Goal: Task Accomplishment & Management: Manage account settings

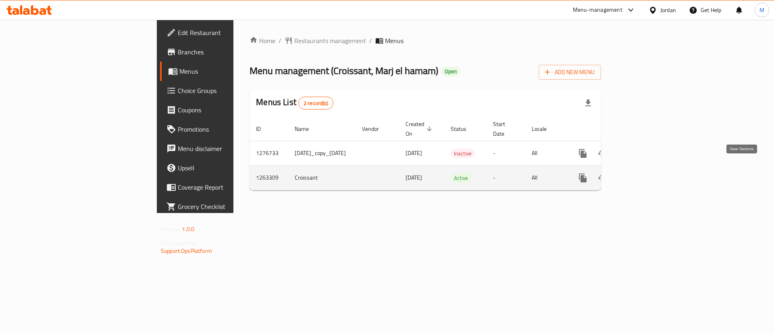
click at [646, 173] on icon "enhanced table" at bounding box center [641, 178] width 10 height 10
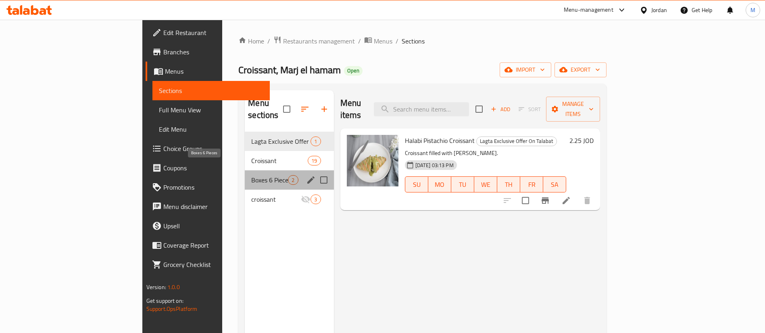
click at [251, 175] on span "Boxes 6 Pieces" at bounding box center [269, 180] width 37 height 10
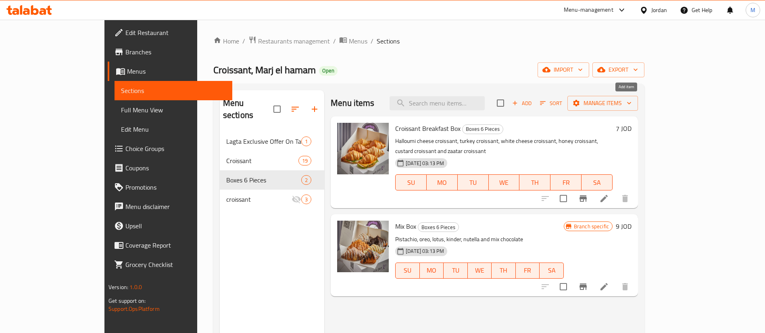
click at [533, 104] on span "Add" at bounding box center [522, 103] width 22 height 9
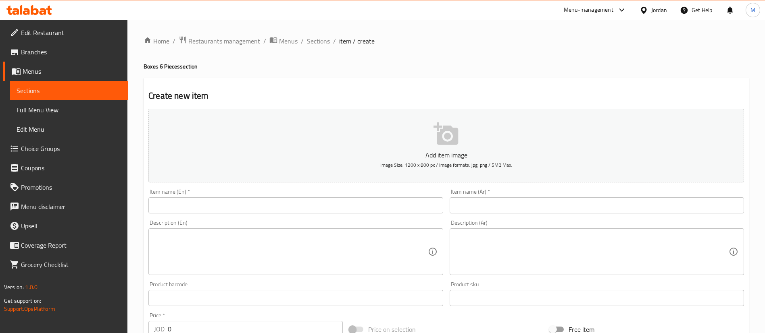
click at [416, 202] on input "text" at bounding box center [295, 206] width 294 height 16
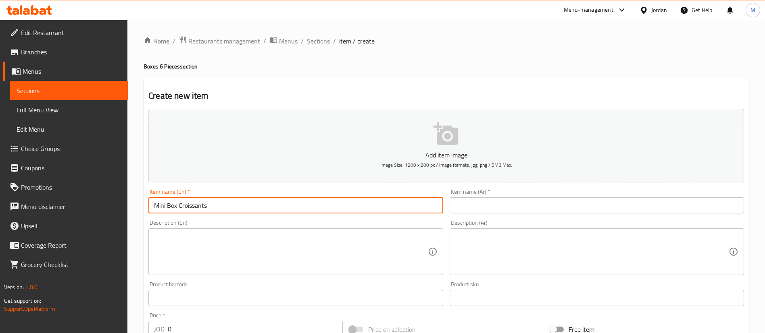
click at [396, 202] on input "Mini Box Croissants" at bounding box center [295, 206] width 294 height 16
click at [396, 202] on input "Mini Box Croissants 10 Pcs" at bounding box center [295, 206] width 294 height 16
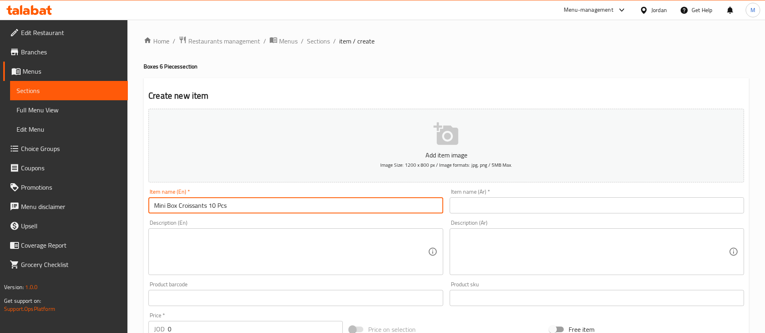
click at [396, 202] on input "Mini Box Croissants 10 Pcs" at bounding box center [295, 206] width 294 height 16
type input "Mini Box Croissants 10 Pcs"
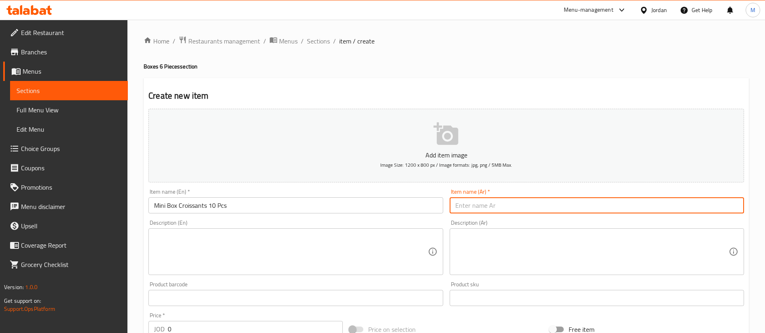
click at [516, 199] on input "text" at bounding box center [597, 206] width 294 height 16
paste input "كرواسون ميني بوكس ١٠ قطع"
type input "كرواسون ميني بوكس ١٠ قطع"
click at [567, 251] on textarea at bounding box center [591, 252] width 273 height 38
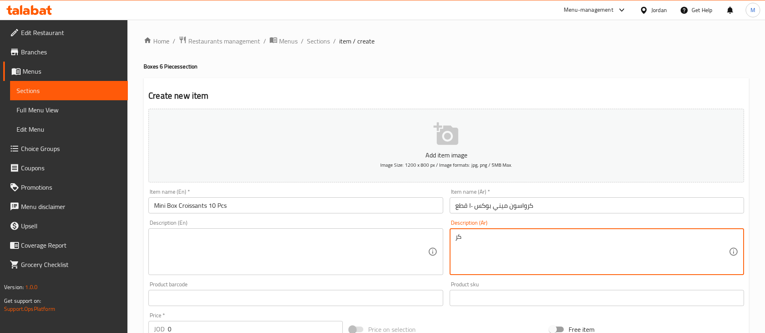
type textarea "ك"
type textarea "1"
click at [591, 238] on textarea "قطع 10 كرواسان سادة, 3 علب صوص من اختارك" at bounding box center [591, 252] width 273 height 38
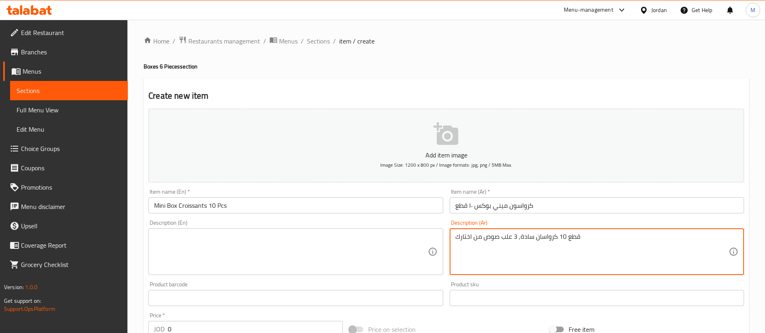
type textarea "قطع 10 كرواسان سادة, 3 علب صوص من اختارك"
click at [261, 248] on textarea at bounding box center [290, 252] width 273 height 38
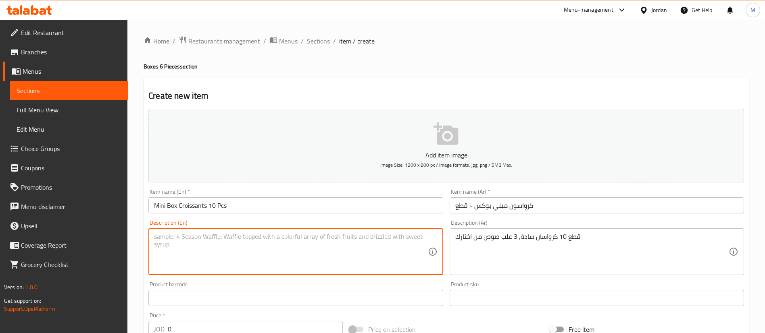
paste textarea "10 plain croissants, 3 sauces of your choice"
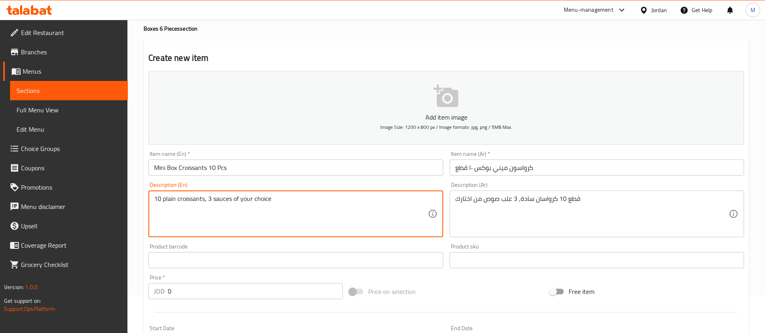
scroll to position [60, 0]
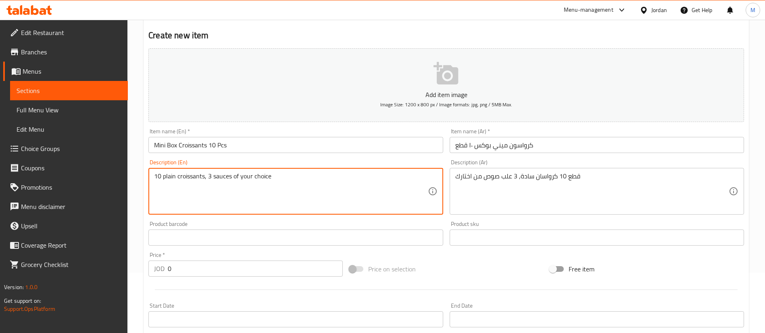
type textarea "10 plain croissants, 3 sauces of your choice"
click at [223, 274] on input "0" at bounding box center [255, 269] width 175 height 16
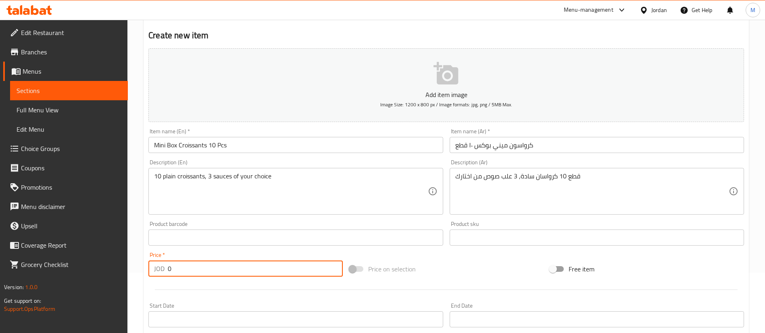
click at [223, 274] on input "0" at bounding box center [255, 269] width 175 height 16
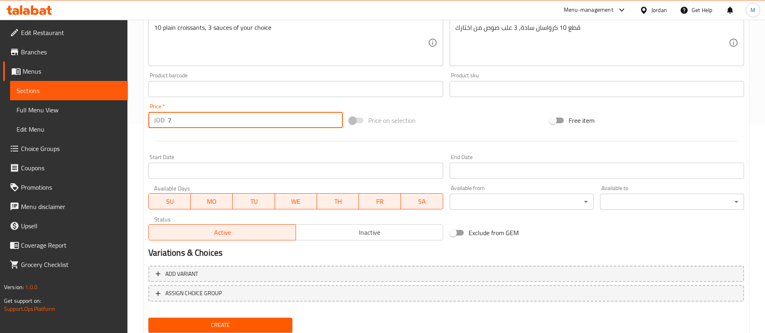
scroll to position [236, 0]
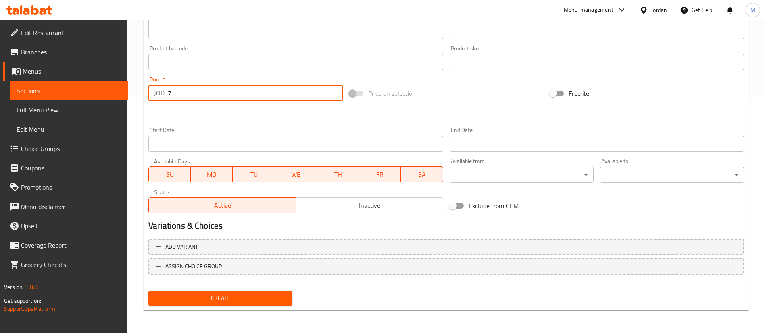
type input "7"
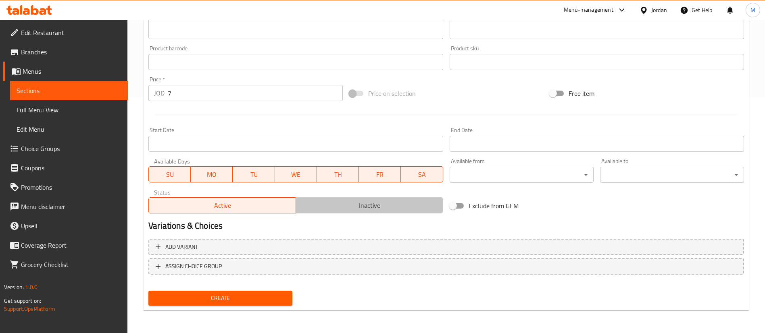
click at [352, 208] on span "Inactive" at bounding box center [369, 206] width 141 height 12
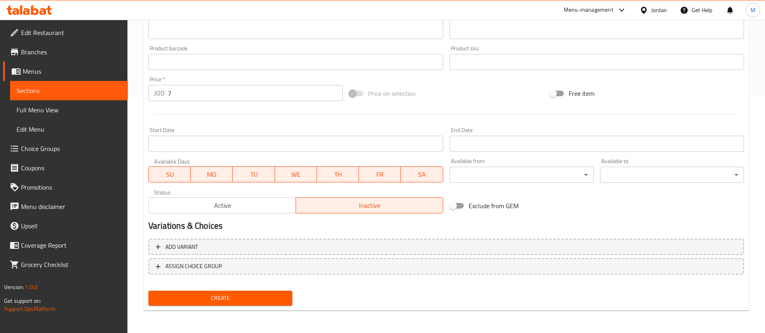
click at [280, 293] on button "Create" at bounding box center [220, 298] width 144 height 15
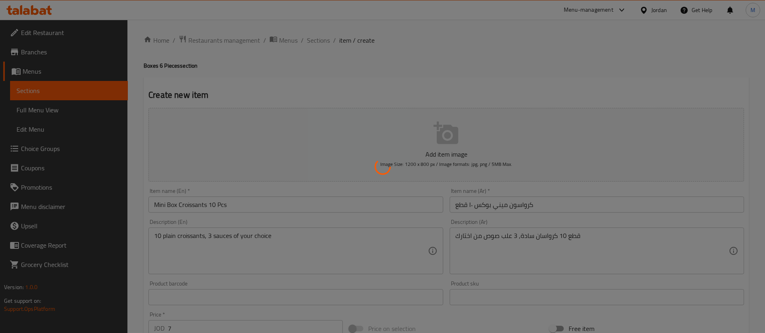
scroll to position [0, 0]
type input "0"
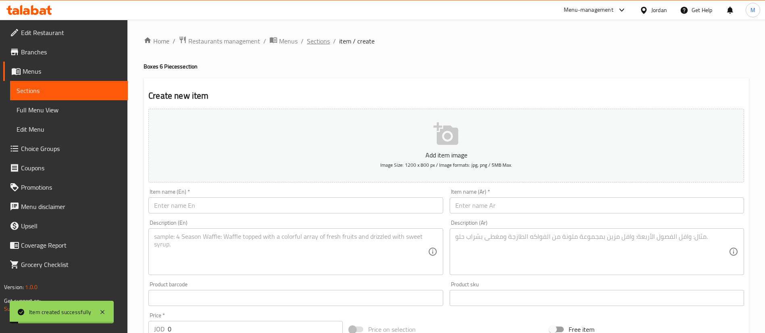
click at [323, 42] on span "Sections" at bounding box center [318, 41] width 23 height 10
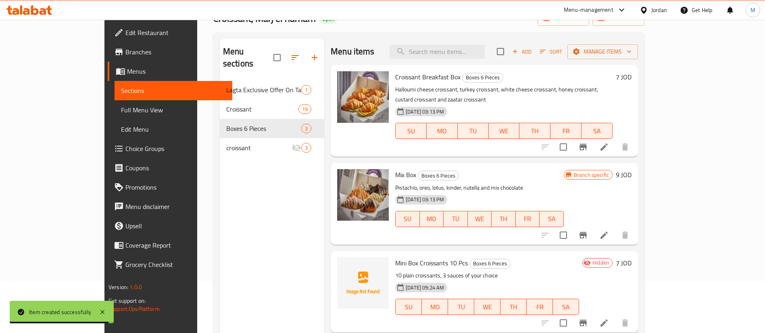
scroll to position [113, 0]
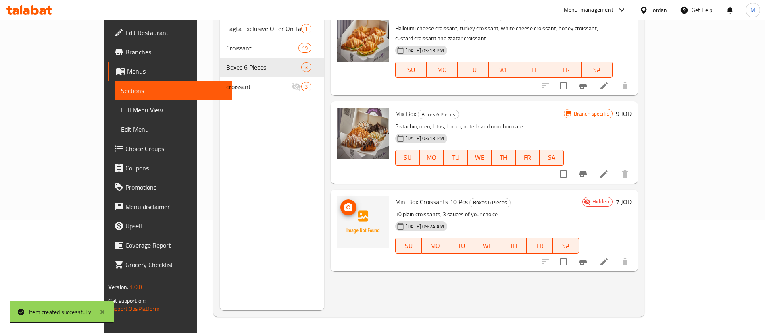
click at [344, 203] on icon "upload picture" at bounding box center [349, 208] width 10 height 10
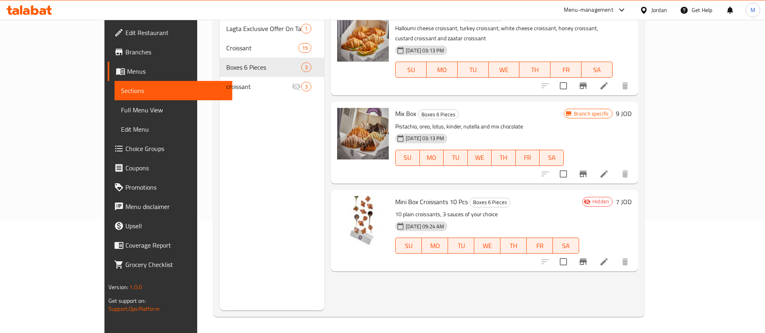
scroll to position [0, 0]
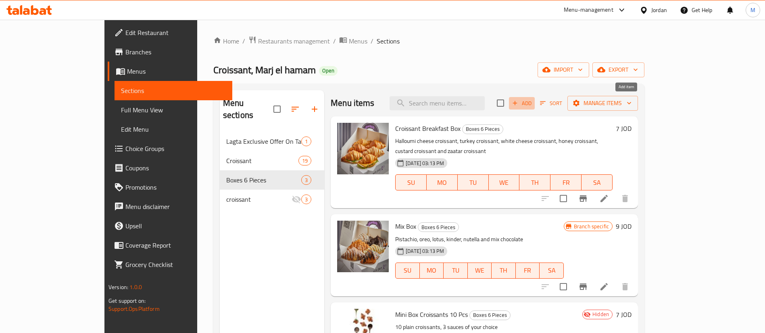
click at [533, 104] on span "Add" at bounding box center [522, 103] width 22 height 9
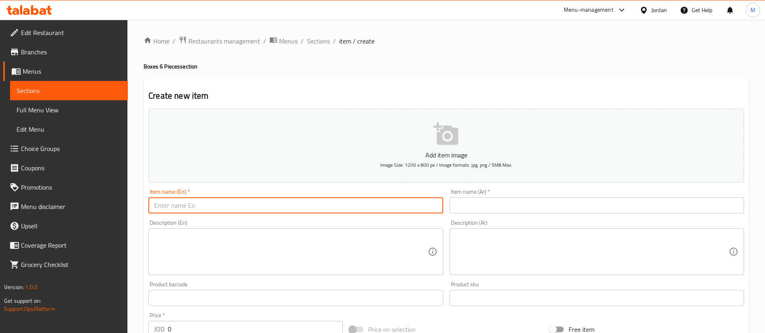
click at [399, 202] on input "text" at bounding box center [295, 206] width 294 height 16
paste input "Mini Box Croissants 10 Pcs"
click at [212, 206] on input "Mini Box Croissants 10 Pcs" at bounding box center [295, 206] width 294 height 16
type input "Mini Box Croissants 15 Pcs"
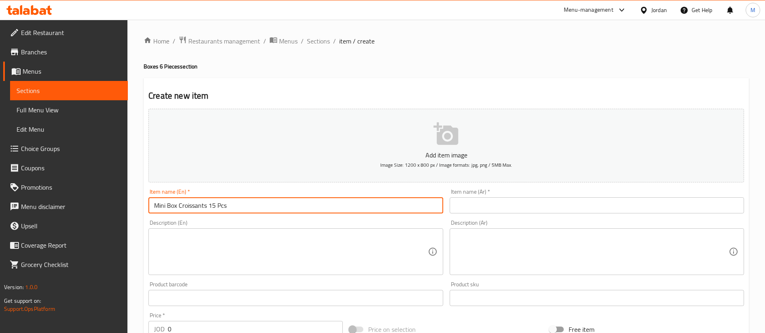
click at [474, 203] on input "text" at bounding box center [597, 206] width 294 height 16
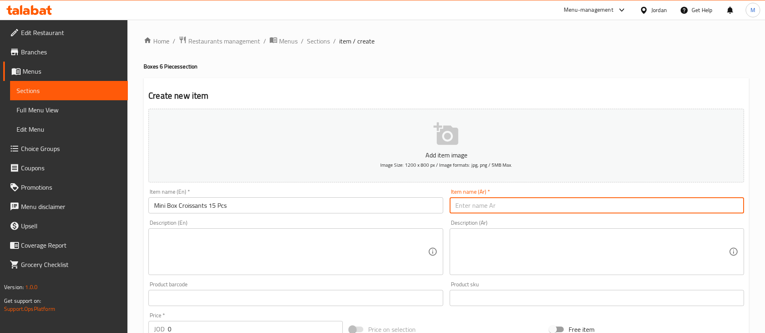
paste input "كرواسون ميني بوكس ١٠ قطع"
click at [470, 208] on input "كرواسون ميني بوكس ١٠ قطع" at bounding box center [597, 206] width 294 height 16
click at [469, 206] on input "كرواسون ميني بوكس ١٠ قطع" at bounding box center [597, 206] width 294 height 16
click at [470, 205] on input "كرواسون ميني بوكس ١٠ قطع" at bounding box center [597, 206] width 294 height 16
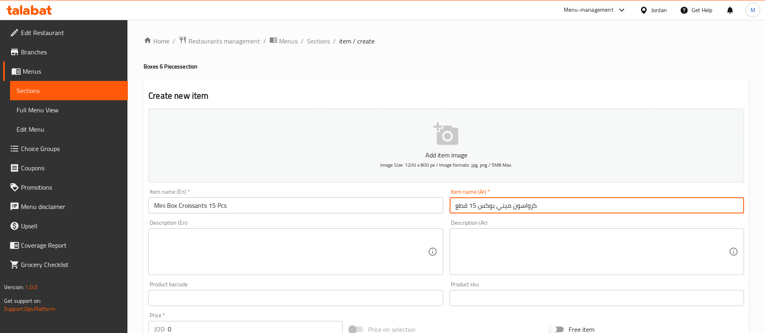
type input "كرواسون ميني بوكس 15 قطع"
click at [395, 256] on textarea at bounding box center [290, 252] width 273 height 38
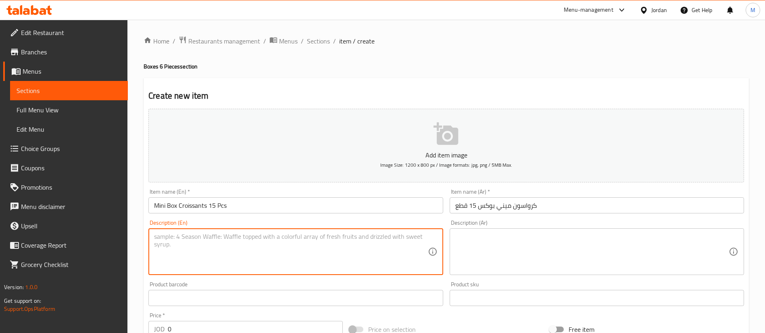
paste textarea "10 plain croissants, 3 sauces of your choice"
click at [157, 236] on textarea "10 plain croissants, 3 sauces of your choice" at bounding box center [290, 252] width 273 height 38
click at [292, 244] on textarea "15 plain croissants, 3 sauces of your choice" at bounding box center [290, 252] width 273 height 38
type textarea "15 plain croissants, 3 sauces of your choice"
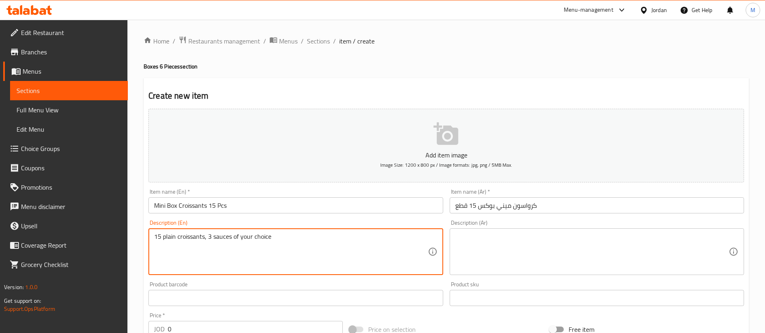
click at [537, 244] on textarea at bounding box center [591, 252] width 273 height 38
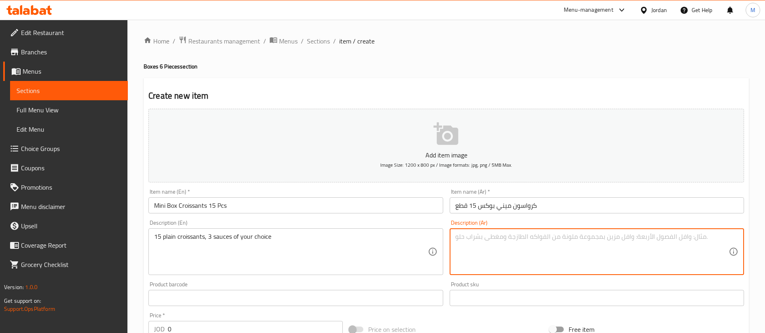
paste textarea "قطع 10 كرواسان سادة, 3 علب صوص من اختارك"
click at [562, 235] on textarea "قطع 10 كرواسان سادة, 3 علب صوص من اختارك" at bounding box center [591, 252] width 273 height 38
click at [568, 263] on textarea "قطع 15كرواسان سادة, 3 علب صوص من اختارك" at bounding box center [591, 252] width 273 height 38
type textarea "قطع 15كرواسان سادة, 3 علب صوص من اختارك"
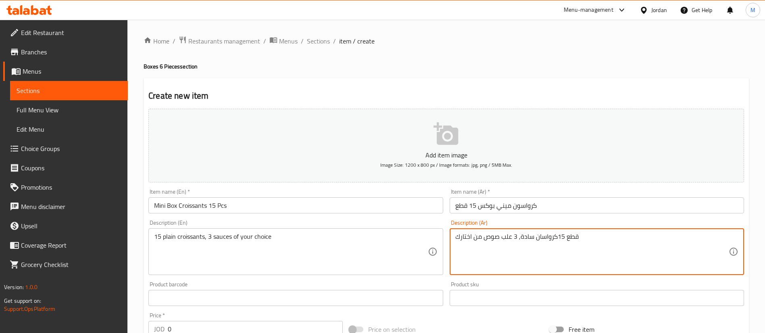
click at [423, 321] on div "Price on selection" at bounding box center [446, 330] width 201 height 22
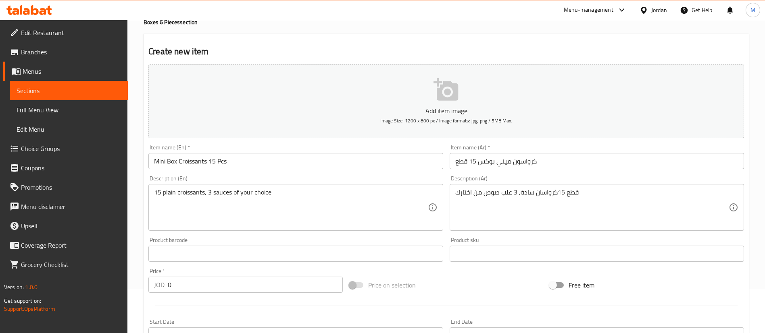
scroll to position [60, 0]
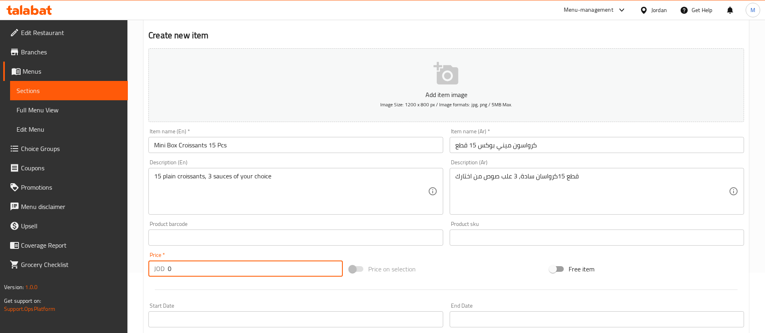
click at [223, 264] on input "0" at bounding box center [255, 269] width 175 height 16
type input "10"
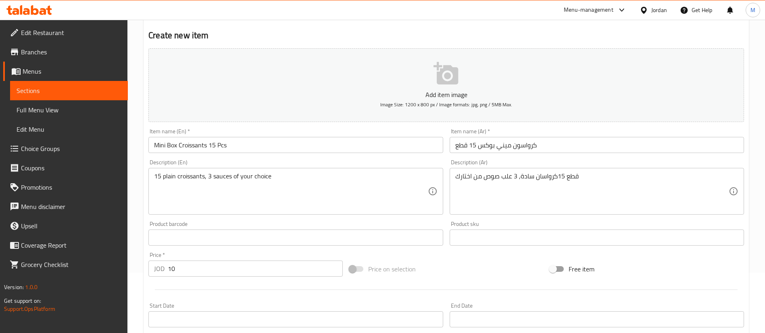
click at [244, 296] on div at bounding box center [446, 290] width 602 height 20
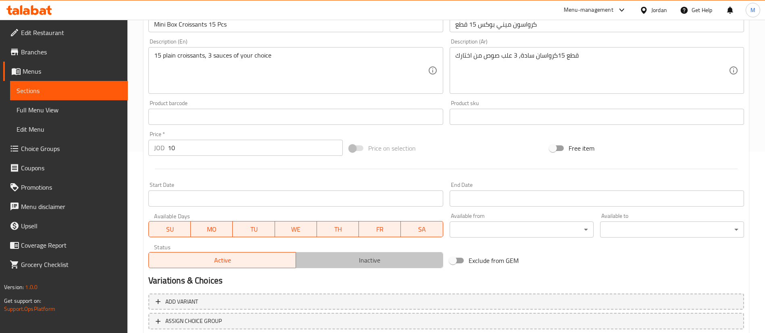
click at [342, 266] on span "Inactive" at bounding box center [369, 261] width 141 height 12
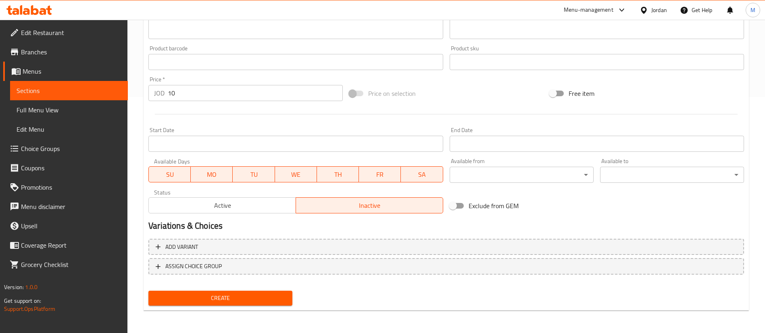
click at [279, 302] on span "Create" at bounding box center [220, 299] width 131 height 10
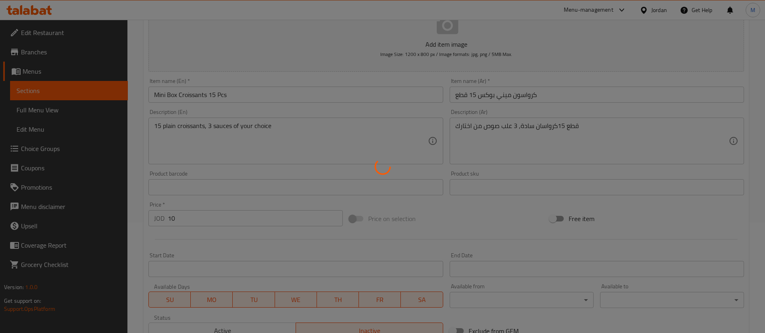
scroll to position [0, 0]
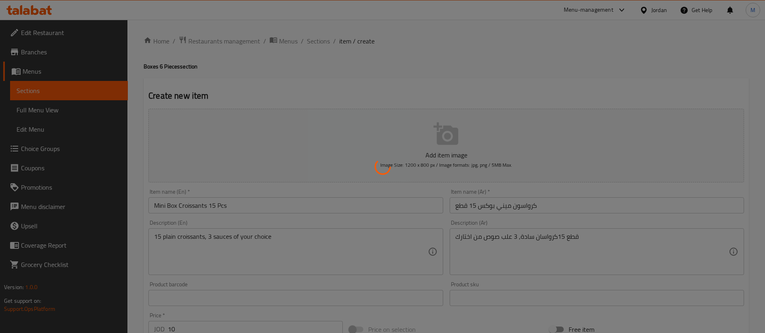
type input "0"
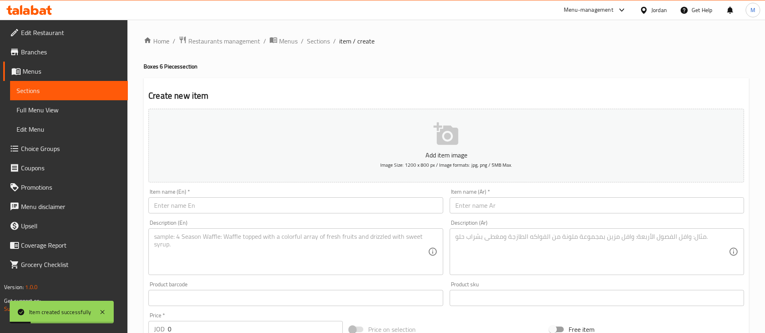
drag, startPoint x: 320, startPoint y: 43, endPoint x: 353, endPoint y: 61, distance: 37.9
click at [319, 43] on span "Sections" at bounding box center [318, 41] width 23 height 10
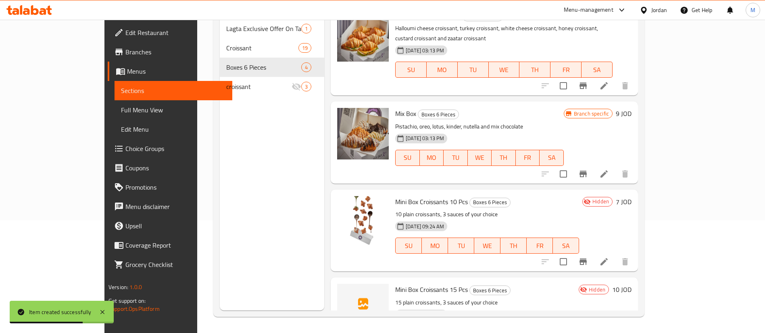
scroll to position [39, 0]
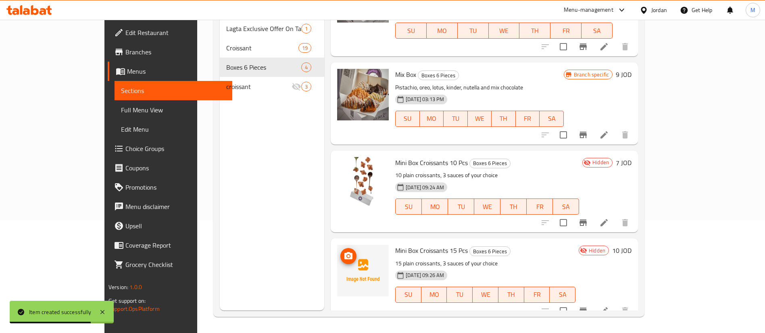
click at [340, 252] on span "upload picture" at bounding box center [348, 257] width 16 height 10
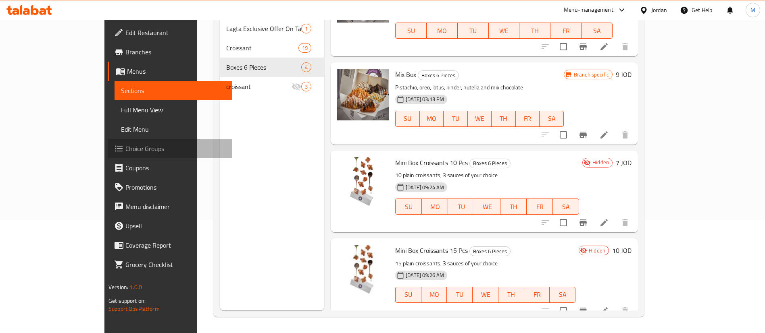
click at [125, 152] on span "Choice Groups" at bounding box center [175, 149] width 100 height 10
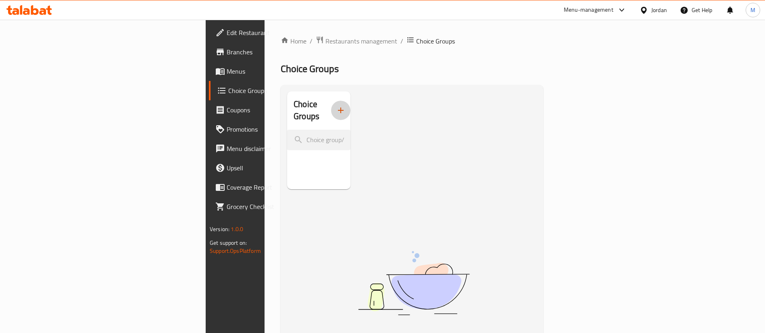
click at [336, 106] on icon "button" at bounding box center [341, 111] width 10 height 10
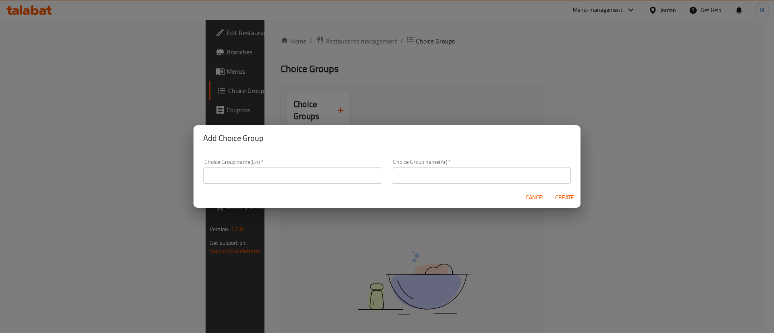
click at [280, 169] on input "text" at bounding box center [292, 176] width 179 height 16
type input "إ"
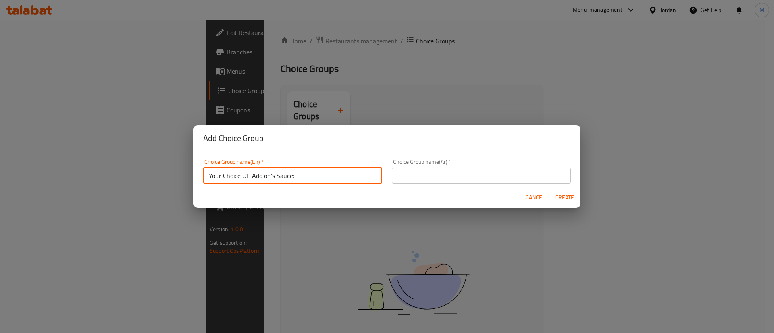
drag, startPoint x: 274, startPoint y: 176, endPoint x: 252, endPoint y: 175, distance: 22.6
click at [252, 175] on input "Your Choice Of Add on's Sauce:" at bounding box center [292, 176] width 179 height 16
click at [266, 176] on input "Your Choice Of Sauce:" at bounding box center [292, 176] width 179 height 16
click at [345, 175] on input "Your Choice Of Sauce for Mini Croissant:" at bounding box center [292, 176] width 179 height 16
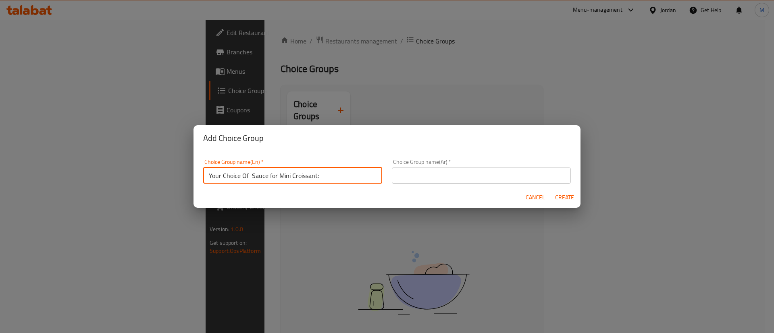
click at [345, 175] on input "Your Choice Of Sauce for Mini Croissant:" at bounding box center [292, 176] width 179 height 16
type input "Your Choice Of Sauce for Mini Croissant:"
click at [449, 174] on input "text" at bounding box center [481, 176] width 179 height 16
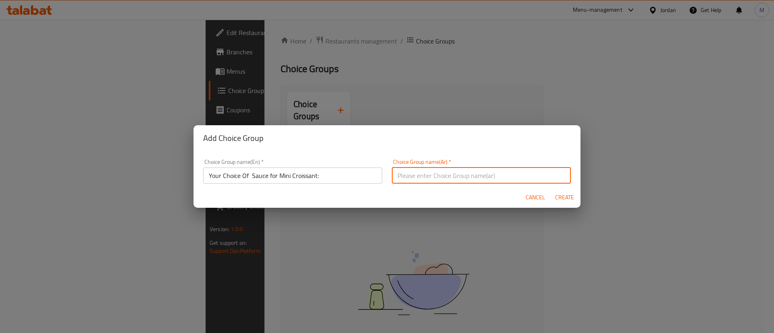
paste input "اختيارك من الصلصة للكرواسون الصغير:"
click at [449, 178] on input "اختيارك من الصلصة للكرواسون الصغير:" at bounding box center [481, 176] width 179 height 16
type input "اختيارك من الصوص للكرواسون الصغير:"
click at [557, 195] on span "Create" at bounding box center [564, 198] width 19 height 10
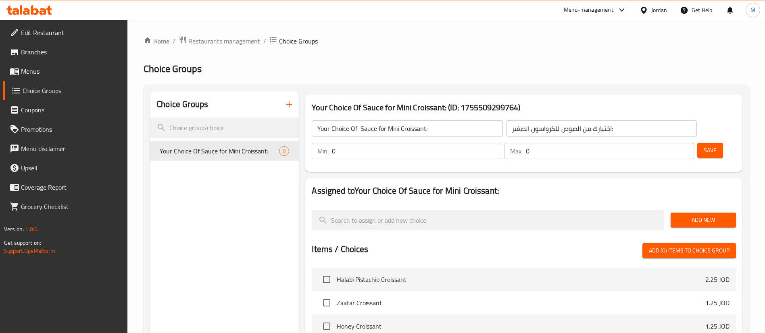
click at [684, 215] on span "Add New" at bounding box center [703, 220] width 52 height 10
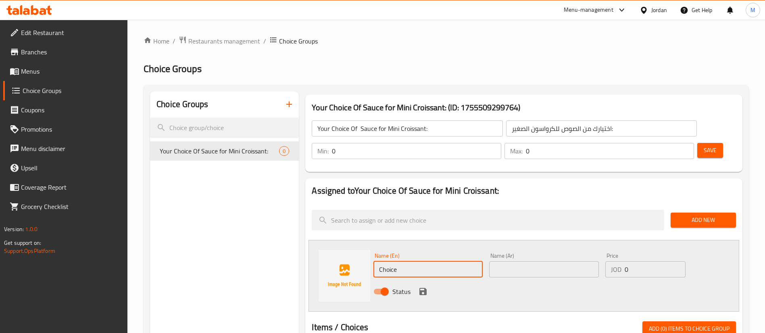
click at [433, 262] on input "Choice" at bounding box center [427, 270] width 109 height 16
type input "آ"
type input "n"
type input "Nutella"
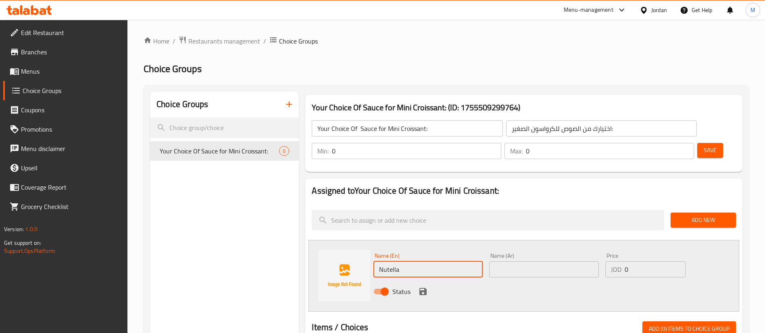
click at [505, 262] on input "text" at bounding box center [543, 270] width 109 height 16
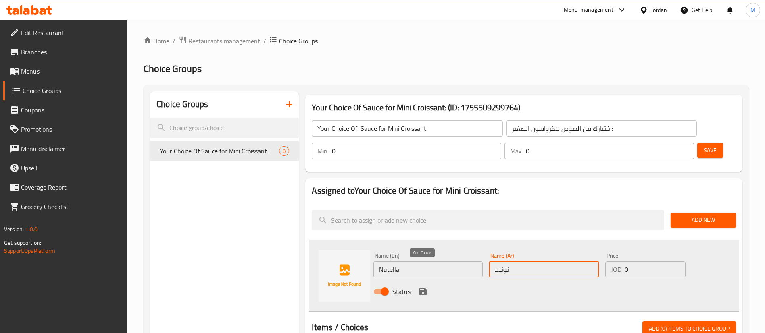
type input "نوتيلا"
click at [424, 288] on icon "save" at bounding box center [422, 291] width 7 height 7
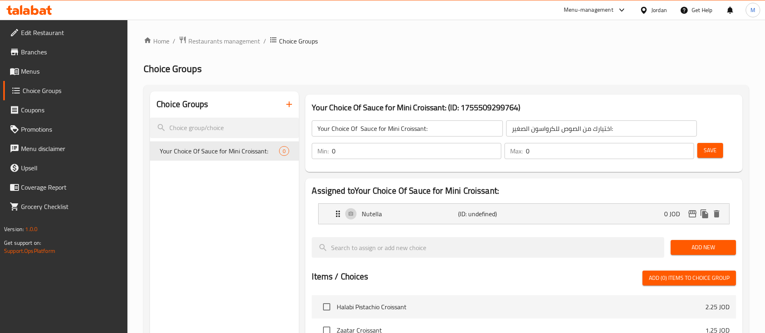
click at [686, 240] on button "Add New" at bounding box center [703, 247] width 65 height 15
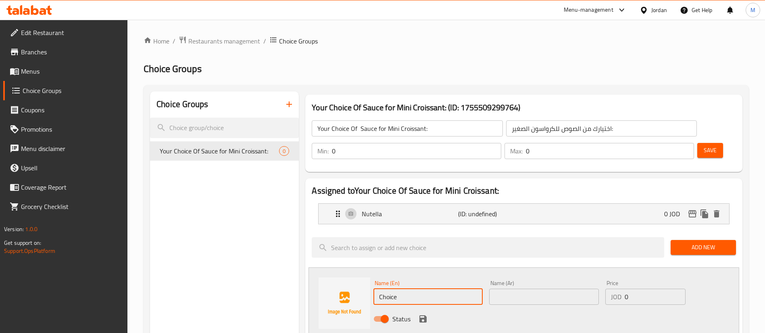
click at [452, 289] on input "Choice" at bounding box center [427, 297] width 109 height 16
type input "p"
type input "Pistachio"
click at [529, 289] on input "text" at bounding box center [543, 297] width 109 height 16
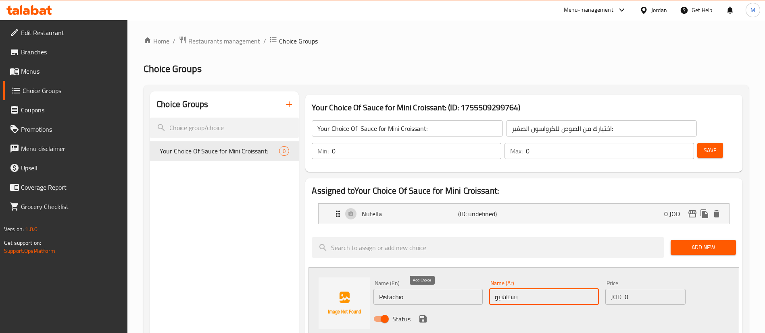
type input "بستاشيو"
click at [425, 316] on icon "save" at bounding box center [422, 319] width 7 height 7
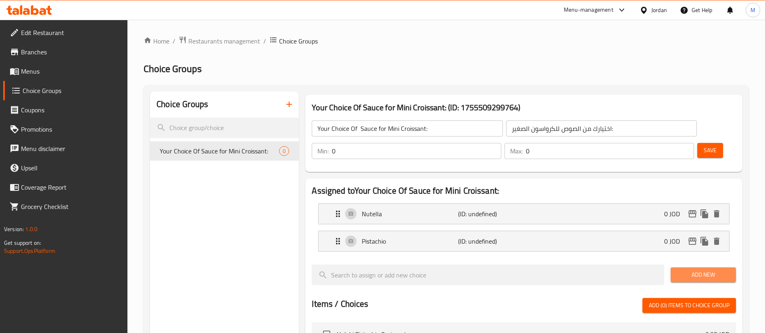
click at [685, 270] on span "Add New" at bounding box center [703, 275] width 52 height 10
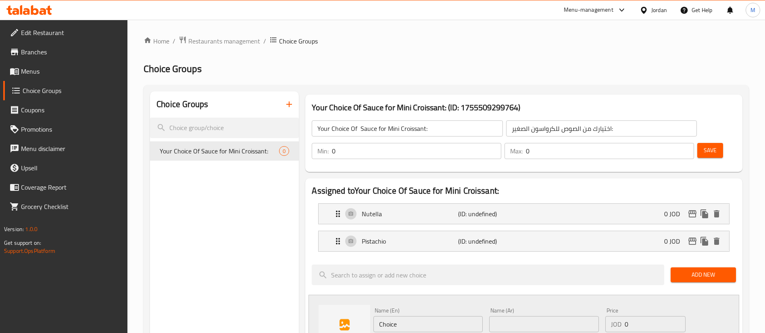
click at [464, 317] on input "Choice" at bounding box center [427, 325] width 109 height 16
type input "K"
type input "Kinder"
click at [506, 317] on input "text" at bounding box center [543, 325] width 109 height 16
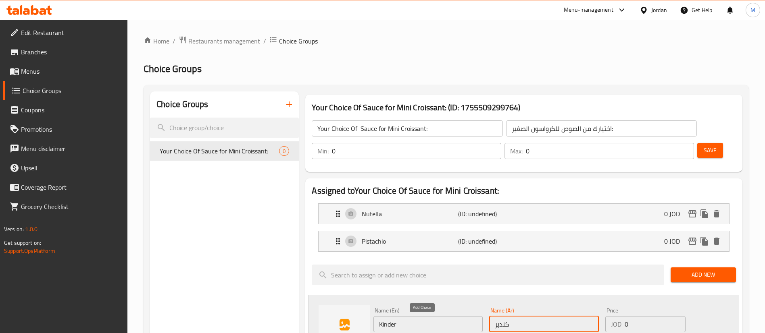
type input "كندير"
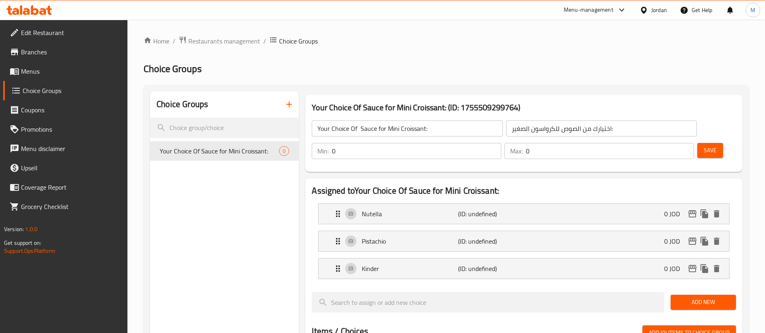
click at [690, 298] on span "Add New" at bounding box center [703, 303] width 52 height 10
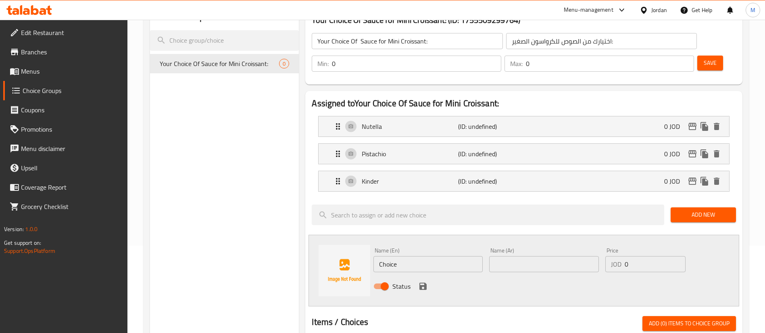
scroll to position [121, 0]
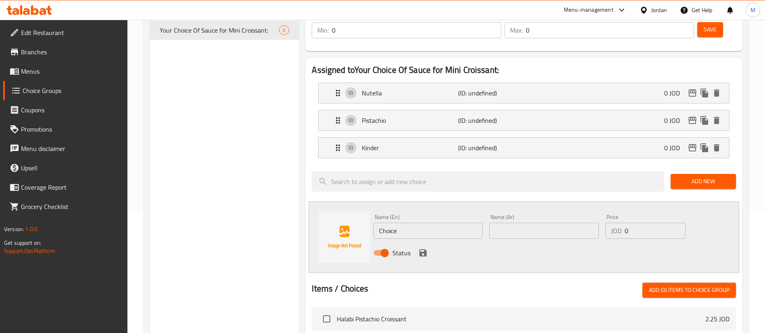
click at [425, 223] on input "Choice" at bounding box center [427, 231] width 109 height 16
type input "r"
type input "Red velvet"
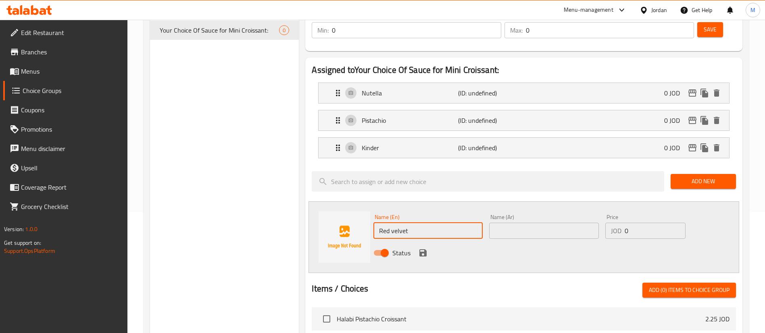
click at [501, 223] on input "text" at bounding box center [543, 231] width 109 height 16
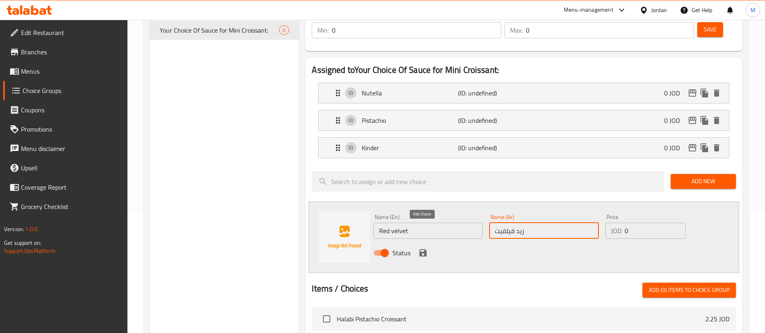
type input "ريد فيلفيت"
click at [423, 248] on icon "save" at bounding box center [423, 253] width 10 height 10
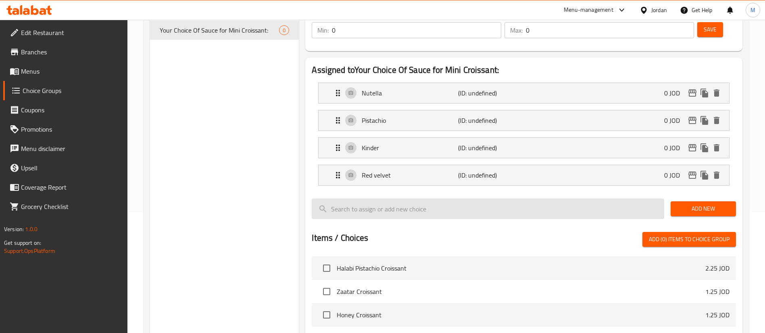
drag, startPoint x: 690, startPoint y: 190, endPoint x: 656, endPoint y: 194, distance: 34.6
click at [691, 204] on span "Add New" at bounding box center [703, 209] width 52 height 10
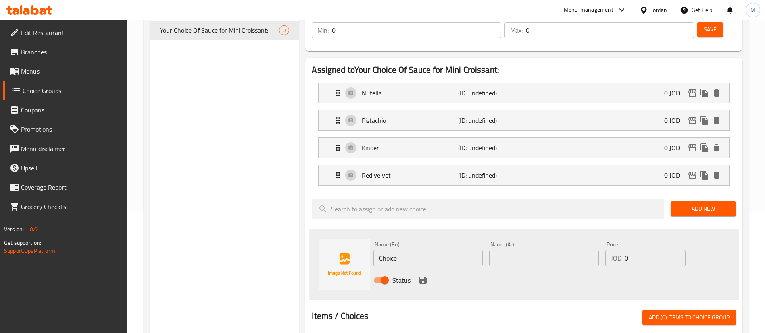
click at [410, 250] on input "Choice" at bounding box center [427, 258] width 109 height 16
click at [411, 250] on input "Choice" at bounding box center [427, 258] width 109 height 16
click at [533, 250] on input "text" at bounding box center [543, 258] width 109 height 16
type input "وايت تشكلت"
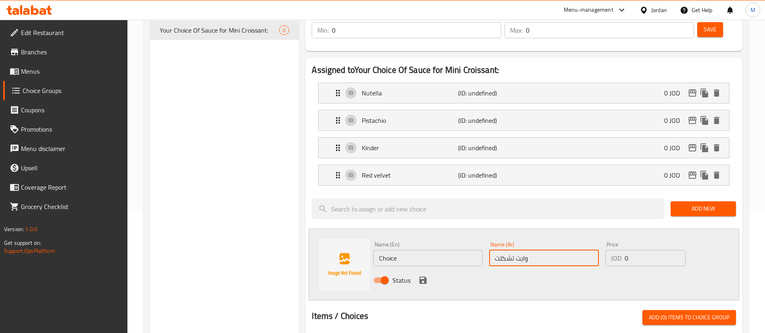
click at [436, 250] on input "Choice" at bounding box center [427, 258] width 109 height 16
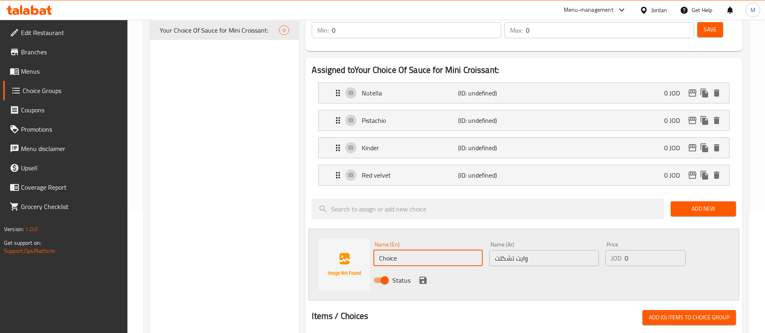
click at [436, 250] on input "Choice" at bounding box center [427, 258] width 109 height 16
type input "White chocolate"
drag, startPoint x: 624, startPoint y: 255, endPoint x: 618, endPoint y: 256, distance: 5.7
click at [624, 270] on div "Status" at bounding box center [543, 281] width 347 height 22
click at [427, 276] on icon "save" at bounding box center [423, 281] width 10 height 10
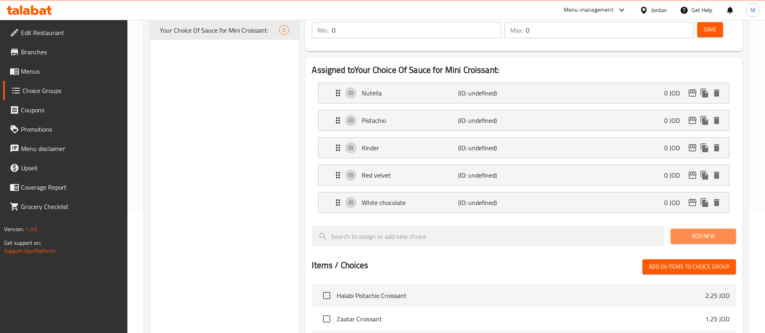
click at [690, 231] on span "Add New" at bounding box center [703, 236] width 52 height 10
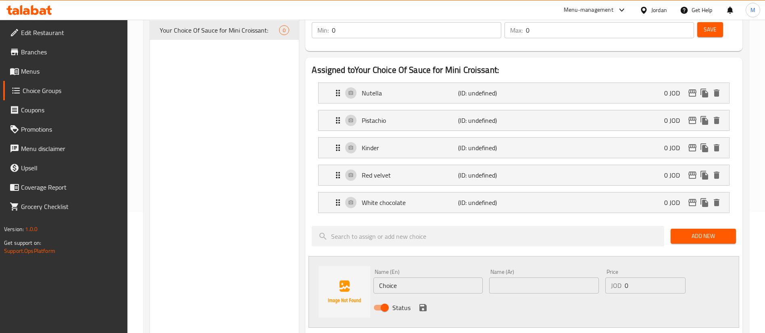
click at [435, 278] on input "Choice" at bounding box center [427, 286] width 109 height 16
type input "O"
type input "Oreo"
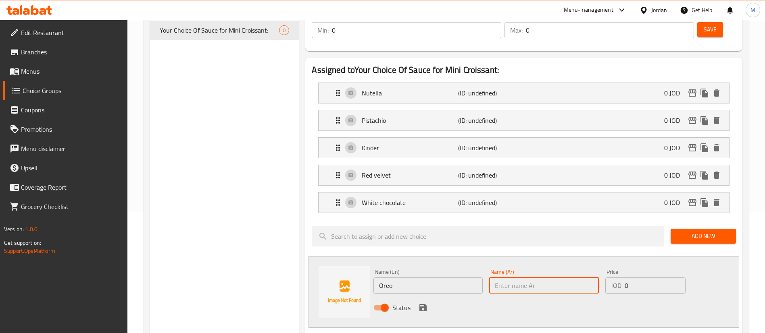
click at [523, 278] on input "text" at bounding box center [543, 286] width 109 height 16
type input "اوريو"
click at [421, 304] on icon "save" at bounding box center [422, 307] width 7 height 7
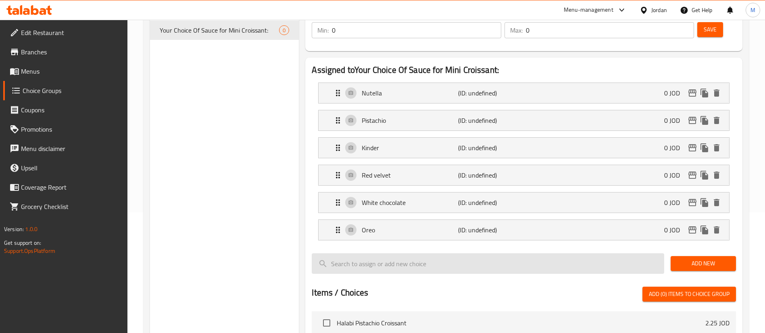
drag, startPoint x: 694, startPoint y: 248, endPoint x: 637, endPoint y: 245, distance: 57.3
click at [694, 256] on button "Add New" at bounding box center [703, 263] width 65 height 15
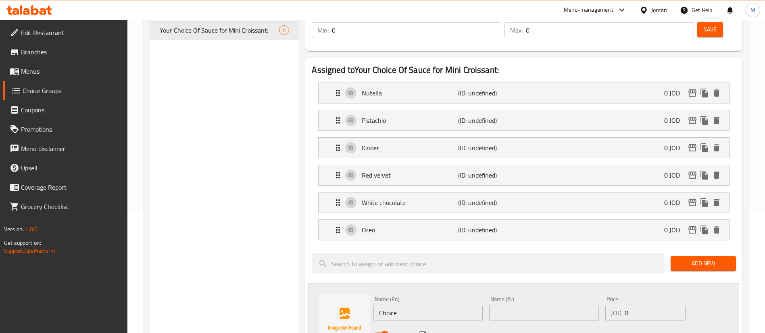
click at [448, 297] on div "Name (En) Choice Name (En)" at bounding box center [427, 309] width 109 height 25
click at [448, 305] on input "Choice" at bounding box center [427, 313] width 109 height 16
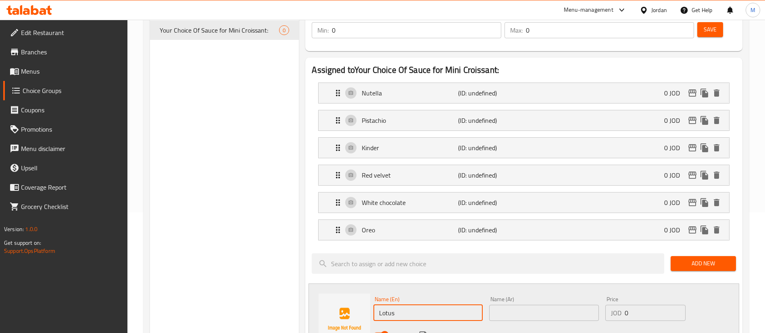
type input "Lotus"
click at [505, 305] on input "text" at bounding box center [543, 313] width 109 height 16
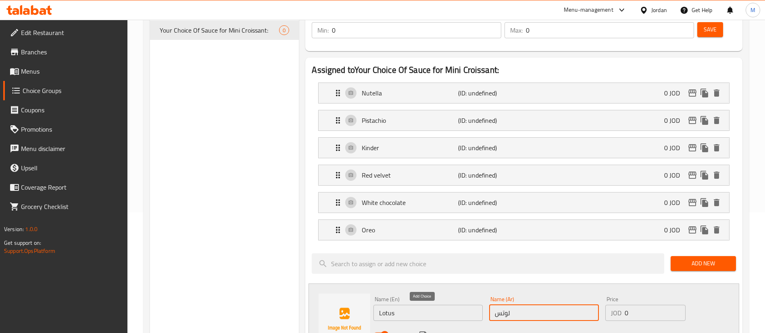
type input "لوتس"
click at [424, 331] on icon "save" at bounding box center [423, 336] width 10 height 10
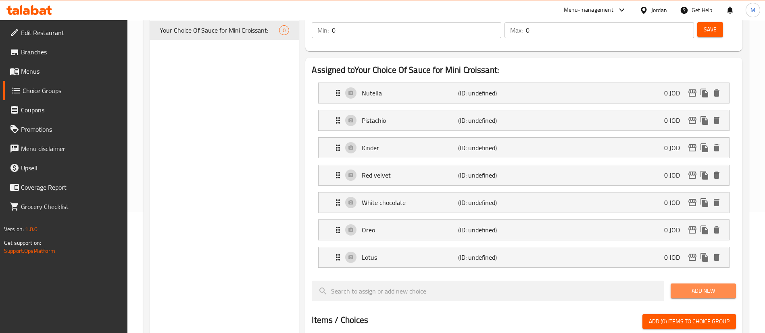
click at [690, 286] on span "Add New" at bounding box center [703, 291] width 52 height 10
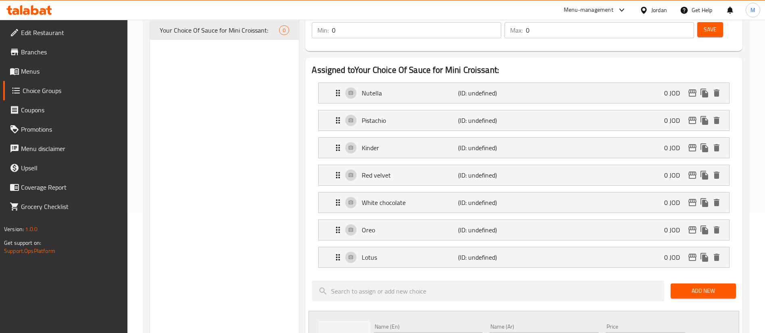
type input "Dark chocolate"
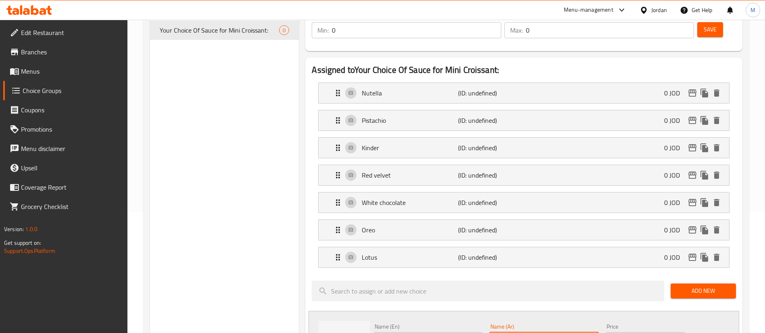
type input "]"
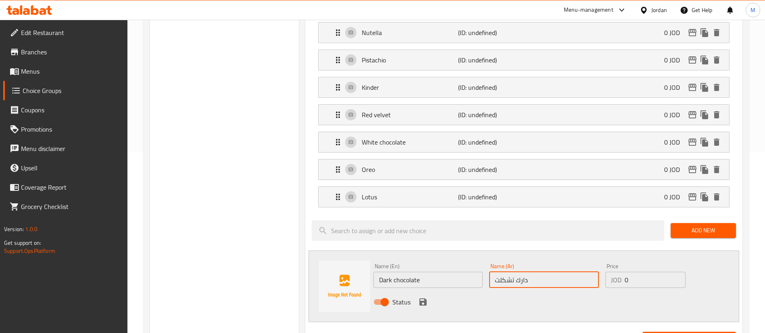
scroll to position [242, 0]
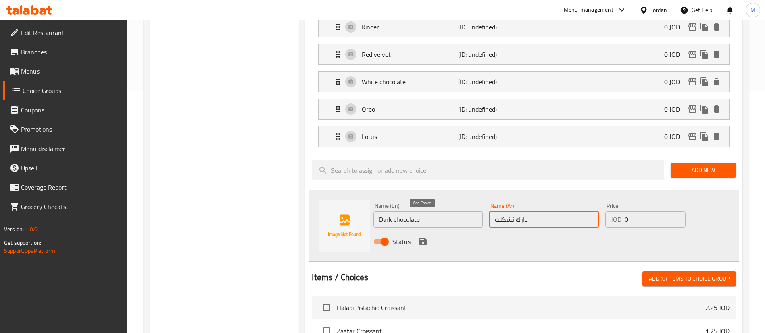
type input "دارك تشكلت"
click at [420, 238] on icon "save" at bounding box center [422, 241] width 7 height 7
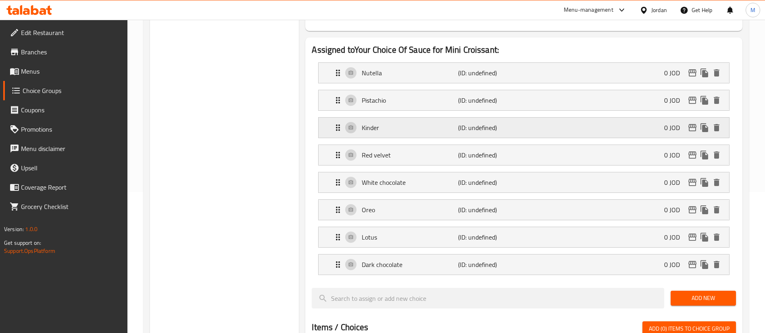
scroll to position [121, 0]
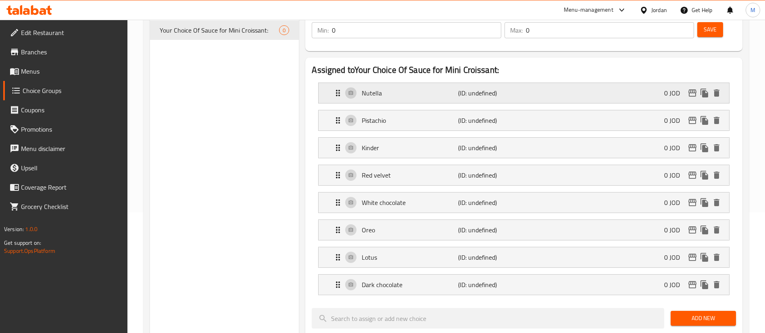
click at [518, 88] on p "(ID: undefined)" at bounding box center [490, 93] width 64 height 10
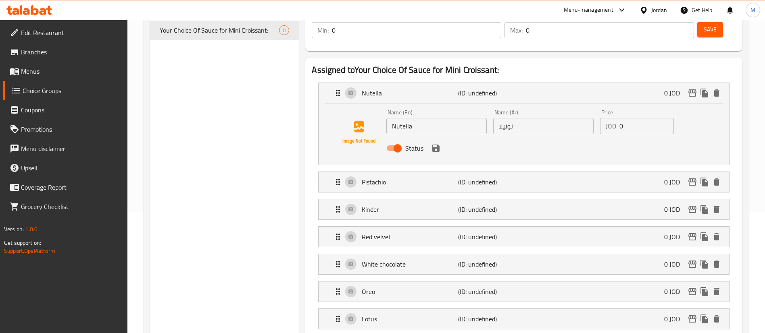
click at [426, 118] on input "Nutella" at bounding box center [436, 126] width 100 height 16
click at [521, 118] on input "نوتيلا" at bounding box center [543, 126] width 100 height 16
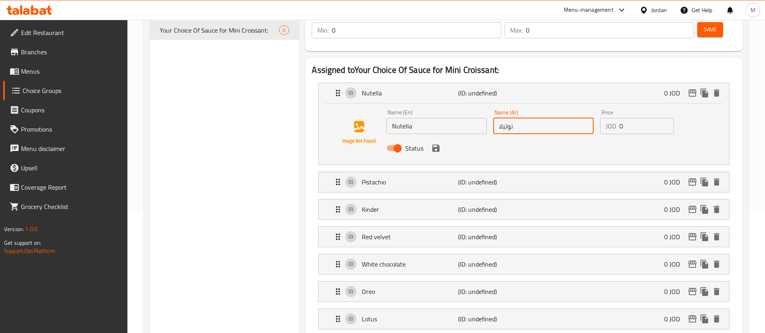
click at [521, 118] on input "نوتيلا" at bounding box center [543, 126] width 100 height 16
click at [437, 177] on p "Pistachio" at bounding box center [410, 182] width 96 height 10
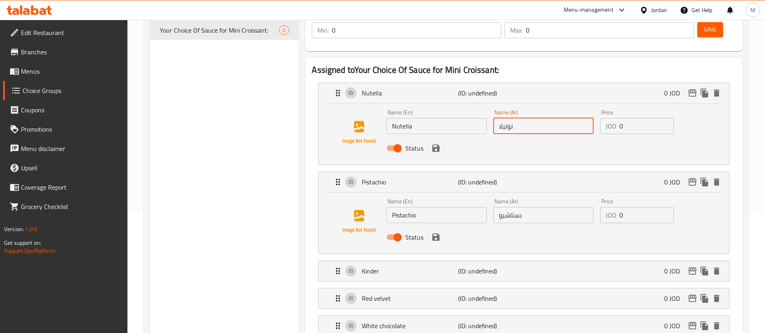
click at [420, 207] on input "Pistachio" at bounding box center [436, 215] width 100 height 16
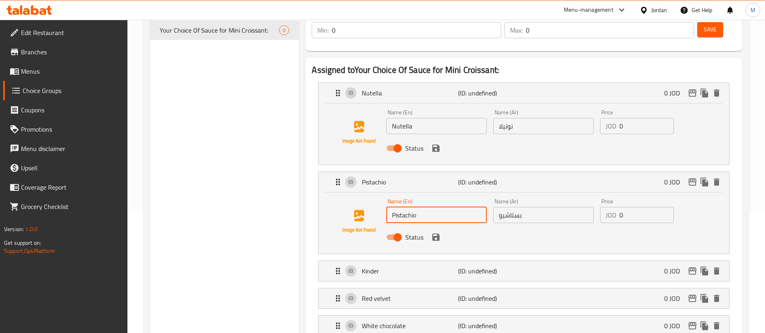
click at [420, 207] on input "Pistachio" at bounding box center [436, 215] width 100 height 16
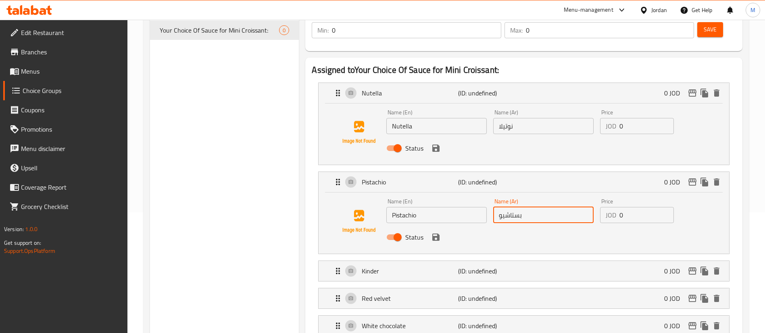
click at [515, 207] on input "بستاشيو" at bounding box center [543, 215] width 100 height 16
click at [467, 267] on p "(ID: undefined)" at bounding box center [490, 272] width 64 height 10
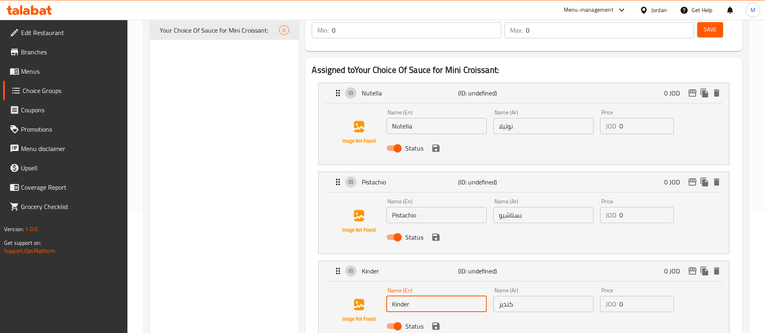
click at [410, 296] on input "Kinder" at bounding box center [436, 304] width 100 height 16
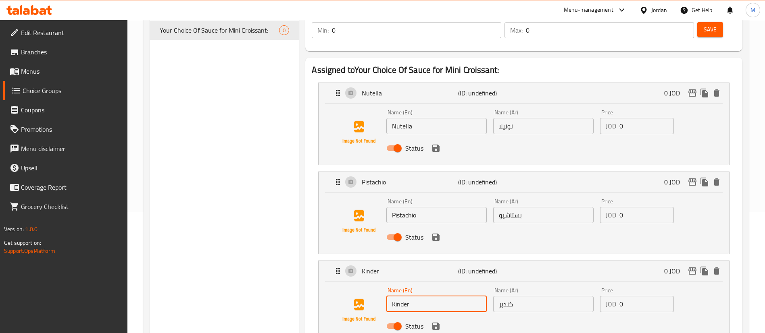
click at [410, 296] on input "Kinder" at bounding box center [436, 304] width 100 height 16
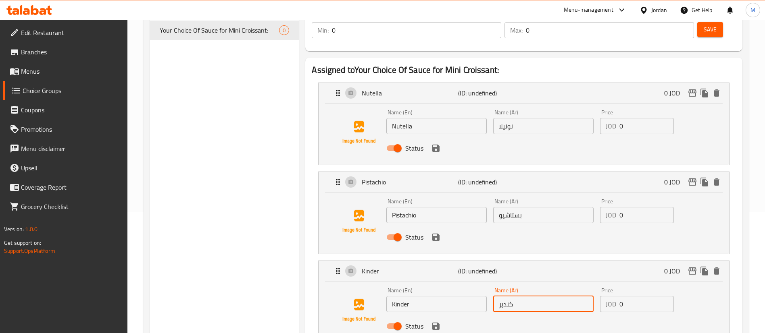
click at [515, 296] on input "كندير" at bounding box center [543, 304] width 100 height 16
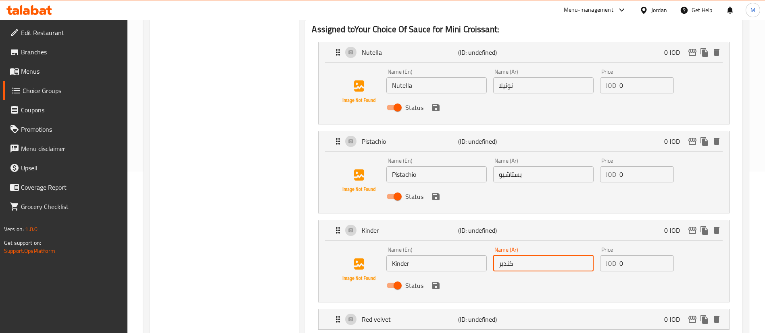
scroll to position [181, 0]
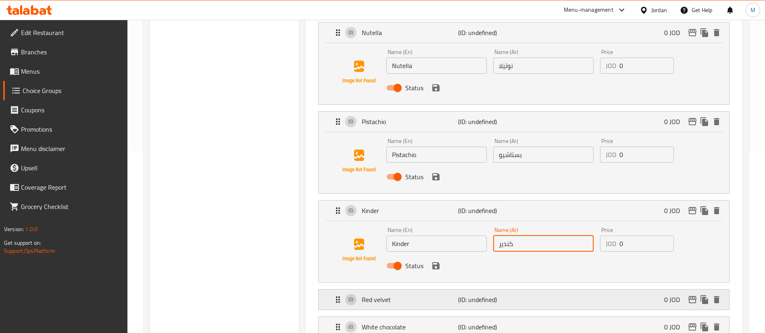
click at [442, 295] on p "Red velvet" at bounding box center [410, 300] width 96 height 10
click at [440, 325] on input "Red velvet" at bounding box center [436, 333] width 100 height 16
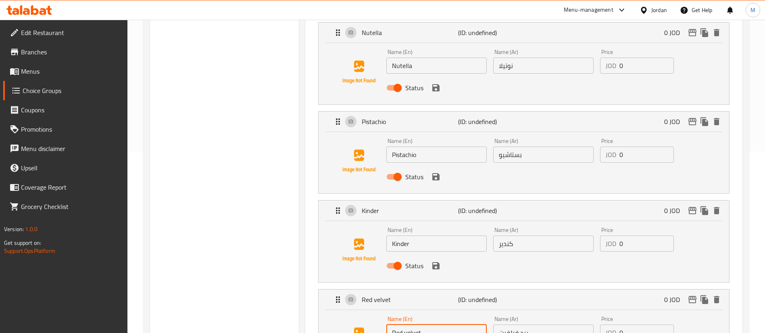
click at [439, 325] on input "Red velvet" at bounding box center [436, 333] width 100 height 16
click at [517, 325] on input "ريد فيلفيت" at bounding box center [543, 333] width 100 height 16
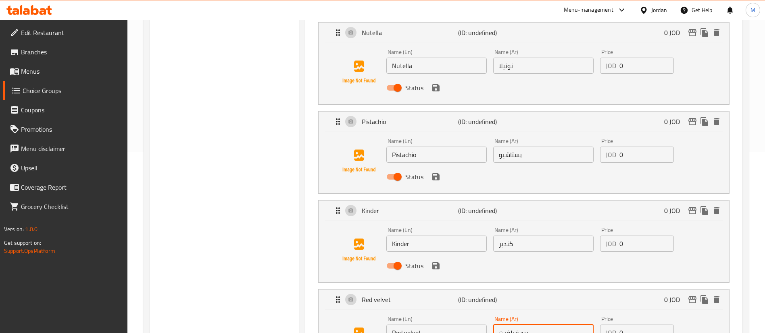
click at [517, 325] on input "ريد فيلفيت" at bounding box center [543, 333] width 100 height 16
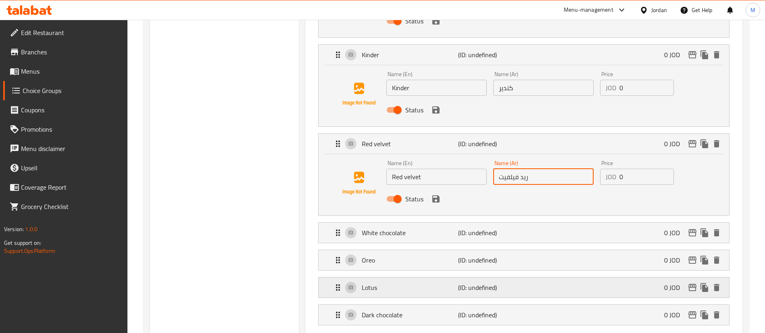
scroll to position [363, 0]
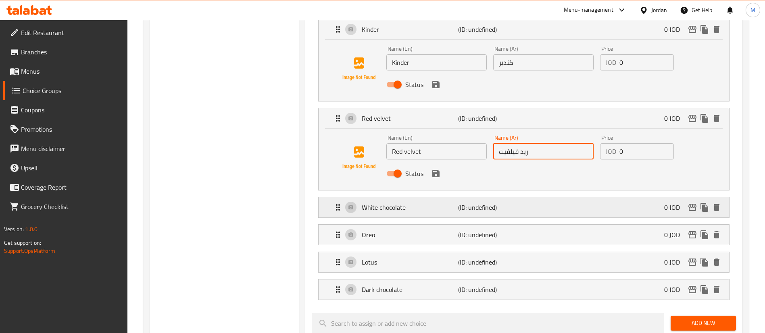
click at [489, 203] on p "(ID: undefined)" at bounding box center [490, 208] width 64 height 10
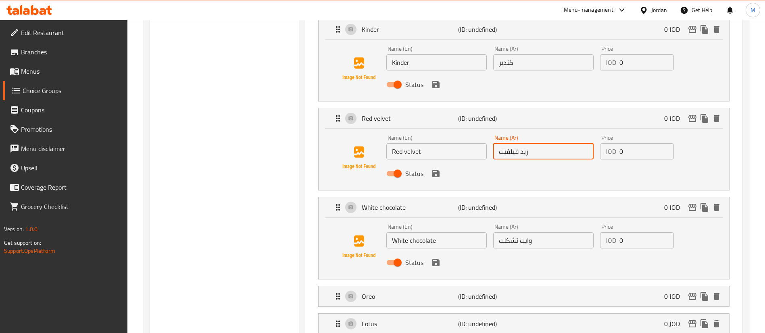
click at [440, 233] on input "White chocolate" at bounding box center [436, 241] width 100 height 16
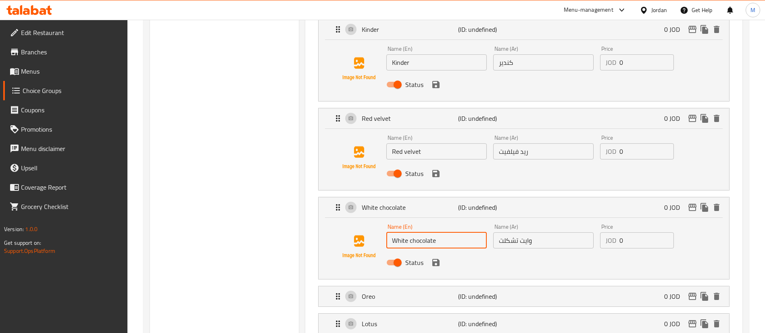
click at [440, 233] on input "White chocolate" at bounding box center [436, 241] width 100 height 16
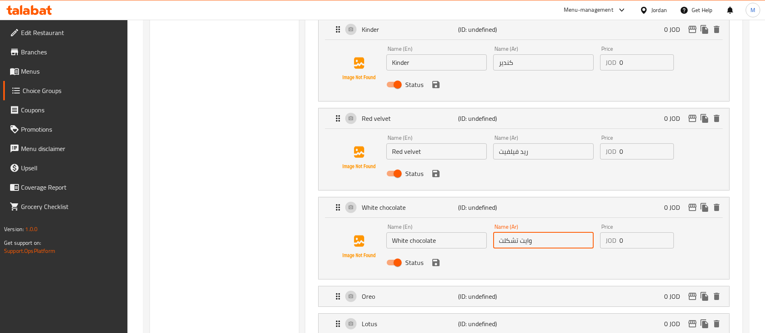
click at [527, 233] on input "وايت تشكلت" at bounding box center [543, 241] width 100 height 16
click at [452, 292] on p "Oreo" at bounding box center [410, 297] width 96 height 10
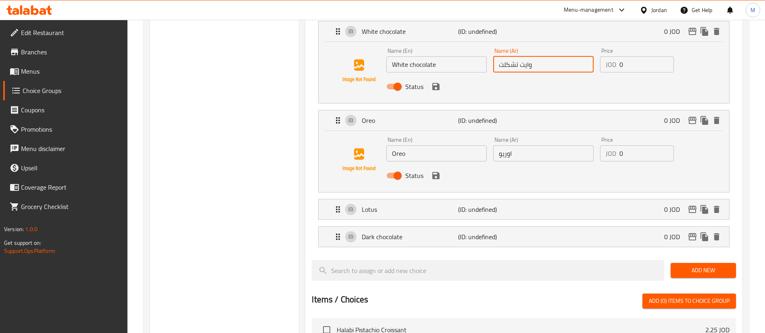
scroll to position [544, 0]
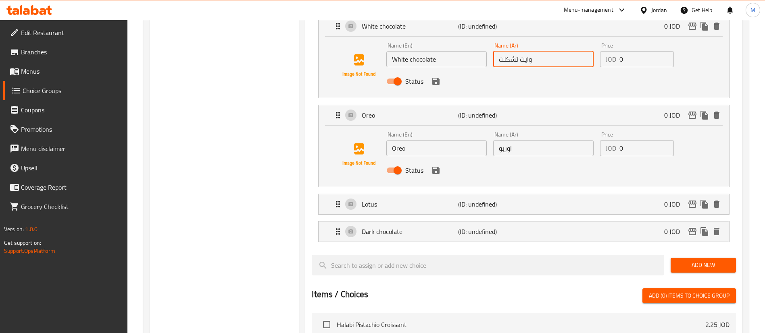
click at [431, 140] on input "Oreo" at bounding box center [436, 148] width 100 height 16
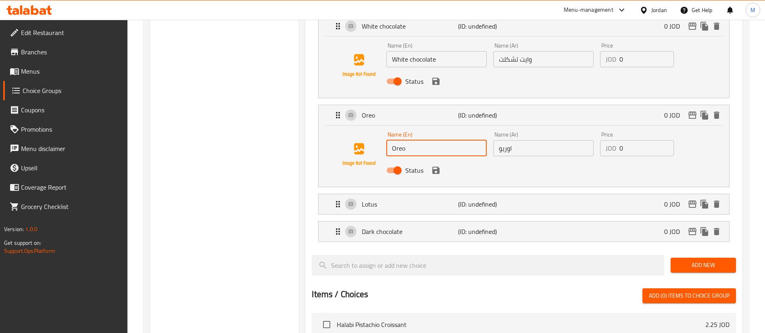
click at [431, 140] on input "Oreo" at bounding box center [436, 148] width 100 height 16
click at [518, 140] on input "اوريو" at bounding box center [543, 148] width 100 height 16
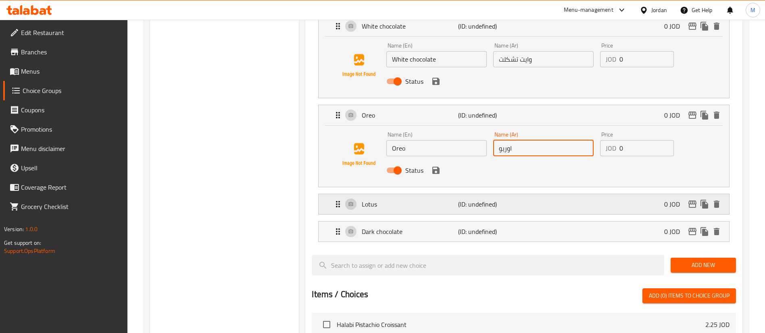
click at [433, 194] on div "Lotus (ID: undefined) 0 JOD" at bounding box center [526, 204] width 386 height 20
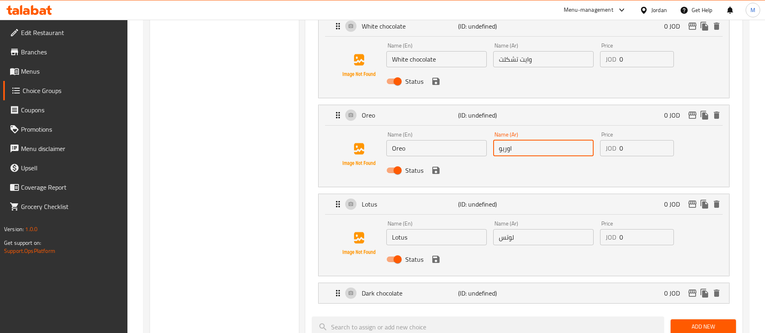
click at [417, 229] on input "Lotus" at bounding box center [436, 237] width 100 height 16
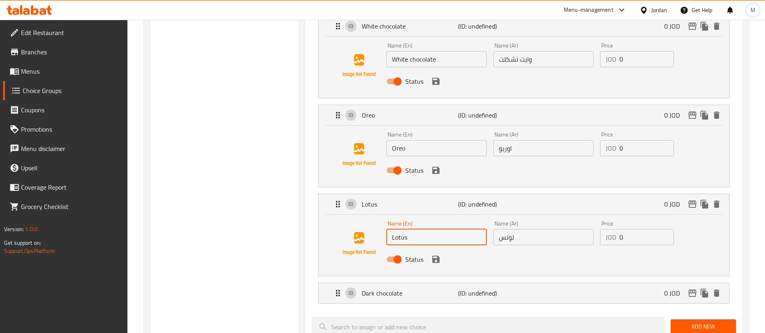
click at [417, 229] on input "Lotus" at bounding box center [436, 237] width 100 height 16
click at [506, 229] on input "لوتس" at bounding box center [543, 237] width 100 height 16
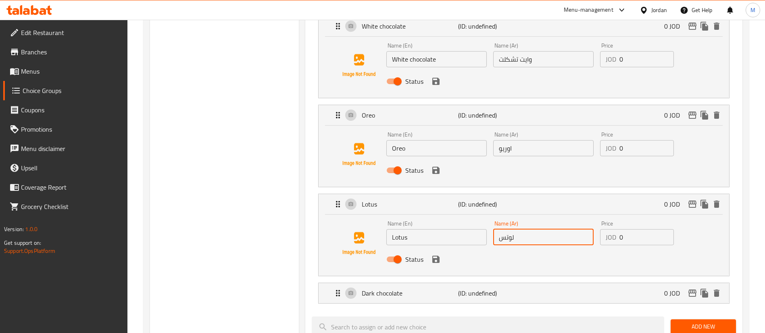
click at [507, 229] on input "لوتس" at bounding box center [543, 237] width 100 height 16
click at [477, 289] on p "(ID: undefined)" at bounding box center [490, 294] width 64 height 10
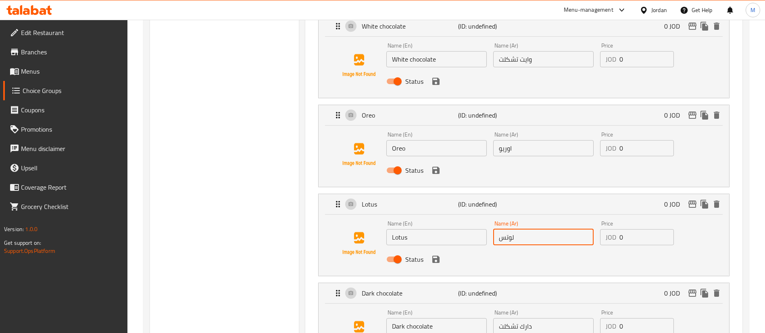
click at [425, 319] on input "Dark chocolate" at bounding box center [436, 327] width 100 height 16
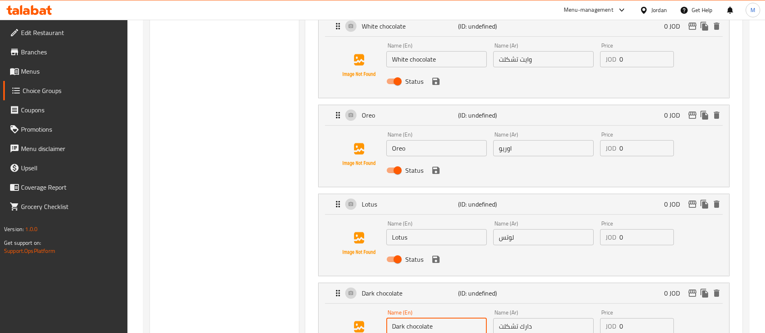
click at [425, 319] on input "Dark chocolate" at bounding box center [436, 327] width 100 height 16
click at [513, 319] on input "دارك تشكلت" at bounding box center [543, 327] width 100 height 16
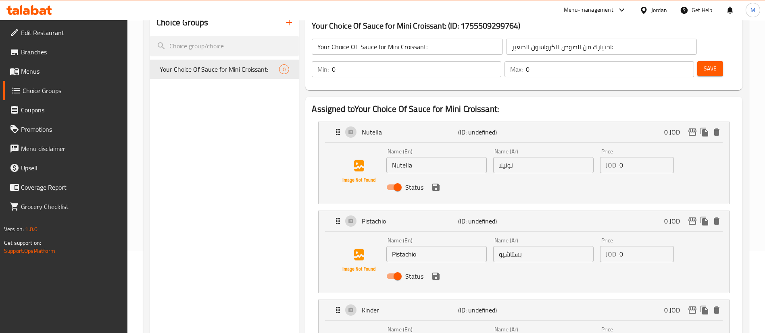
scroll to position [0, 0]
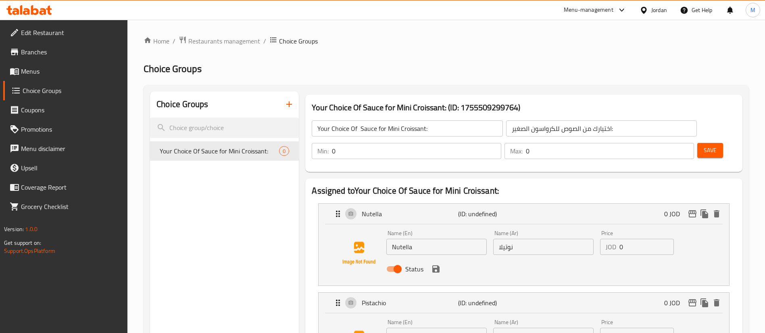
click at [501, 143] on input "0" at bounding box center [416, 151] width 169 height 16
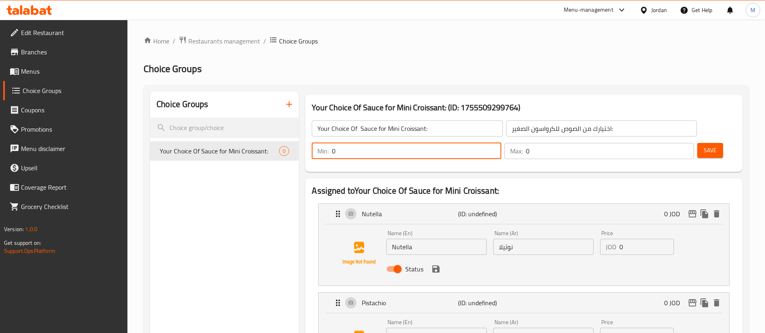
click at [501, 143] on input "0" at bounding box center [416, 151] width 169 height 16
type input "3"
click at [661, 143] on div "Max: 0 ​" at bounding box center [599, 151] width 190 height 16
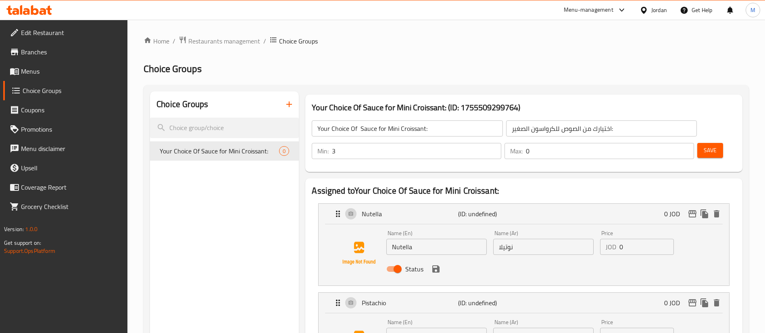
click at [661, 143] on div "Max: 0 ​" at bounding box center [599, 151] width 190 height 16
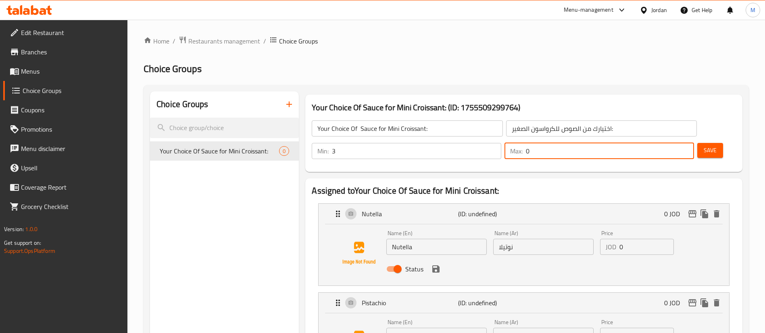
click at [661, 143] on div "Max: 0 ​" at bounding box center [599, 151] width 190 height 16
click at [665, 143] on input "0" at bounding box center [610, 151] width 168 height 16
type input "3"
click at [697, 143] on button "Save" at bounding box center [710, 150] width 26 height 15
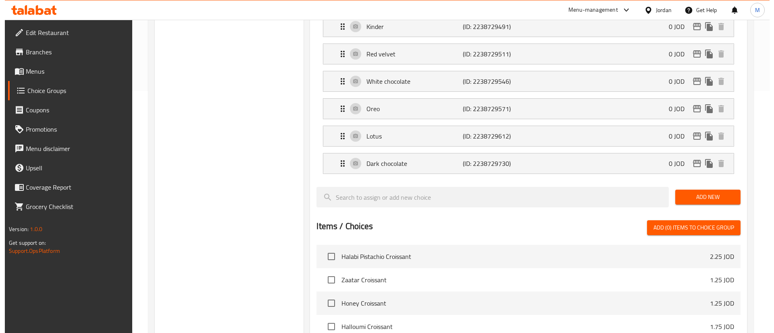
scroll to position [417, 0]
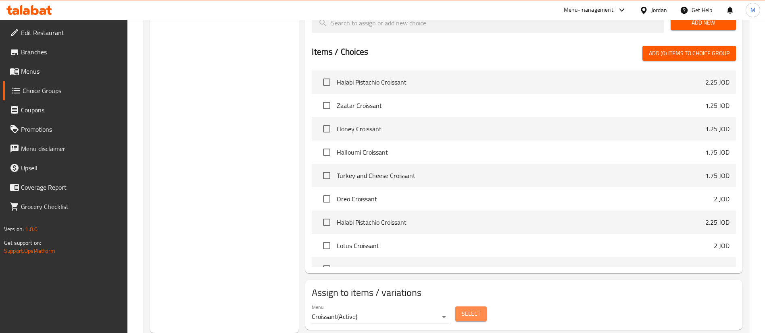
click at [485, 307] on button "Select" at bounding box center [470, 314] width 31 height 15
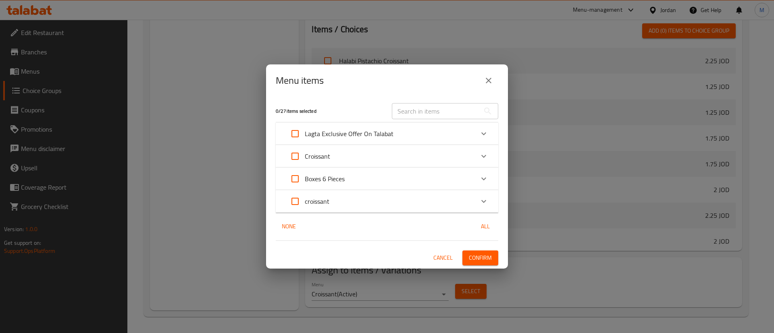
click at [374, 175] on div "Boxes 6 Pieces" at bounding box center [379, 178] width 189 height 19
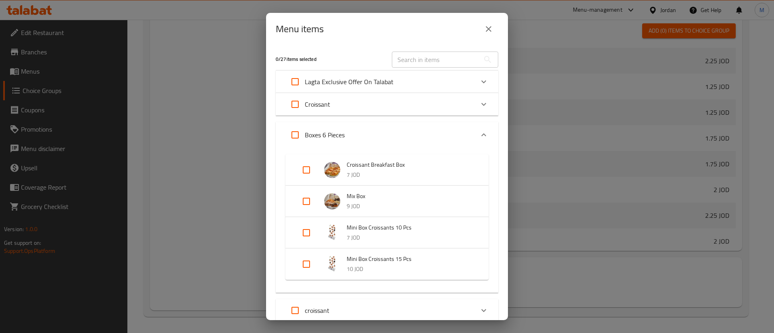
click at [311, 230] on input "Expand" at bounding box center [306, 232] width 19 height 19
checkbox input "true"
click at [308, 276] on input "Expand" at bounding box center [306, 277] width 19 height 19
checkbox input "true"
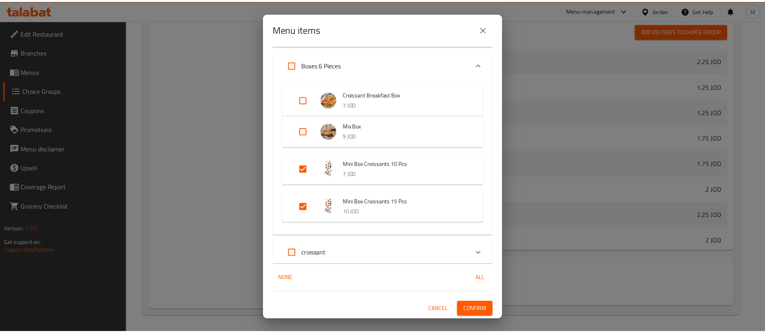
scroll to position [71, 0]
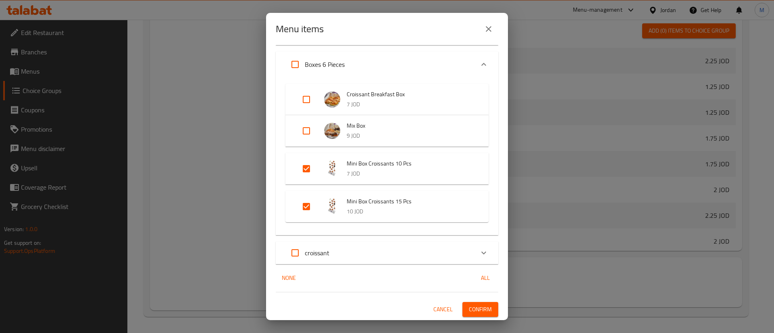
click at [469, 309] on span "Confirm" at bounding box center [480, 310] width 23 height 10
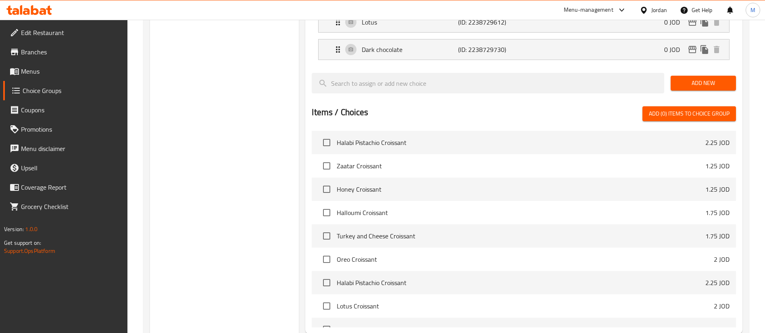
scroll to position [0, 0]
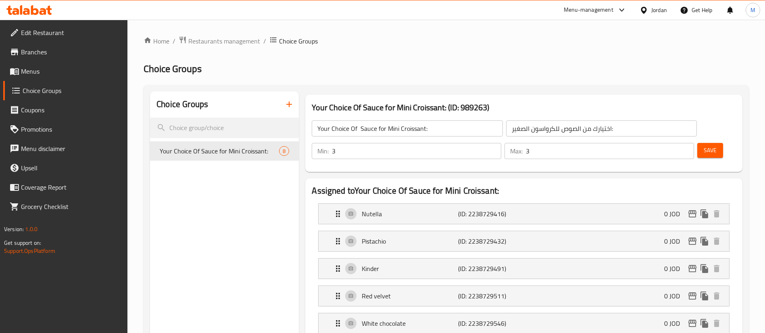
click at [65, 71] on span "Menus" at bounding box center [71, 72] width 100 height 10
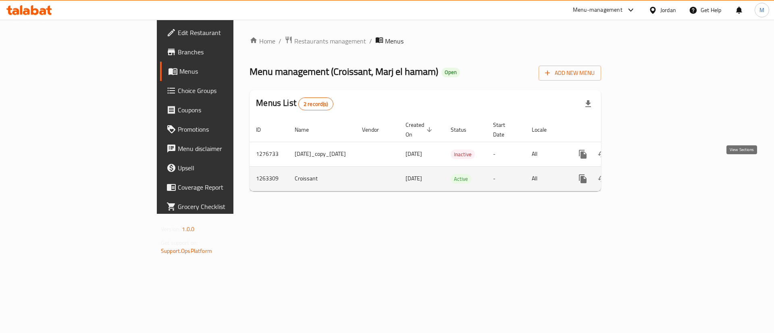
click at [646, 174] on icon "enhanced table" at bounding box center [641, 179] width 10 height 10
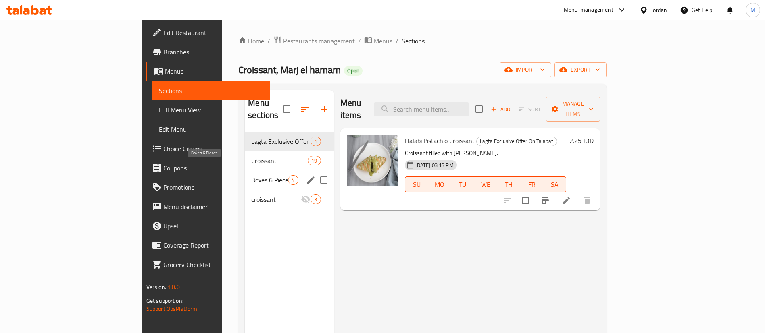
click at [251, 175] on span "Boxes 6 Pieces" at bounding box center [269, 180] width 37 height 10
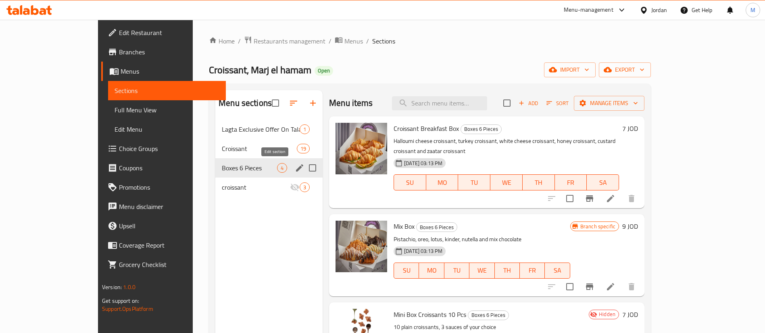
click at [296, 171] on icon "edit" at bounding box center [299, 168] width 7 height 7
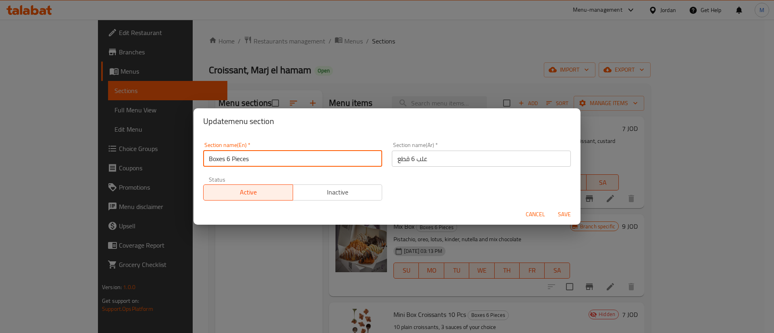
drag, startPoint x: 257, startPoint y: 161, endPoint x: 228, endPoint y: 160, distance: 29.0
click at [228, 160] on input "Boxes 6 Pieces" at bounding box center [292, 159] width 179 height 16
type input "Boxes"
click at [423, 159] on input "علب 6 قطع" at bounding box center [481, 159] width 179 height 16
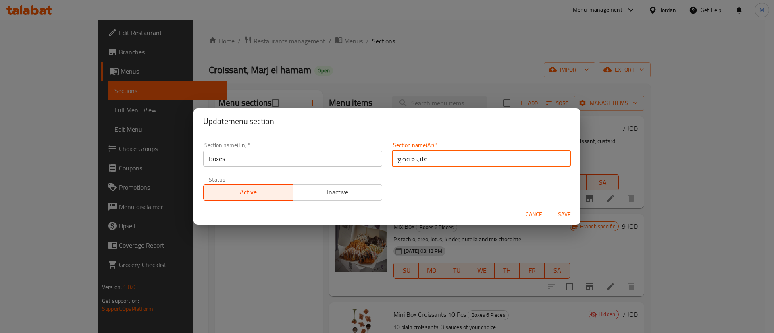
click at [423, 160] on input "علب 6 قطع" at bounding box center [481, 159] width 179 height 16
type input "f"
type input "بوكس"
click at [466, 135] on div "Section name(En)   * Boxes Section name(En) * Section name(Ar)   * بوكس Section…" at bounding box center [387, 169] width 387 height 70
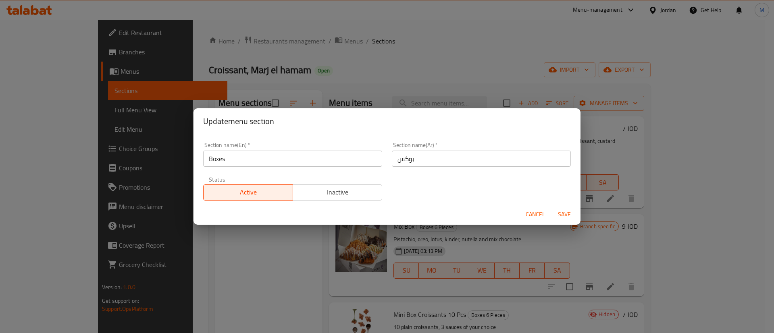
click at [560, 213] on span "Save" at bounding box center [564, 215] width 19 height 10
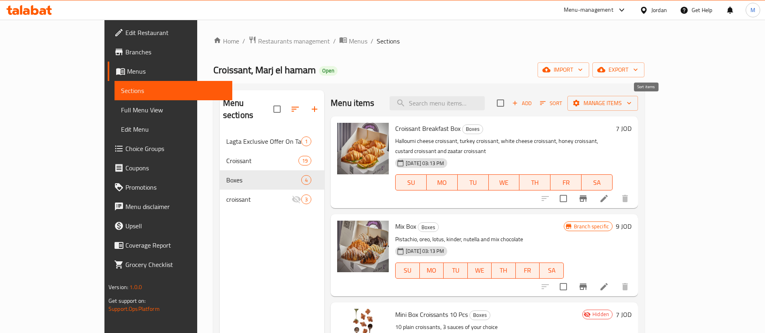
click at [546, 103] on icon "button" at bounding box center [542, 103] width 7 height 7
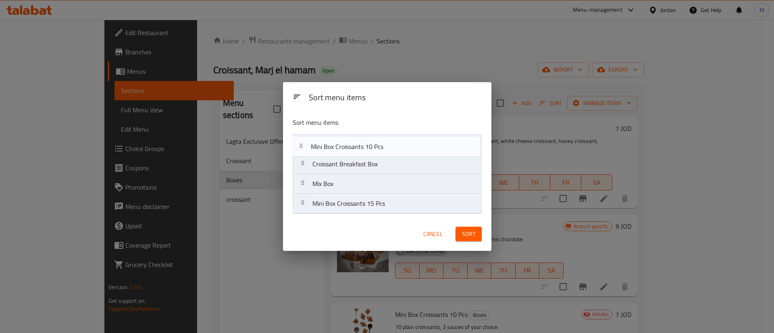
drag, startPoint x: 394, startPoint y: 187, endPoint x: 392, endPoint y: 145, distance: 42.8
click at [392, 145] on nav "Croissant Breakfast Box Mix Box Mini Box Croissants 10 Pcs Mini Box Croissants …" at bounding box center [387, 174] width 189 height 80
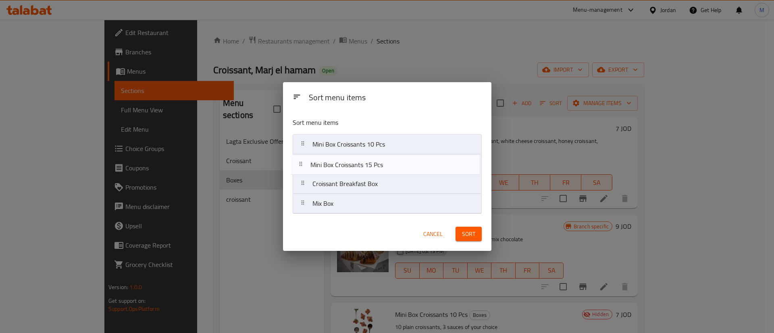
click at [391, 163] on nav "Mini Box Croissants 10 Pcs Croissant Breakfast Box Mix Box Mini Box Croissants …" at bounding box center [387, 174] width 189 height 80
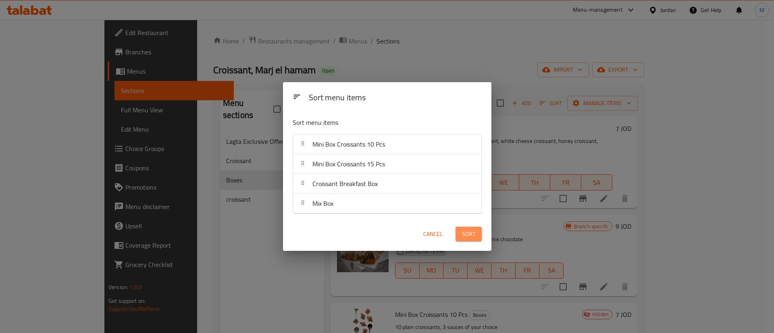
click at [461, 237] on button "Sort" at bounding box center [469, 234] width 26 height 15
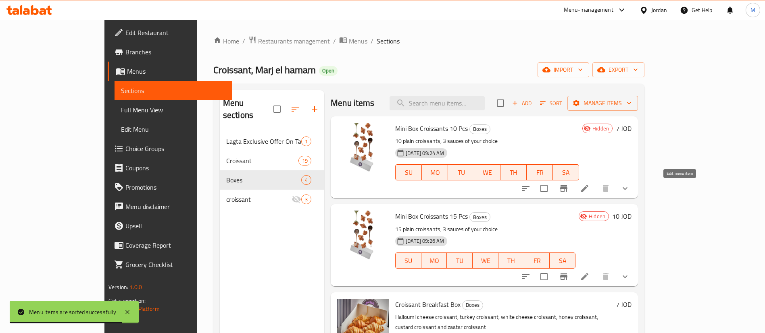
click at [590, 188] on icon at bounding box center [585, 189] width 10 height 10
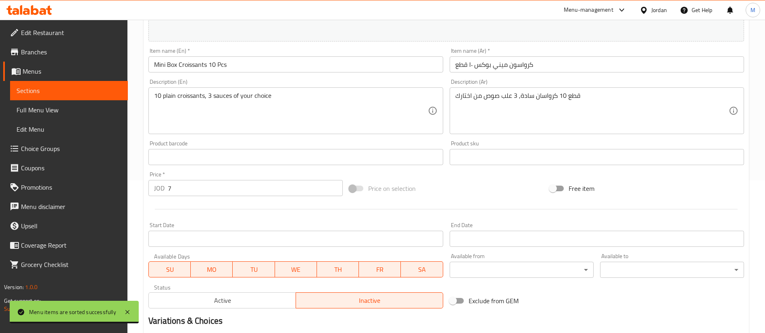
scroll to position [181, 0]
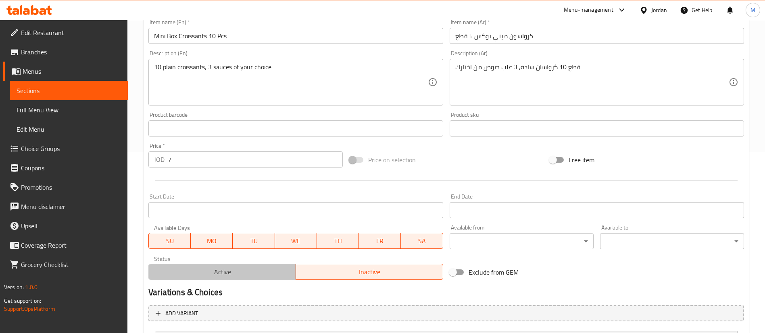
click at [231, 265] on button "Active" at bounding box center [222, 272] width 148 height 16
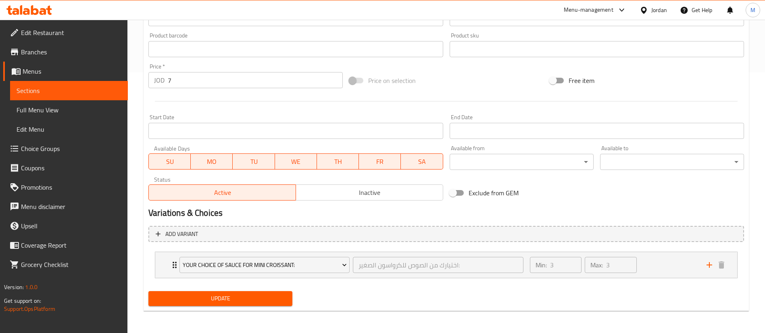
scroll to position [261, 0]
click at [237, 294] on span "Update" at bounding box center [220, 299] width 131 height 10
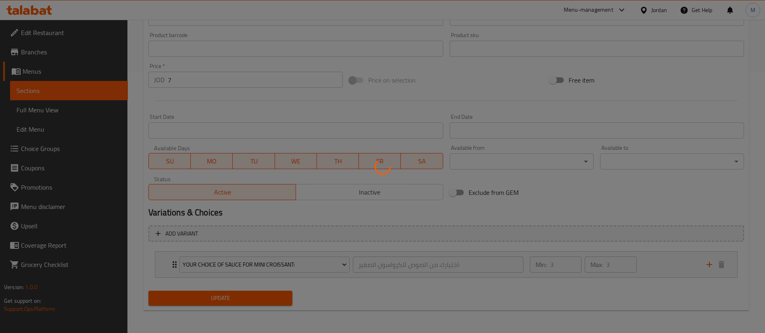
scroll to position [0, 0]
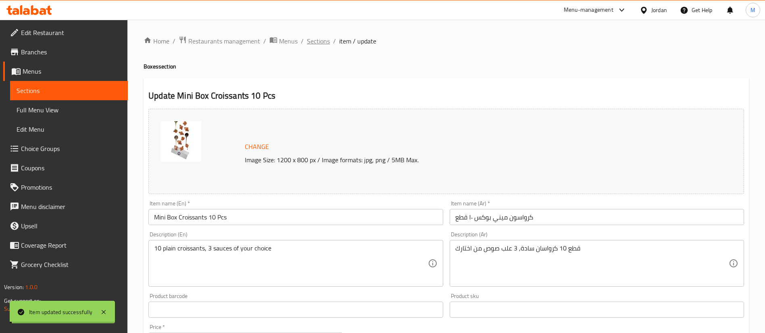
click at [320, 44] on span "Sections" at bounding box center [318, 41] width 23 height 10
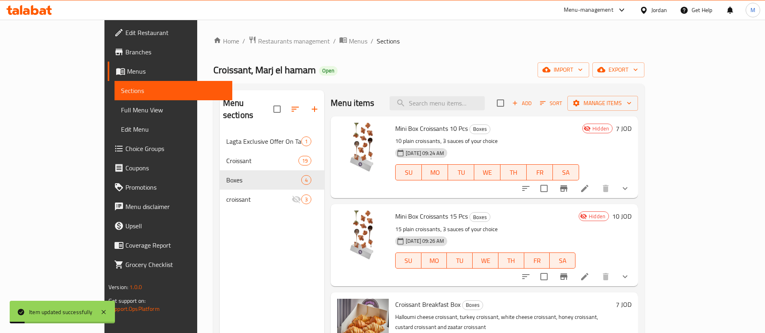
click at [567, 187] on icon "Branch-specific-item" at bounding box center [563, 188] width 7 height 6
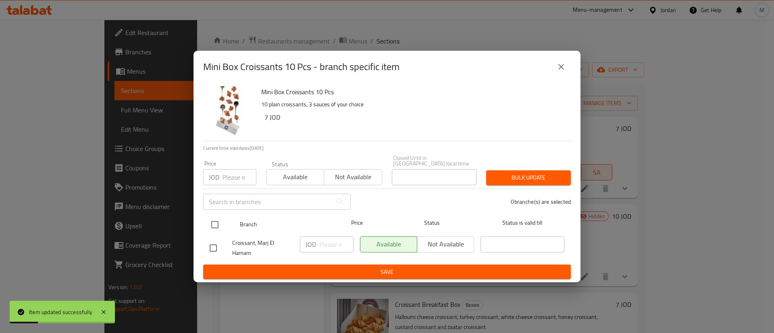
click at [217, 222] on input "checkbox" at bounding box center [214, 225] width 17 height 17
checkbox input "true"
click at [435, 247] on span "Not available" at bounding box center [446, 245] width 50 height 12
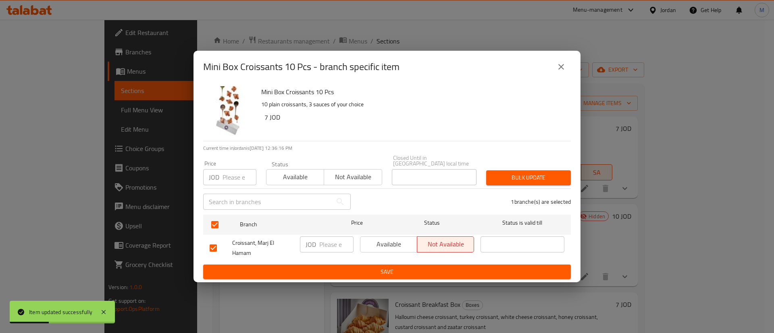
click at [434, 267] on span "Save" at bounding box center [387, 272] width 355 height 10
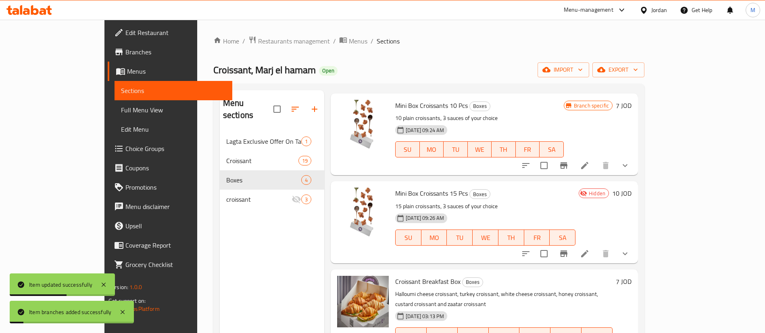
scroll to position [39, 0]
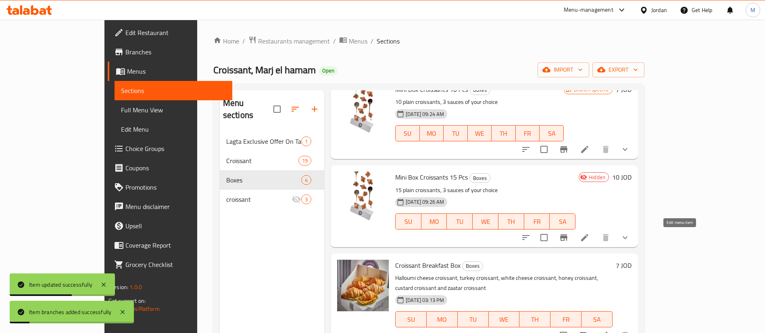
click at [588, 237] on icon at bounding box center [584, 237] width 7 height 7
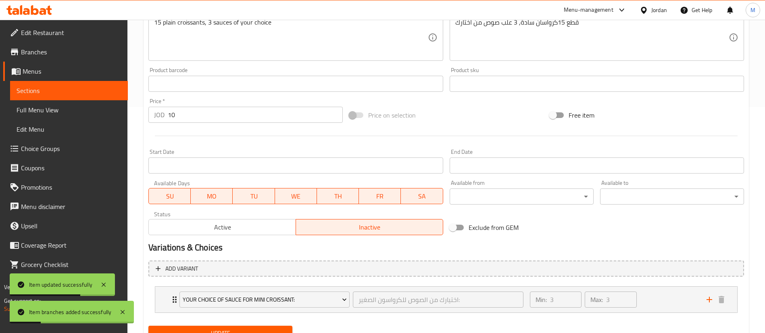
scroll to position [261, 0]
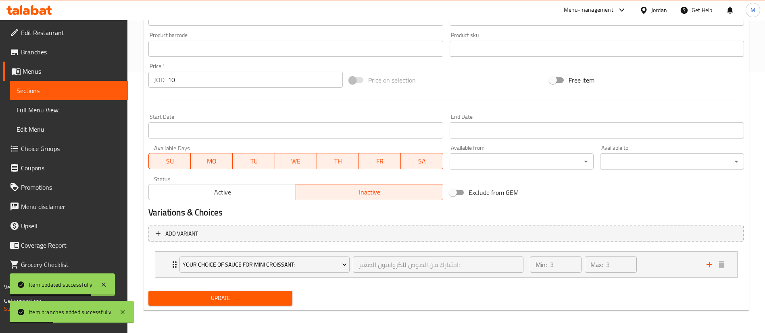
click at [247, 183] on div "Active Inactive" at bounding box center [295, 188] width 294 height 24
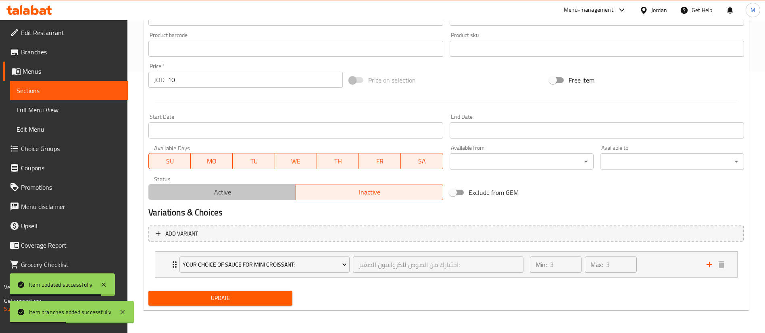
drag, startPoint x: 250, startPoint y: 196, endPoint x: 247, endPoint y: 220, distance: 24.4
click at [250, 195] on span "Active" at bounding box center [222, 193] width 141 height 12
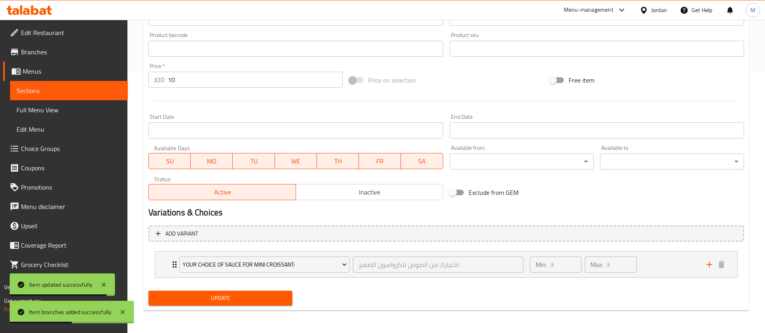
click at [252, 292] on button "Update" at bounding box center [220, 298] width 144 height 15
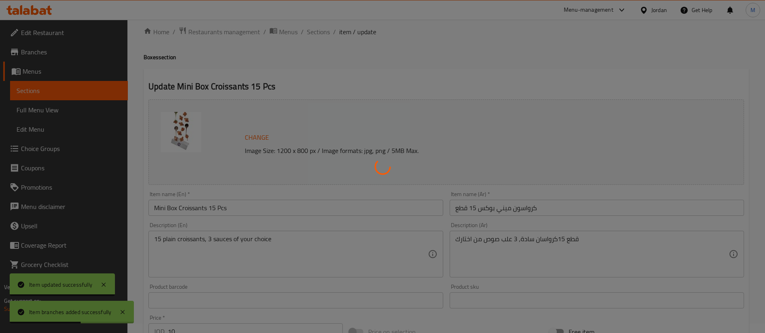
scroll to position [0, 0]
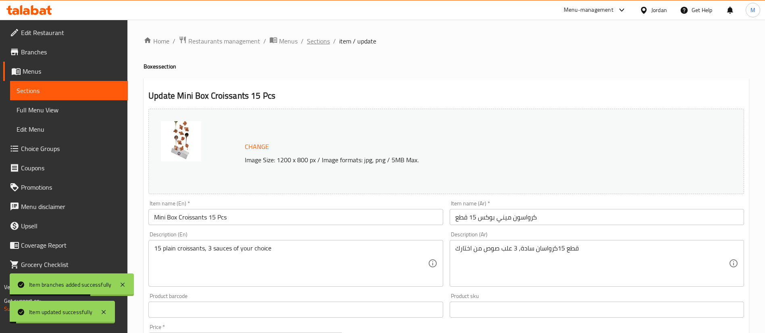
click at [318, 44] on span "Sections" at bounding box center [318, 41] width 23 height 10
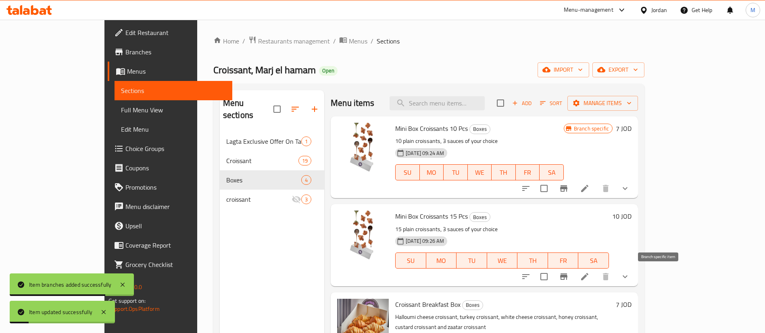
click at [567, 275] on icon "Branch-specific-item" at bounding box center [563, 277] width 7 height 6
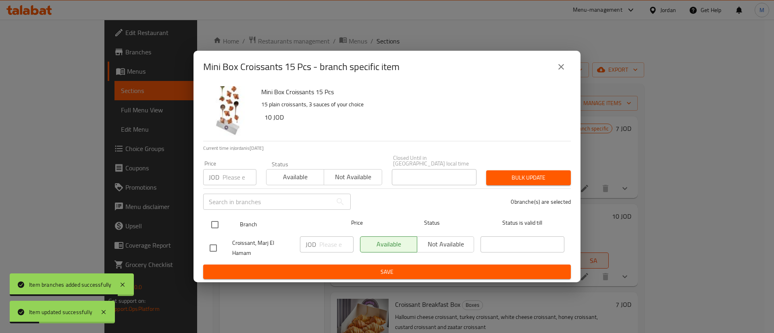
click at [217, 219] on input "checkbox" at bounding box center [214, 225] width 17 height 17
checkbox input "true"
click at [433, 239] on span "Not available" at bounding box center [446, 245] width 50 height 12
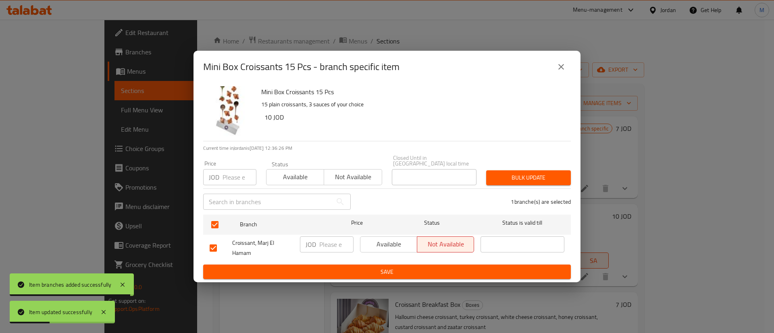
click at [429, 269] on span "Save" at bounding box center [387, 272] width 355 height 10
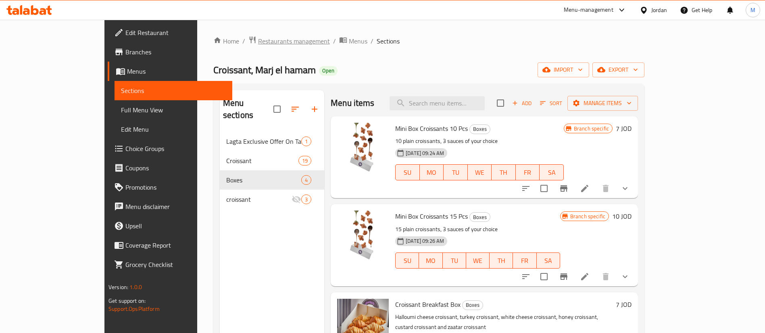
click at [258, 41] on span "Restaurants management" at bounding box center [294, 41] width 72 height 10
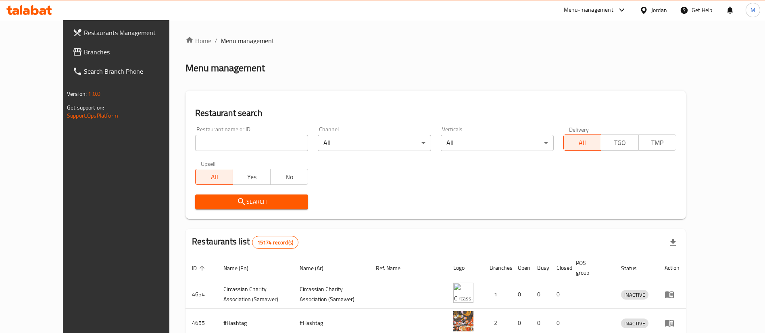
click at [256, 143] on input "search" at bounding box center [251, 143] width 113 height 16
click at [594, 10] on div "Menu-management" at bounding box center [589, 10] width 50 height 10
click at [581, 52] on div "Agent Campaigns Center" at bounding box center [565, 54] width 121 height 19
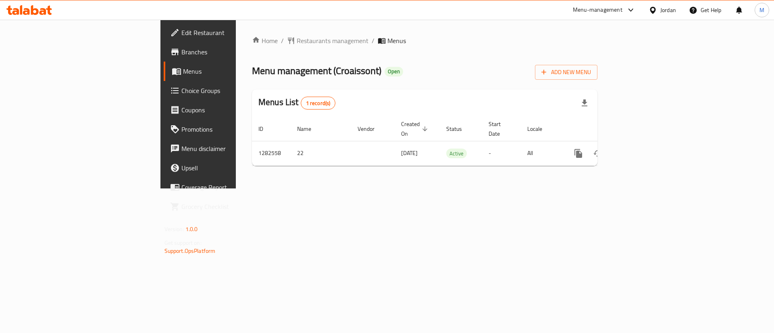
click at [181, 48] on span "Branches" at bounding box center [232, 52] width 102 height 10
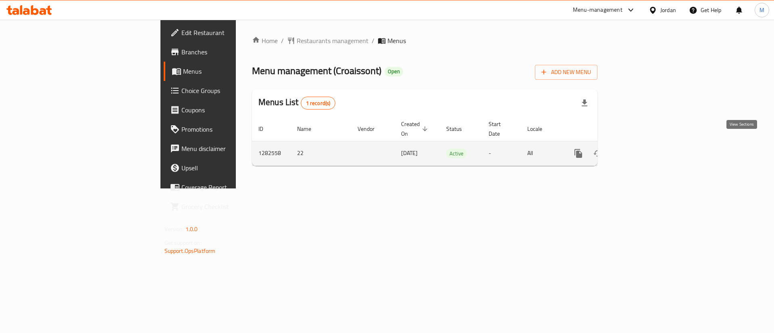
click at [642, 149] on icon "enhanced table" at bounding box center [637, 154] width 10 height 10
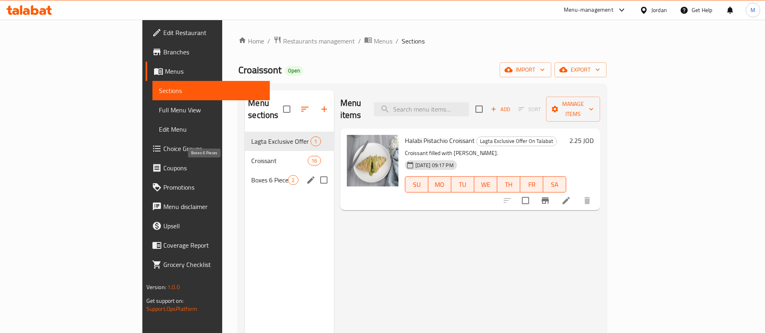
click at [251, 175] on span "Boxes 6 Pieces" at bounding box center [269, 180] width 37 height 10
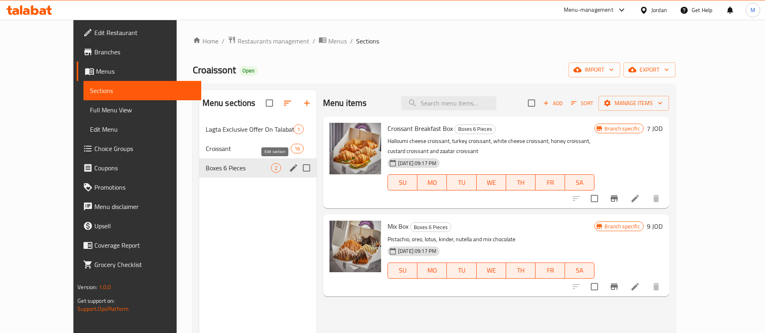
click at [290, 168] on icon "edit" at bounding box center [293, 168] width 7 height 7
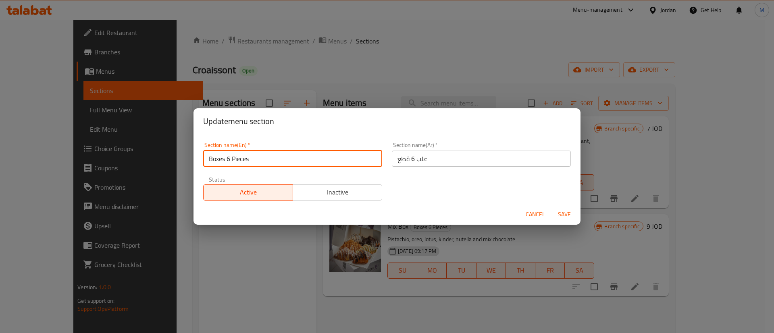
click at [269, 164] on input "Boxes 6 Pieces" at bounding box center [292, 159] width 179 height 16
type input "Boxes"
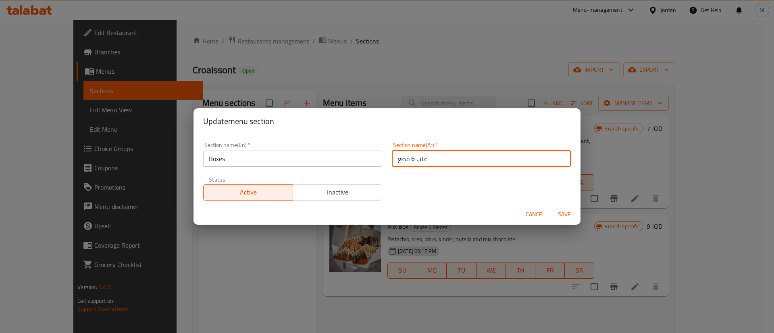
click at [453, 157] on input "علب 6 قطع" at bounding box center [481, 159] width 179 height 16
click at [453, 156] on input "علب 6 قطع" at bounding box center [481, 159] width 179 height 16
type input "بوكس"
click at [402, 194] on div "Section name(En)   * Boxes Section name(En) * Section name(Ar)   * بوكس Section…" at bounding box center [386, 171] width 377 height 68
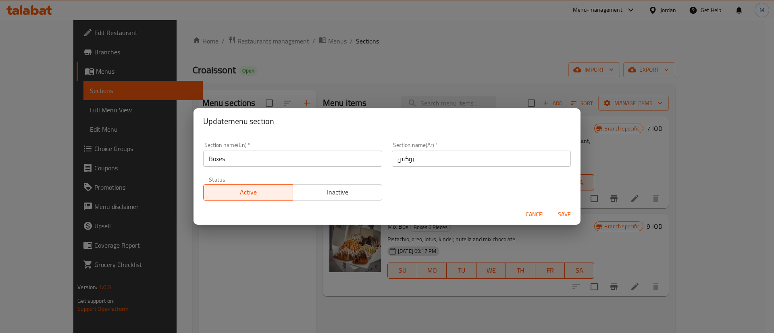
click at [562, 212] on span "Save" at bounding box center [564, 215] width 19 height 10
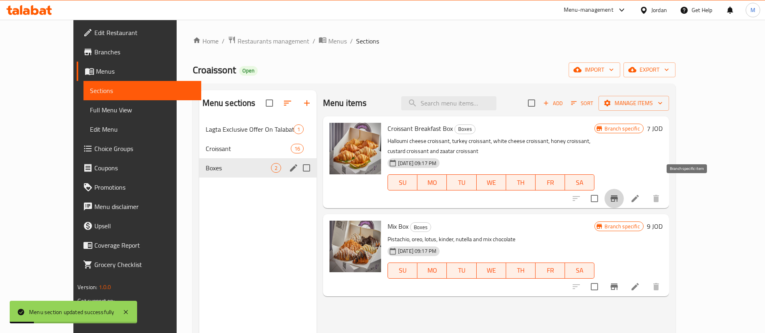
click at [618, 196] on icon "Branch-specific-item" at bounding box center [613, 199] width 7 height 6
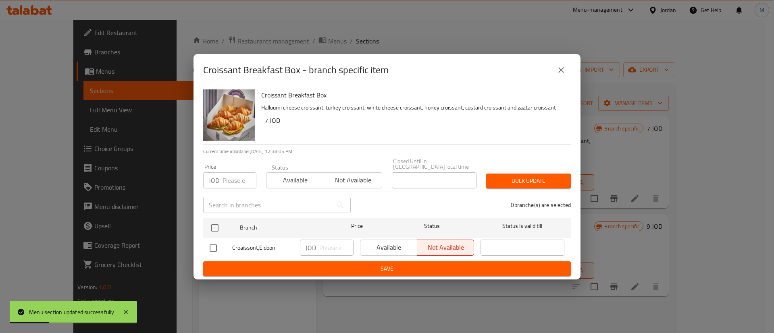
click at [561, 74] on icon "close" at bounding box center [561, 70] width 10 height 10
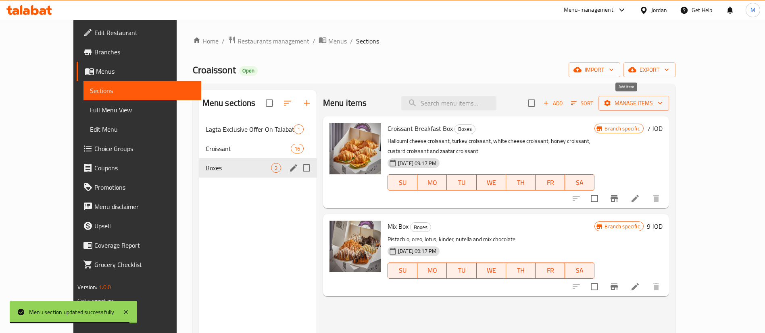
click at [564, 104] on span "Add" at bounding box center [553, 103] width 22 height 9
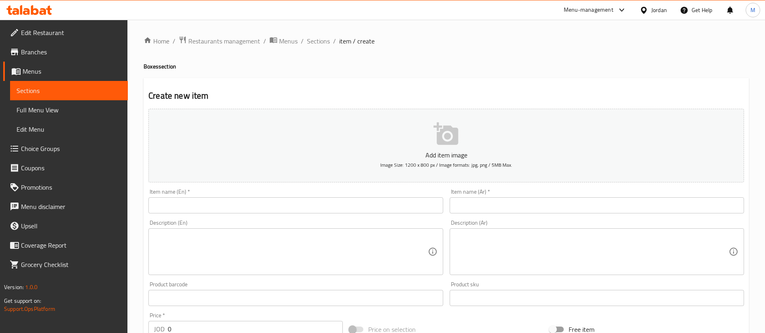
click at [363, 200] on input "text" at bounding box center [295, 206] width 294 height 16
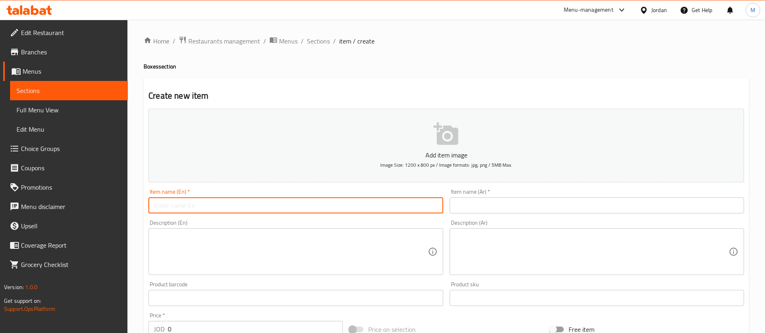
paste input "Mini Box Croissants 10 Pcs"
type input "Mini Box Croissants 10 Pcs"
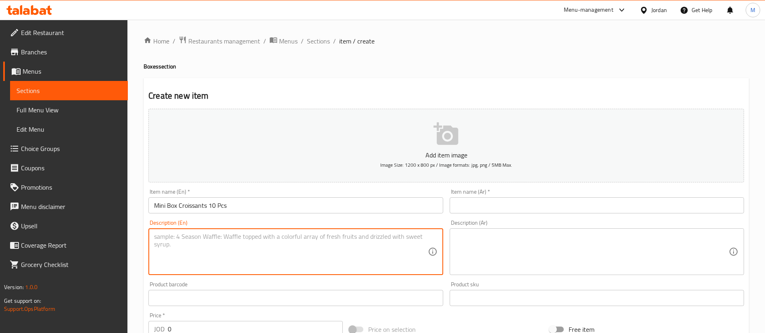
click at [277, 252] on textarea at bounding box center [290, 252] width 273 height 38
paste textarea "10 plain croissants, 3 sauces of your choice"
type textarea "10 plain croissants, 3 sauces of your choice"
click at [481, 199] on input "text" at bounding box center [597, 206] width 294 height 16
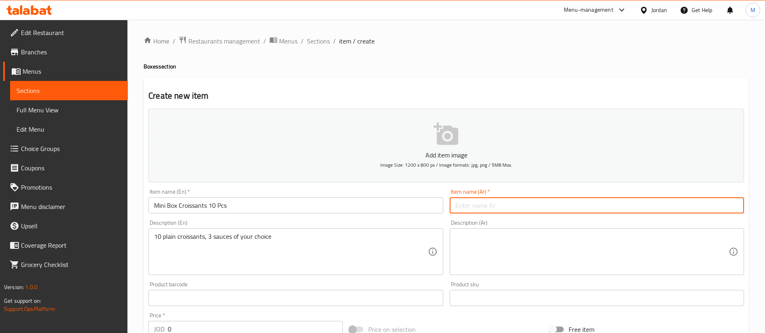
paste input "كرواسون ميني بوكس ١٠ قطع"
type input "كرواسون ميني بوكس ١٠ قطع"
click at [574, 234] on textarea at bounding box center [591, 252] width 273 height 38
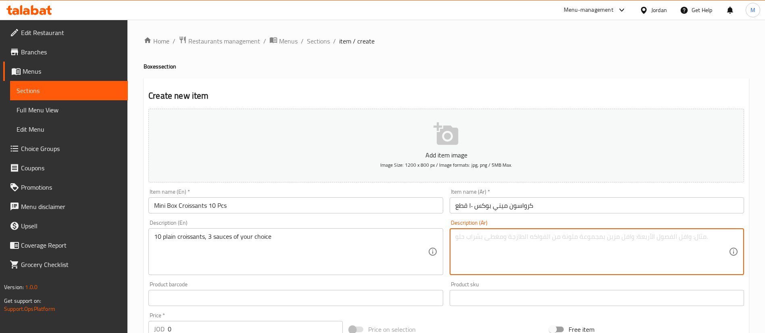
paste textarea "قطع 10 كرواسان سادة, 3 علب صوص من اختارك"
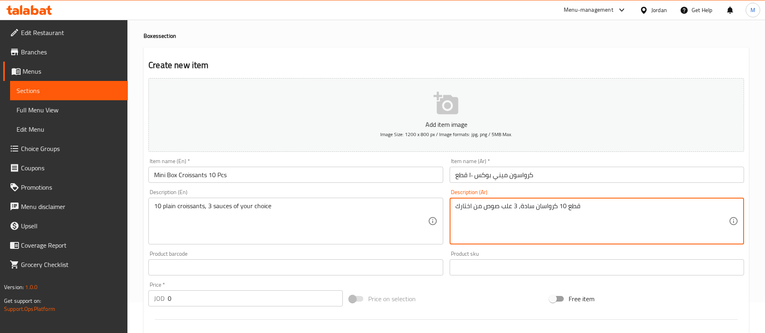
scroll to position [60, 0]
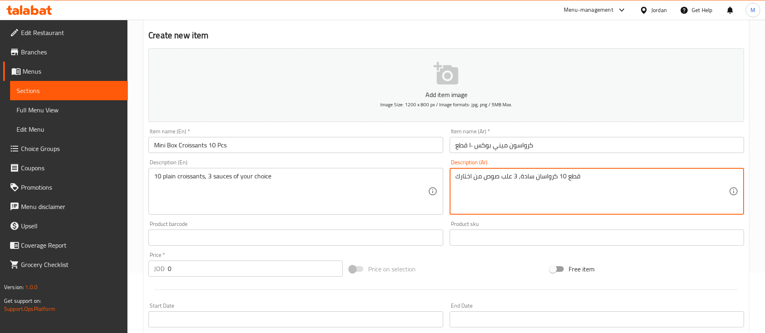
type textarea "قطع 10 كرواسان سادة, 3 علب صوص من اختارك"
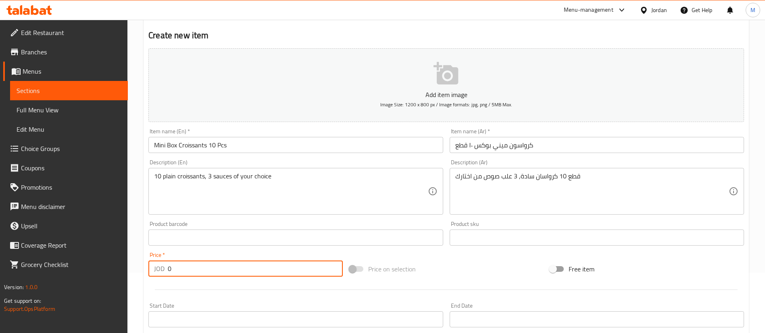
click at [225, 270] on input "0" at bounding box center [255, 269] width 175 height 16
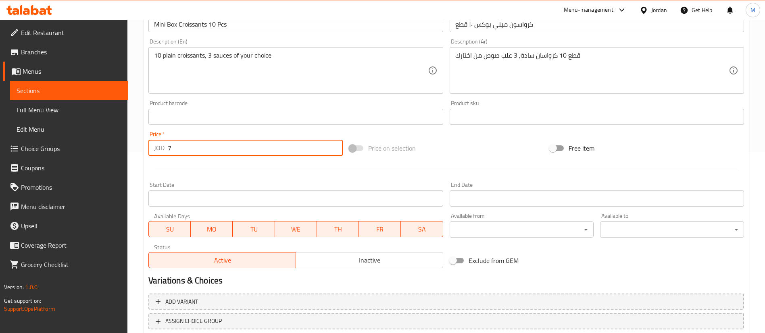
scroll to position [236, 0]
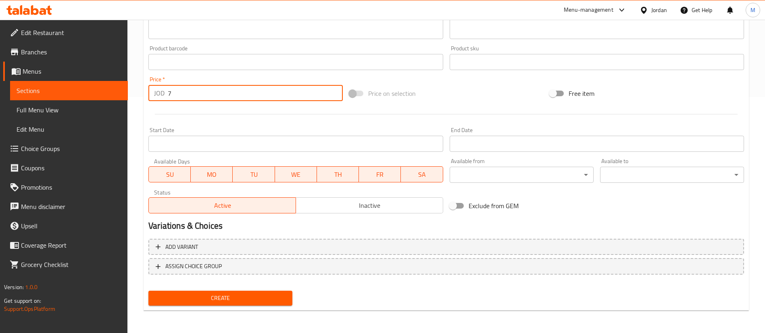
type input "7"
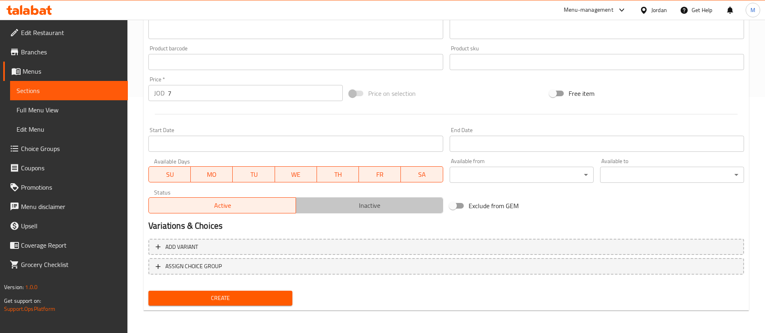
click at [357, 210] on span "Inactive" at bounding box center [369, 206] width 141 height 12
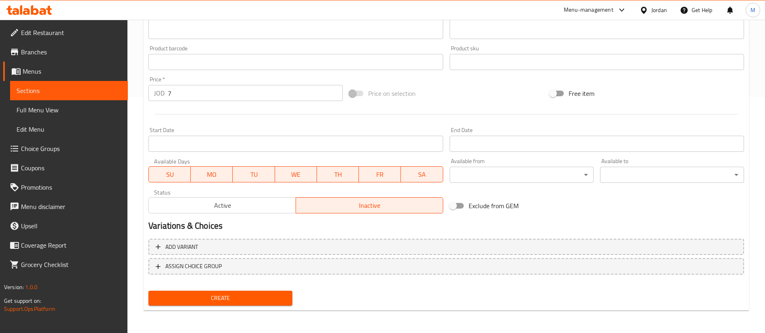
click at [278, 296] on span "Create" at bounding box center [220, 299] width 131 height 10
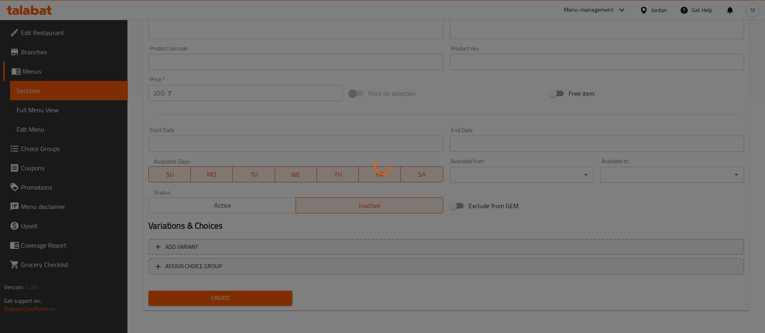
type input "0"
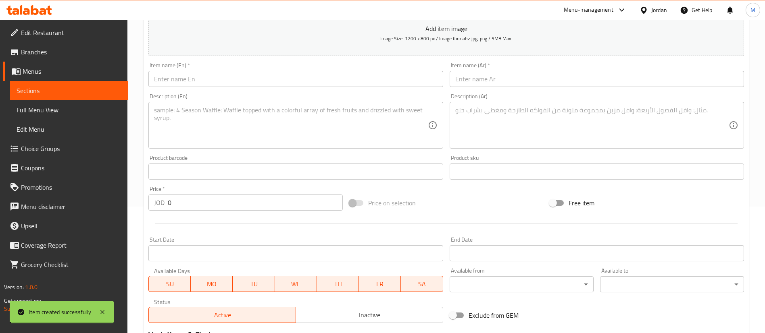
scroll to position [0, 0]
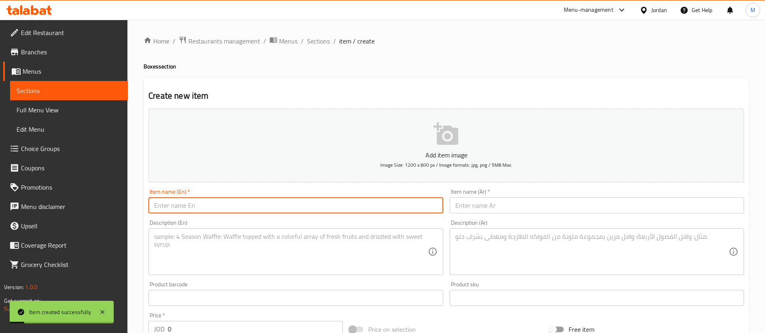
click at [325, 206] on input "text" at bounding box center [295, 206] width 294 height 16
click at [232, 208] on input "text" at bounding box center [295, 206] width 294 height 16
paste input "Mini Box Croissants 10 Pcs"
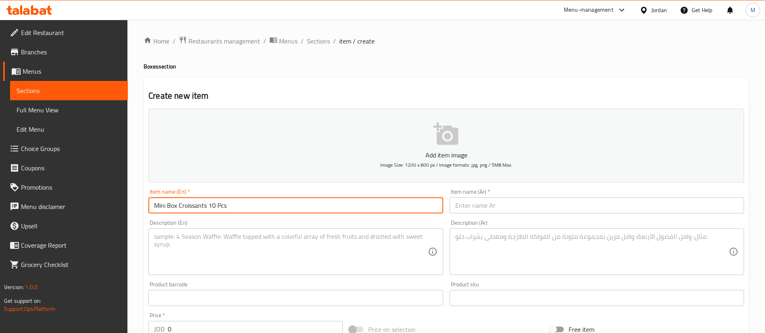
click at [214, 207] on input "Mini Box Croissants 10 Pcs" at bounding box center [295, 206] width 294 height 16
click at [213, 206] on input "Mini Box Croissants 10 Pcs" at bounding box center [295, 206] width 294 height 16
type input "Mini Box Croissants 15 Pcs"
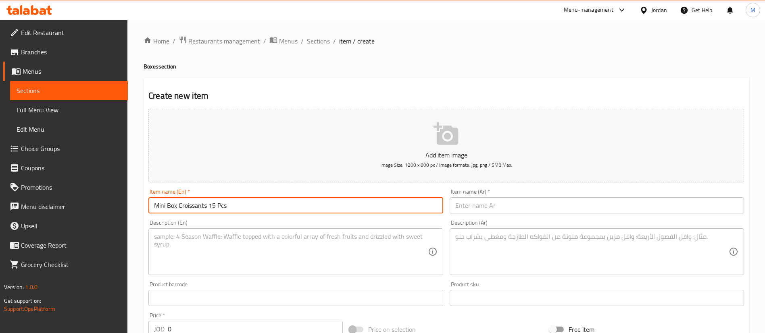
click at [245, 246] on textarea at bounding box center [290, 252] width 273 height 38
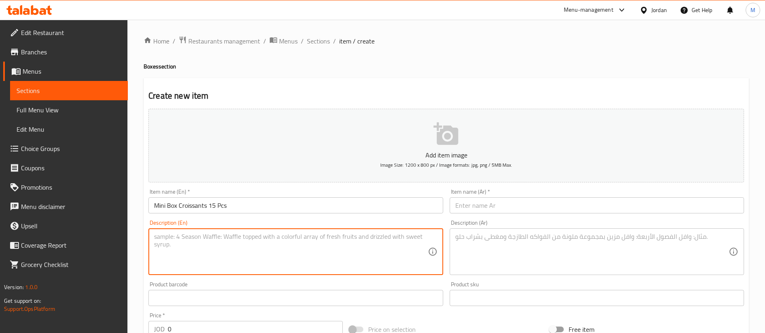
paste textarea "10 plain croissants, 3 sauces of your choice"
click at [158, 238] on textarea "10 plain croissants, 3 sauces of your choice" at bounding box center [290, 252] width 273 height 38
type textarea "15 plain croissants, 3 sauces of your choice"
click at [471, 205] on input "text" at bounding box center [597, 206] width 294 height 16
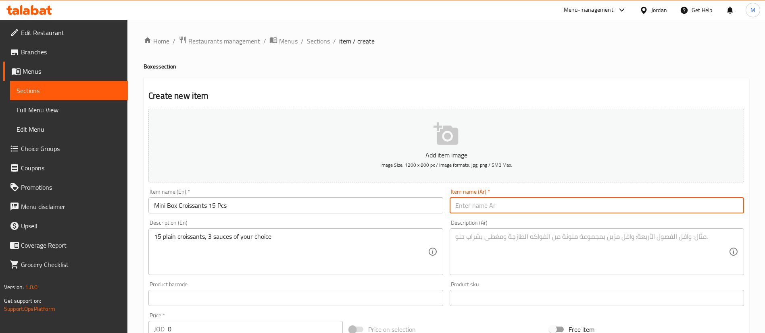
paste input "كرواسون ميني بوكس ١٠ قطع"
drag, startPoint x: 469, startPoint y: 207, endPoint x: 473, endPoint y: 207, distance: 4.1
click at [473, 207] on input "كرواسون ميني بوكس ١٠ قطع" at bounding box center [597, 206] width 294 height 16
type input "كرواسون ميني بوكس 15 قطع"
click at [493, 252] on textarea at bounding box center [591, 252] width 273 height 38
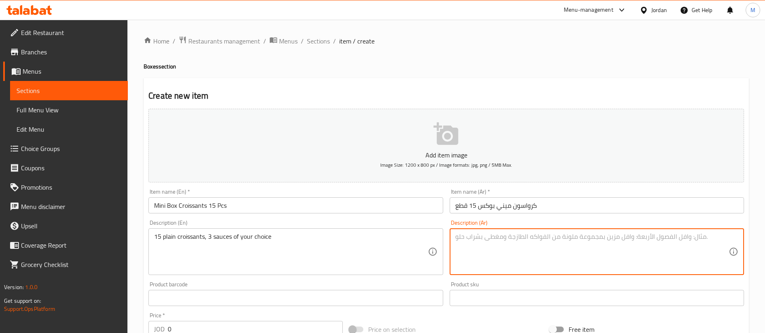
paste textarea "قطع 10 كرواسان سادة, 3 علب صوص من اختارك"
click at [562, 237] on textarea "قطع 10 كرواسان سادة, 3 علب صوص من اختارك" at bounding box center [591, 252] width 273 height 38
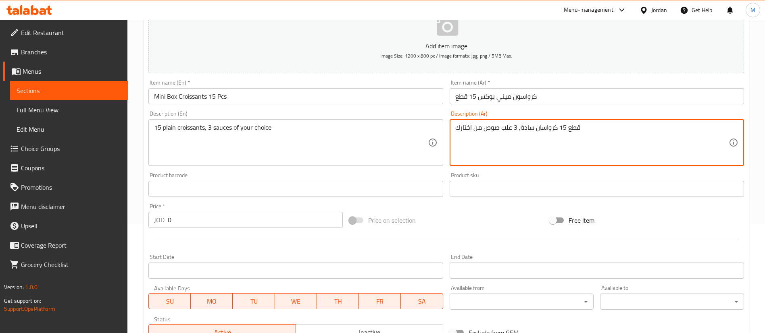
scroll to position [121, 0]
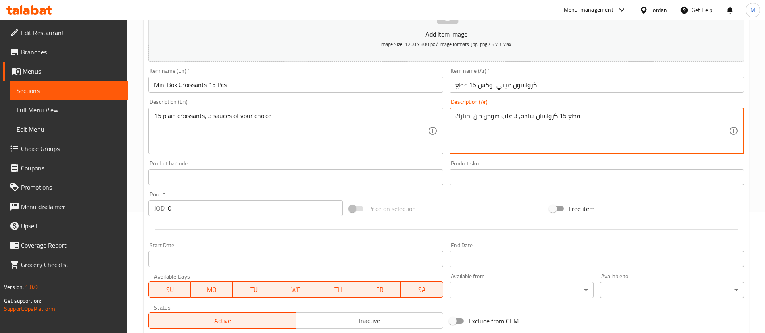
type textarea "قطع 15 كرواسان سادة, 3 علب صوص من اختارك"
click at [277, 211] on input "0" at bounding box center [255, 208] width 175 height 16
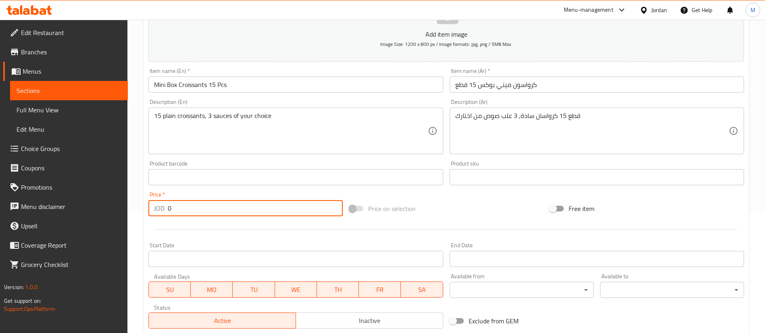
click at [277, 211] on input "0" at bounding box center [255, 208] width 175 height 16
type input "10"
click at [282, 231] on div at bounding box center [446, 230] width 602 height 20
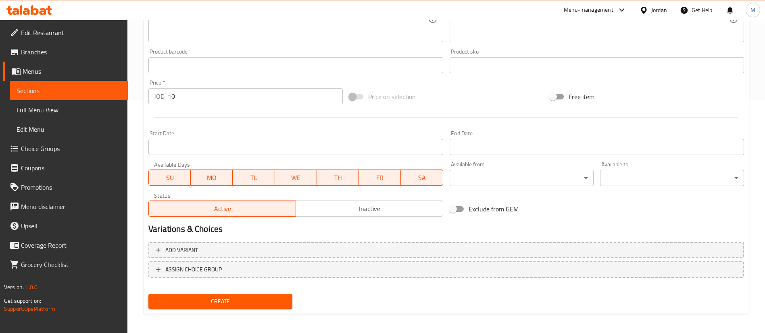
scroll to position [236, 0]
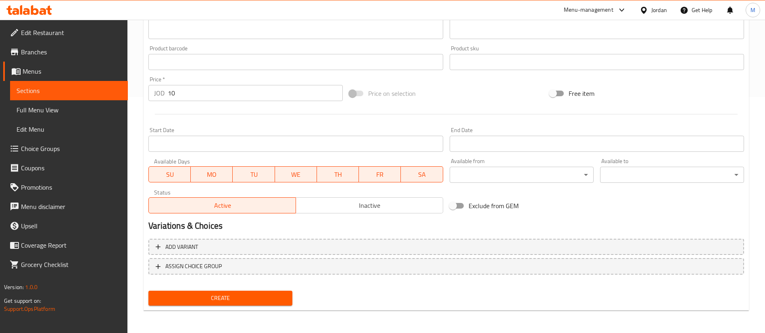
click at [283, 301] on span "Create" at bounding box center [220, 299] width 131 height 10
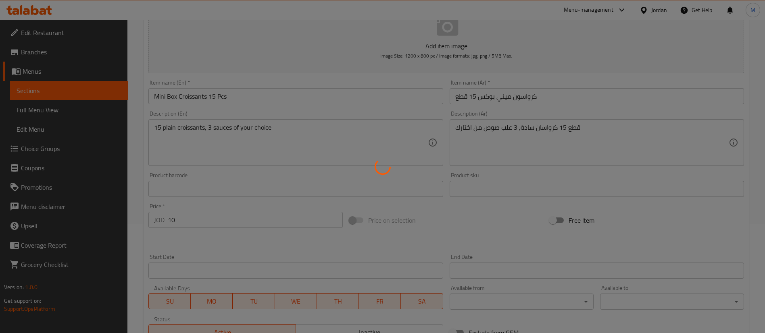
scroll to position [0, 0]
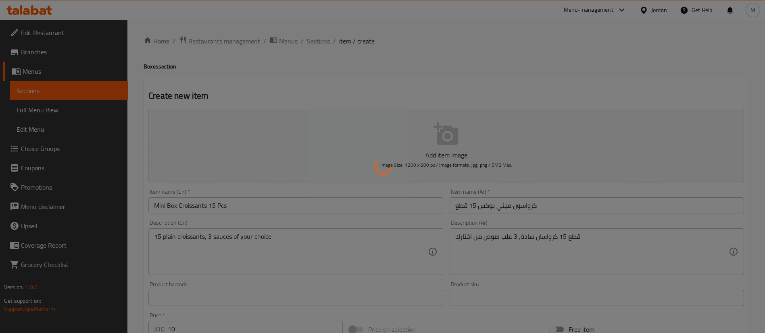
type input "0"
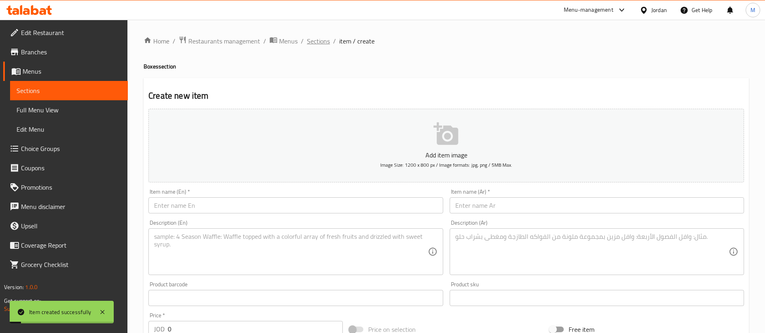
click at [321, 44] on span "Sections" at bounding box center [318, 41] width 23 height 10
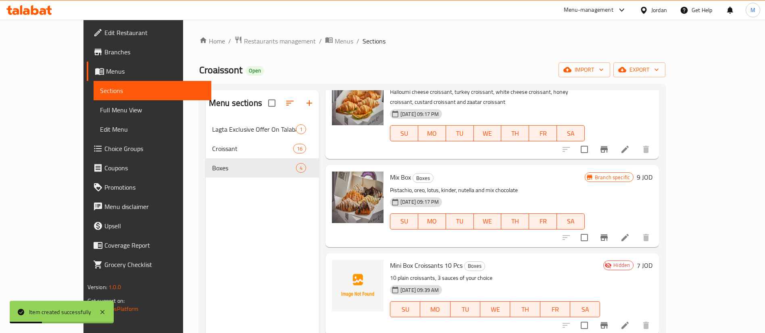
scroll to position [113, 0]
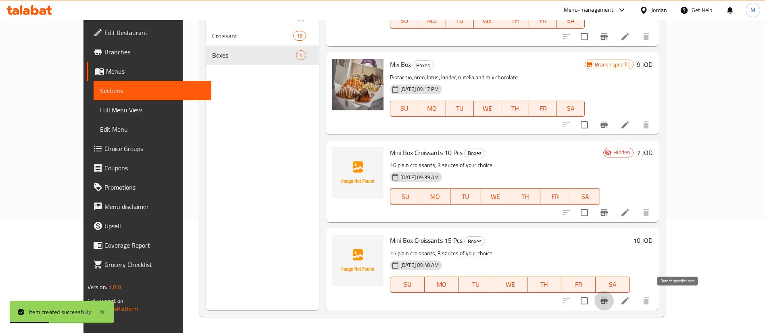
click at [608, 300] on icon "Branch-specific-item" at bounding box center [603, 301] width 7 height 6
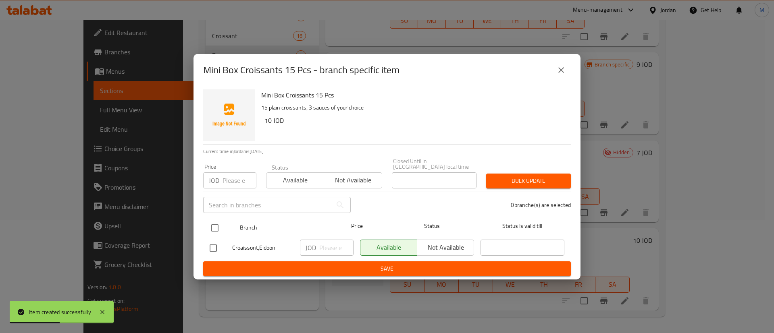
click at [217, 226] on input "checkbox" at bounding box center [214, 228] width 17 height 17
checkbox input "true"
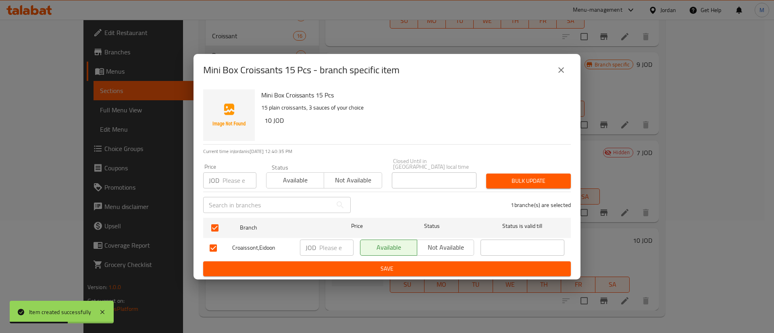
click at [444, 242] on span "Not available" at bounding box center [446, 248] width 50 height 12
click at [439, 264] on span "Save" at bounding box center [387, 269] width 355 height 10
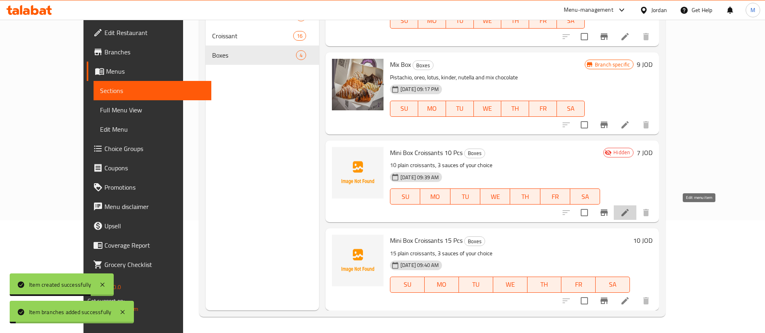
click at [629, 214] on icon at bounding box center [624, 212] width 7 height 7
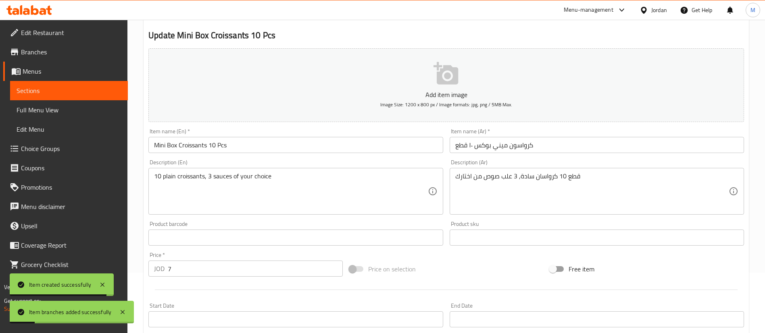
scroll to position [236, 0]
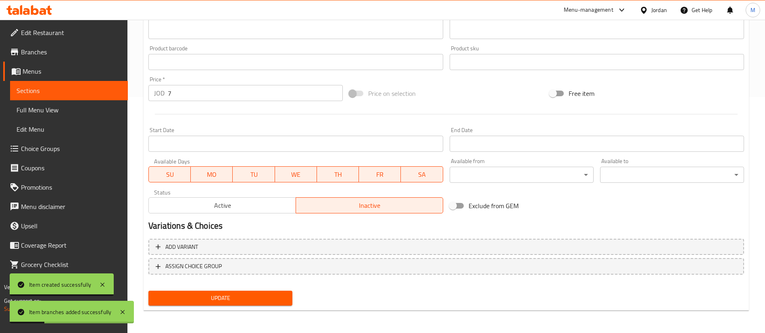
click at [233, 204] on span "Active" at bounding box center [222, 206] width 141 height 12
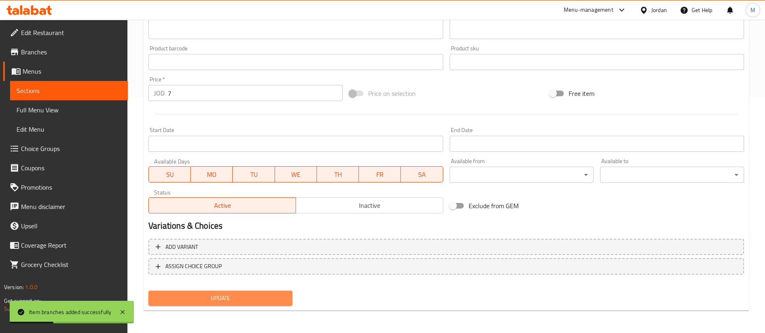
click at [243, 297] on span "Update" at bounding box center [220, 299] width 131 height 10
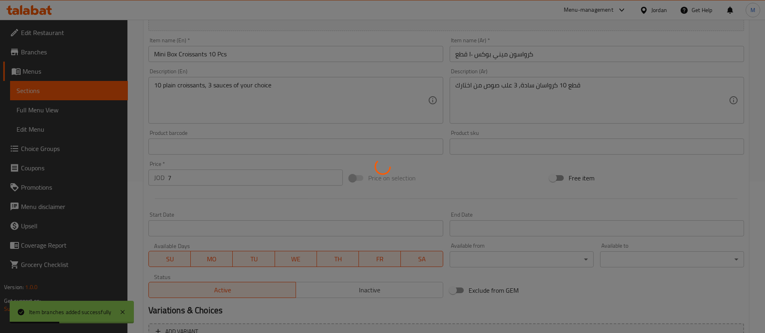
scroll to position [0, 0]
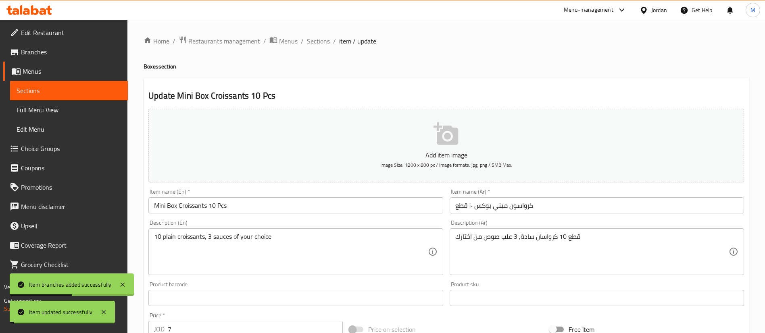
click at [318, 45] on span "Sections" at bounding box center [318, 41] width 23 height 10
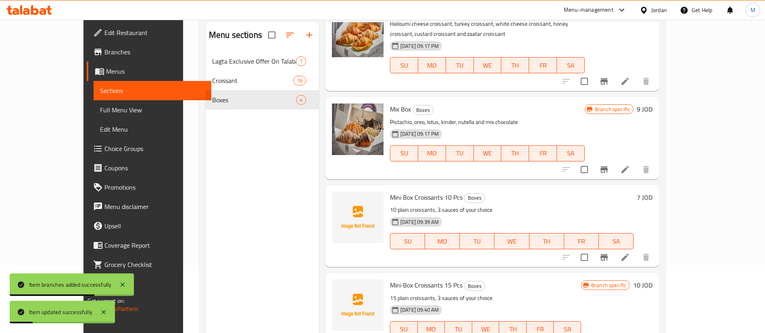
scroll to position [113, 0]
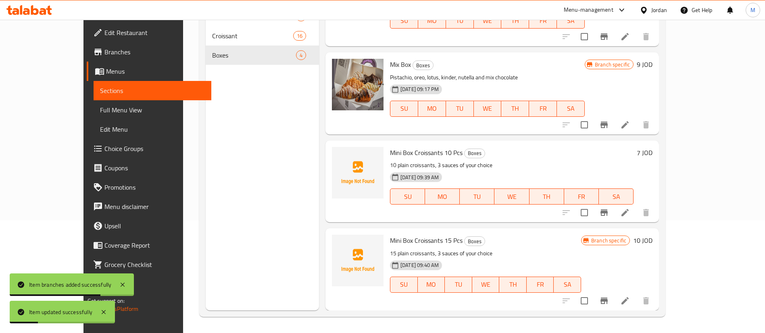
click at [614, 210] on button "Branch-specific-item" at bounding box center [603, 212] width 19 height 19
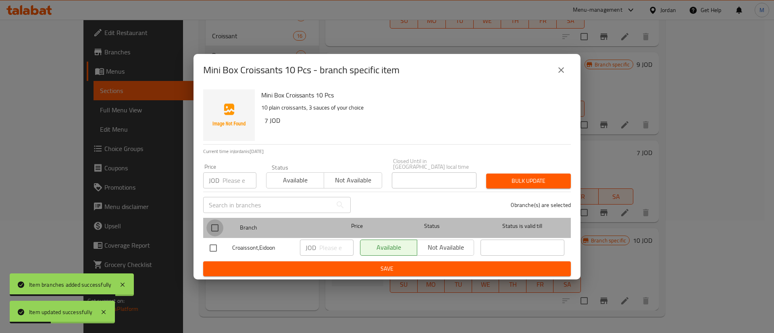
click at [216, 225] on input "checkbox" at bounding box center [214, 228] width 17 height 17
checkbox input "true"
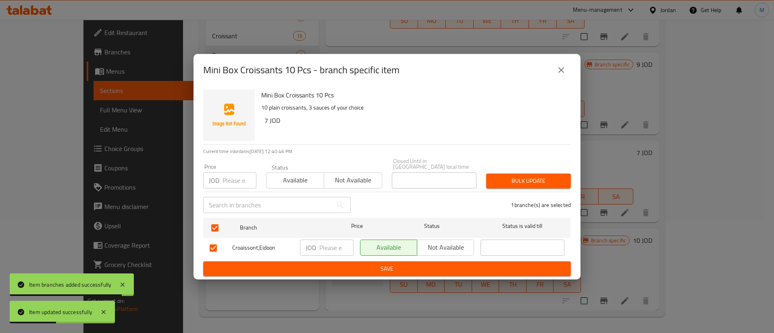
click at [442, 243] on span "Not available" at bounding box center [446, 248] width 50 height 12
click at [439, 266] on span "Save" at bounding box center [387, 269] width 355 height 10
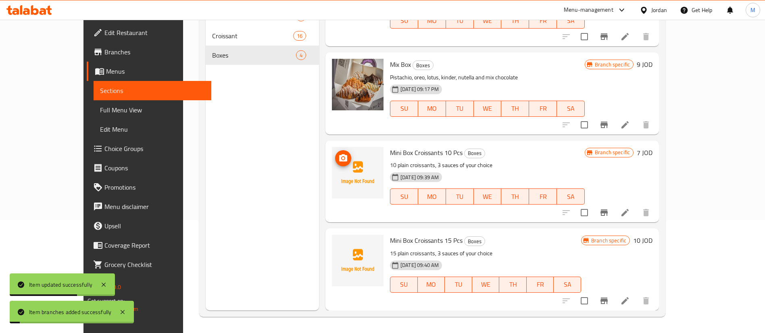
click at [338, 162] on icon "upload picture" at bounding box center [343, 159] width 10 height 10
click at [338, 249] on icon "upload picture" at bounding box center [343, 247] width 10 height 10
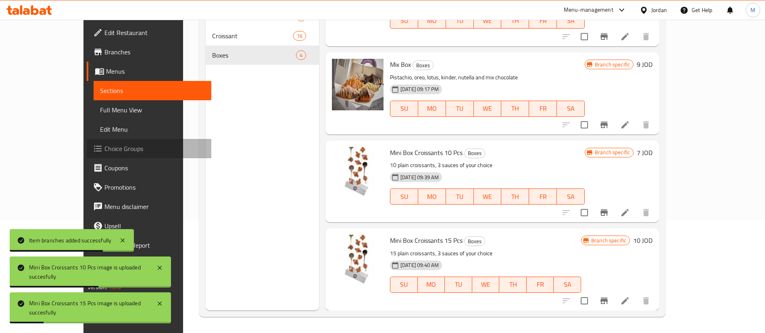
click at [104, 144] on span "Choice Groups" at bounding box center [154, 149] width 100 height 10
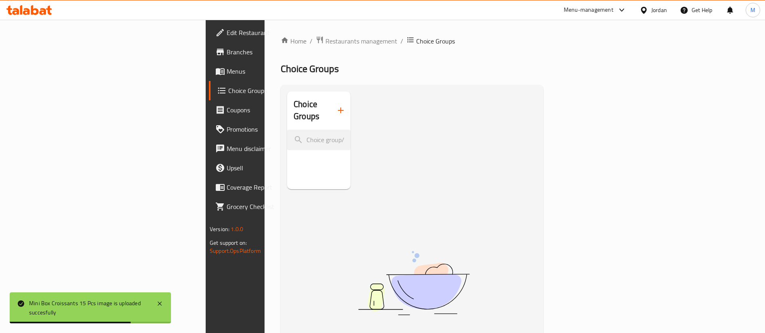
click at [336, 107] on icon "button" at bounding box center [341, 111] width 10 height 10
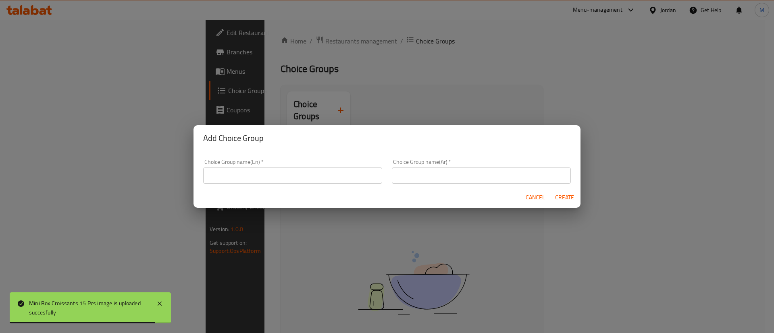
click at [280, 177] on input "text" at bounding box center [292, 176] width 179 height 16
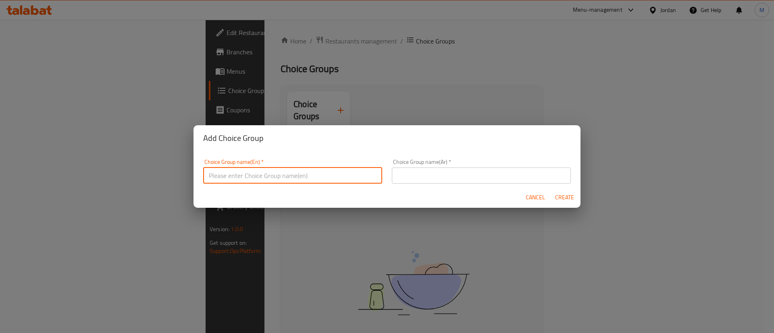
paste input "Your Choice Of Sauce for Mini Croissant:"
type input "Your Choice Of Sauce for Mini Croissant:"
click at [464, 177] on input "text" at bounding box center [481, 176] width 179 height 16
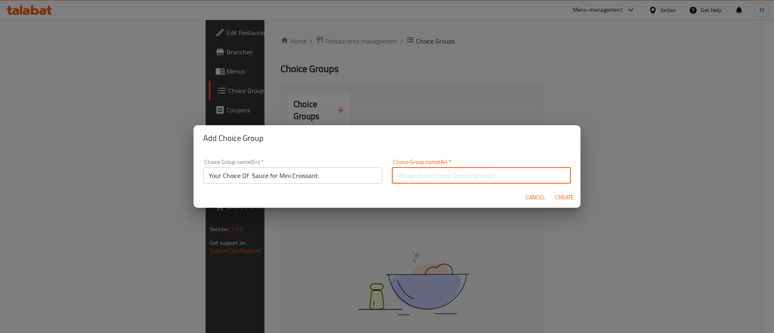
paste input "اختيارك من الصلصة للكرواسون الصغير:"
click at [448, 177] on input "اختيارك من الصلصة للكرواسون الصغير:" at bounding box center [481, 176] width 179 height 16
type input "اختيارك من الصوص للكرواسون الصغير:"
click at [560, 197] on span "Create" at bounding box center [564, 198] width 19 height 10
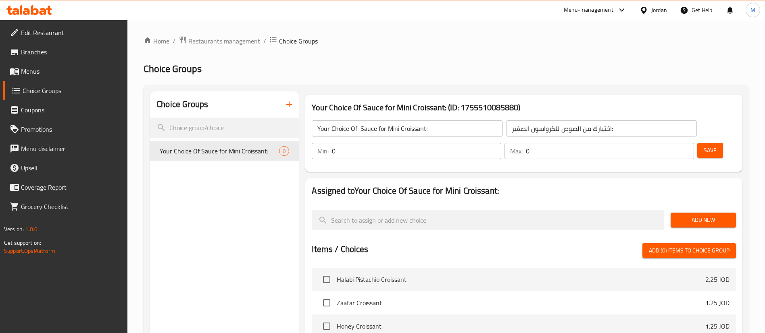
click at [687, 215] on span "Add New" at bounding box center [703, 220] width 52 height 10
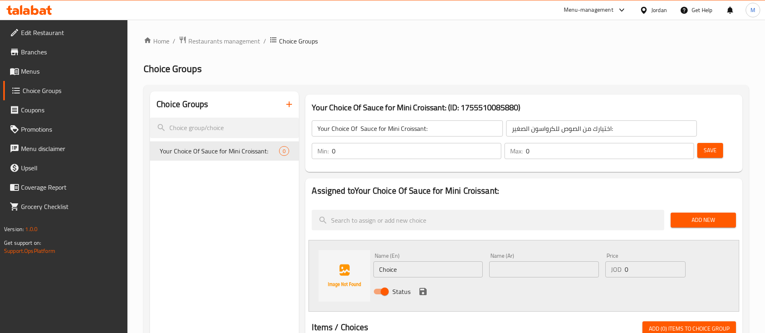
click at [468, 262] on input "Choice" at bounding box center [427, 270] width 109 height 16
paste input "Nutella"
type input "Nutella"
click at [537, 262] on input "text" at bounding box center [543, 270] width 109 height 16
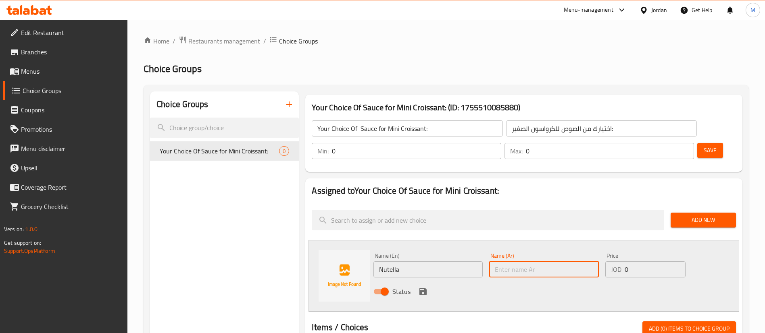
paste input "نوتيلا"
type input "نوتيلا"
click at [425, 288] on icon "save" at bounding box center [422, 291] width 7 height 7
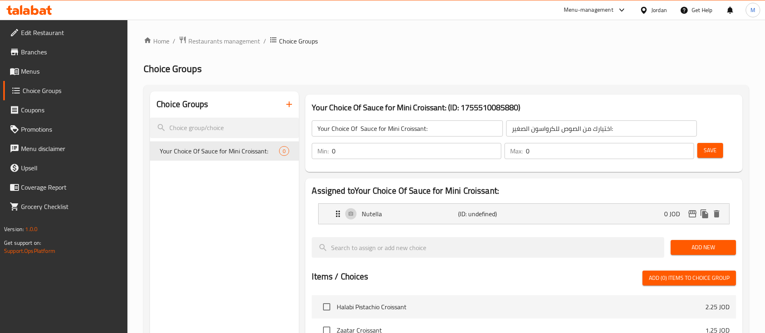
click at [715, 243] on span "Add New" at bounding box center [703, 248] width 52 height 10
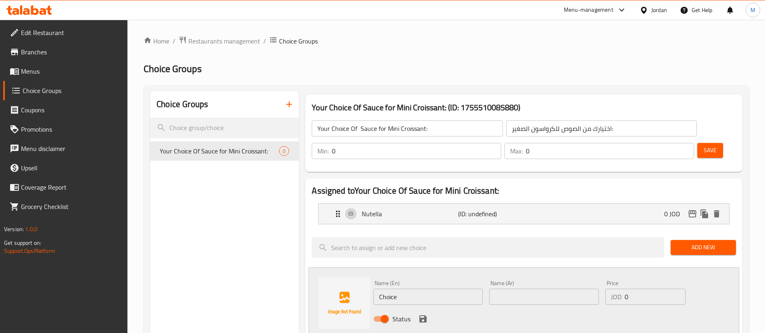
click at [448, 289] on input "Choice" at bounding box center [427, 297] width 109 height 16
paste input "Pistachio"
type input "Pistachio"
click at [547, 289] on input "text" at bounding box center [543, 297] width 109 height 16
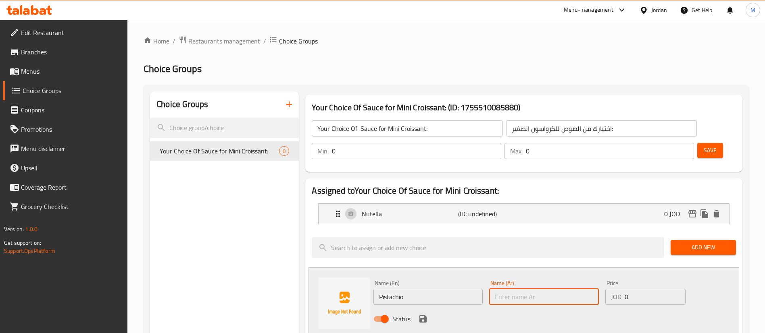
paste input "بستاشيو"
type input "بستاشيو"
drag, startPoint x: 422, startPoint y: 296, endPoint x: 434, endPoint y: 296, distance: 12.5
click at [422, 316] on icon "save" at bounding box center [422, 319] width 7 height 7
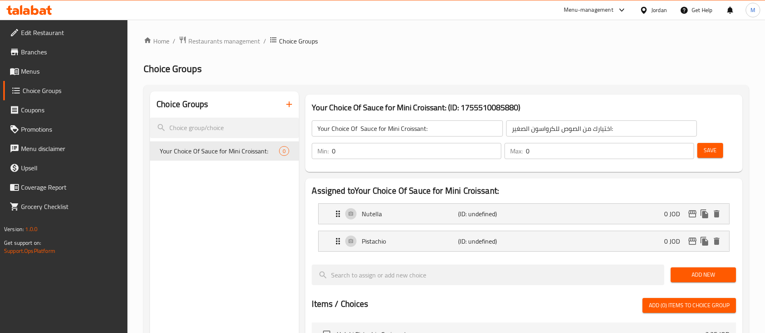
click at [691, 270] on span "Add New" at bounding box center [703, 275] width 52 height 10
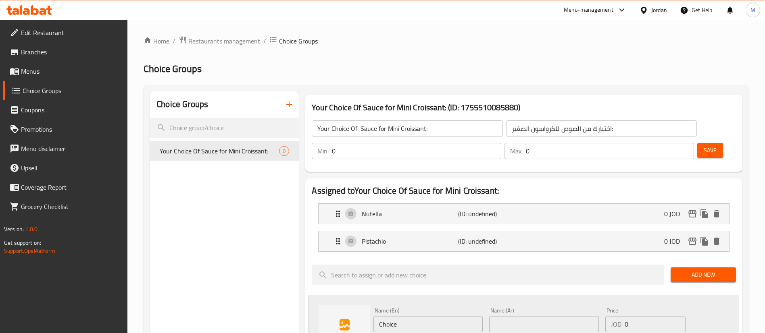
click at [426, 317] on input "Choice" at bounding box center [427, 325] width 109 height 16
paste input "Kinder"
type input "Kinder"
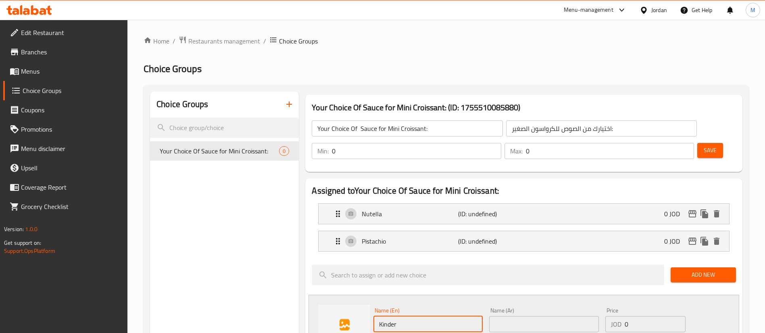
click at [530, 317] on input "text" at bounding box center [543, 325] width 109 height 16
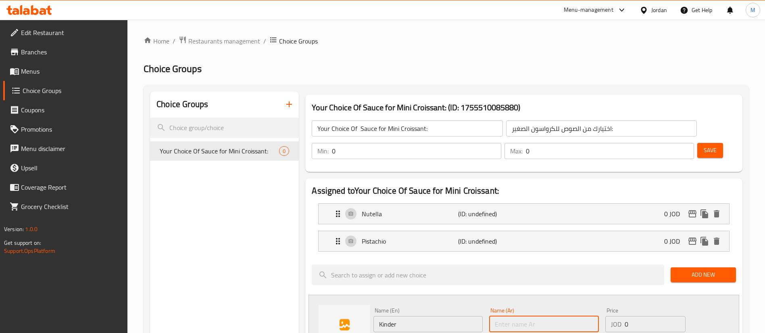
paste input "كندير"
type input "كندير"
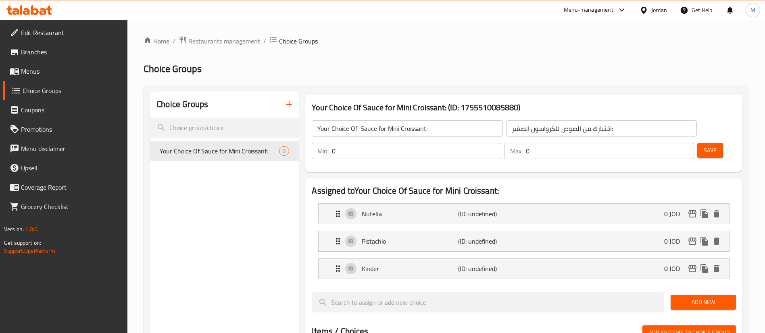
click at [690, 298] on span "Add New" at bounding box center [703, 303] width 52 height 10
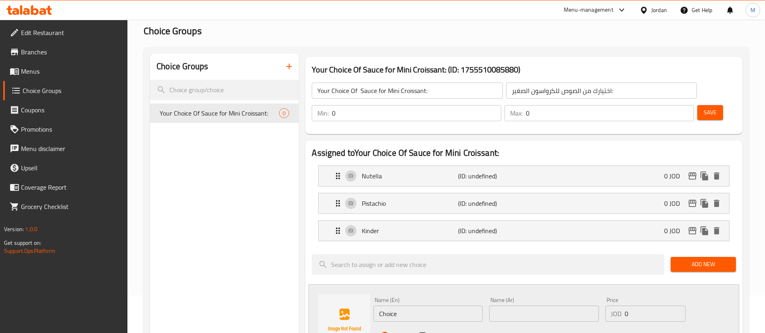
scroll to position [60, 0]
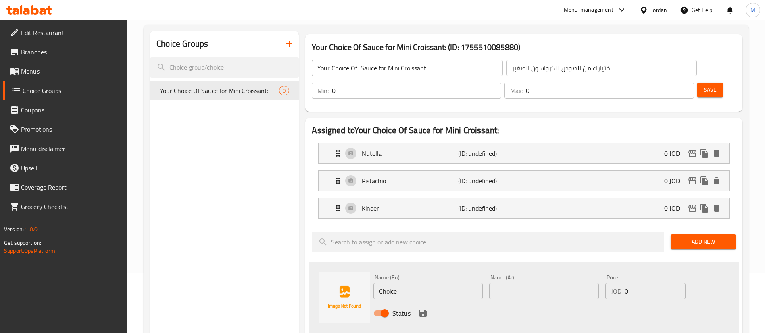
click at [418, 283] on input "Choice" at bounding box center [427, 291] width 109 height 16
paste input "Red velvet"
type input "Red velvet"
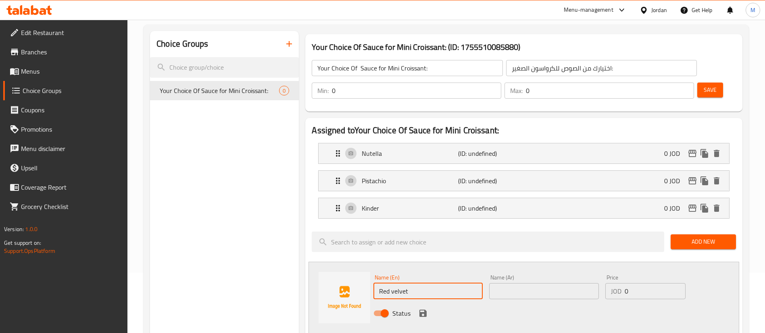
click at [523, 283] on input "text" at bounding box center [543, 291] width 109 height 16
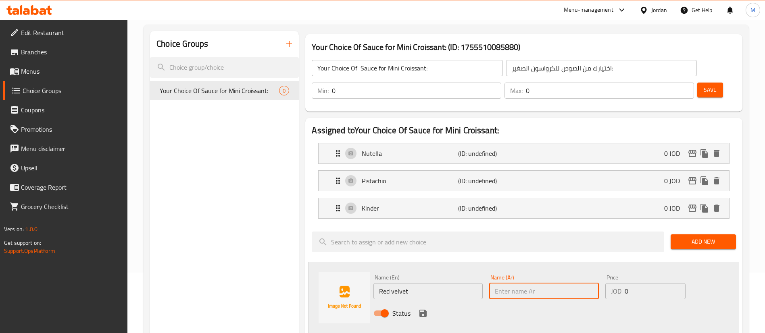
paste input "ريد فيلفيت"
type input "ريد فيلفيت"
click at [421, 310] on icon "save" at bounding box center [422, 313] width 7 height 7
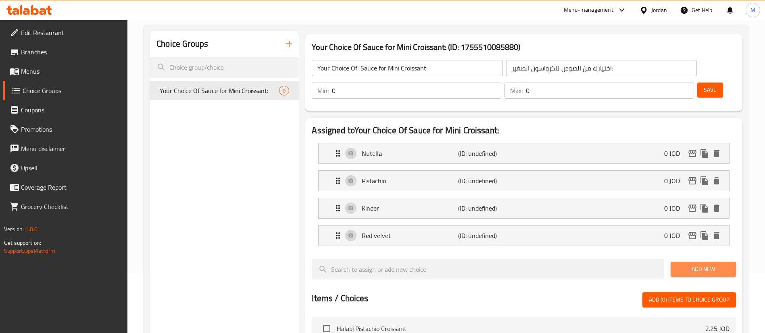
click at [692, 265] on span "Add New" at bounding box center [703, 270] width 52 height 10
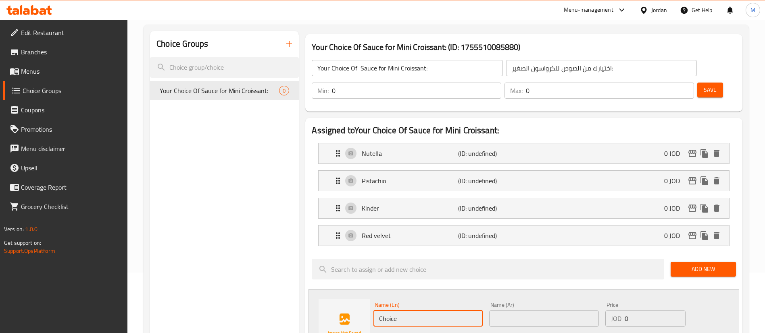
click at [439, 311] on input "Choice" at bounding box center [427, 319] width 109 height 16
paste input "White chocolate"
type input "White chocolate"
click at [512, 311] on input "text" at bounding box center [543, 319] width 109 height 16
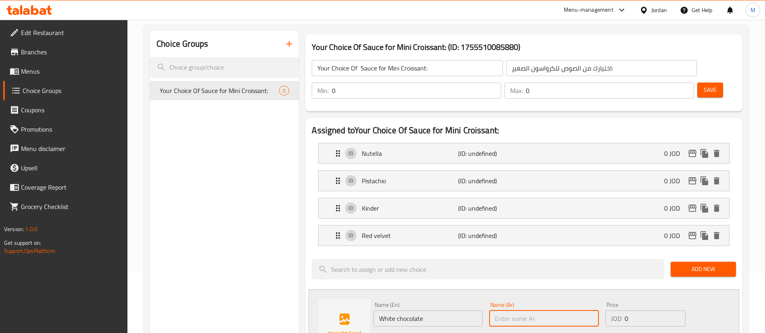
paste input "وايت تشكلت"
type input "وايت تشكلت"
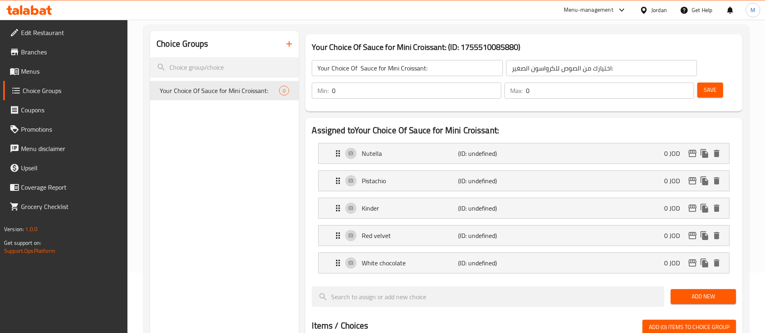
click at [694, 290] on button "Add New" at bounding box center [703, 297] width 65 height 15
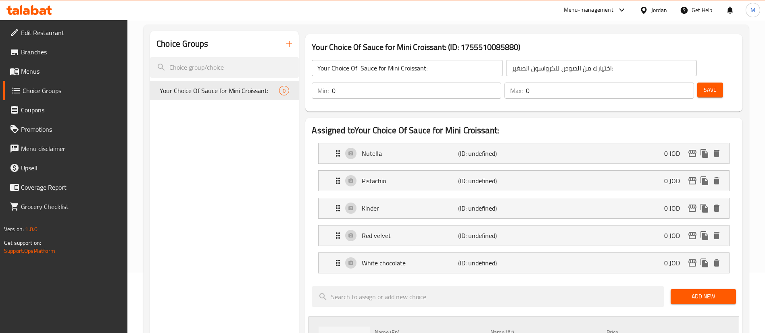
paste input "Oreo"
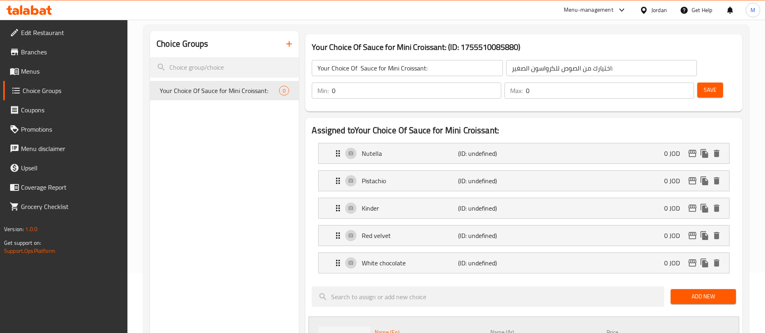
type input "Oreo"
paste input "وايت تشكلت"
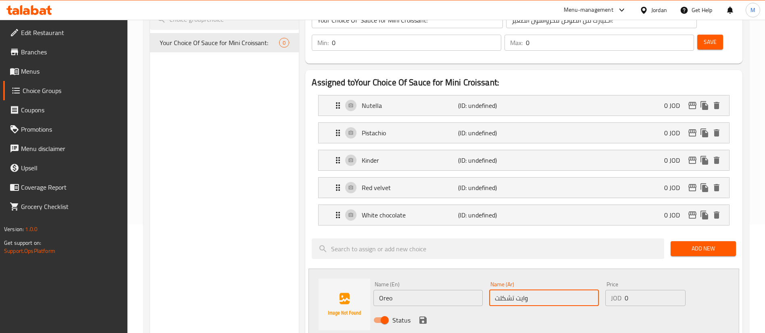
scroll to position [181, 0]
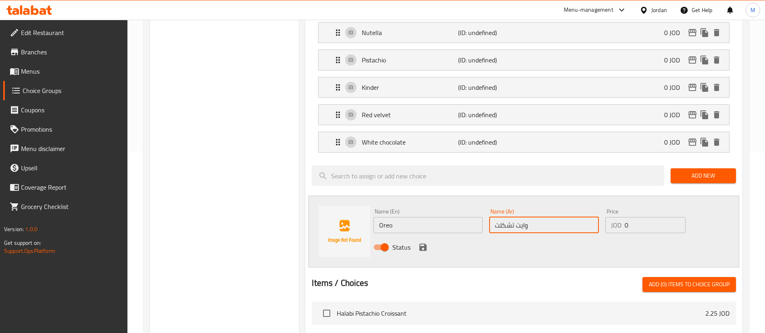
click at [543, 217] on input "وايت تشكلت" at bounding box center [543, 225] width 109 height 16
paste input "اوريو"
type input "اوريو"
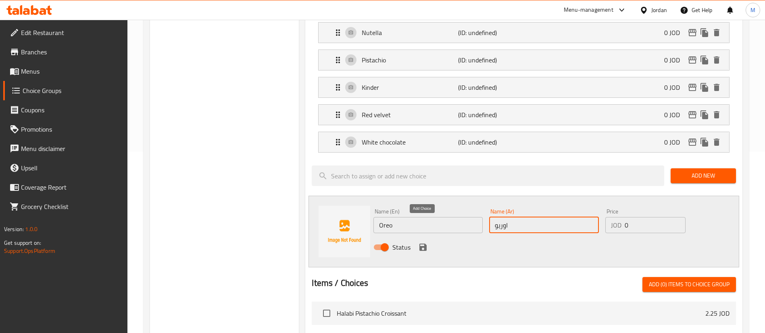
click at [421, 244] on icon "save" at bounding box center [422, 247] width 7 height 7
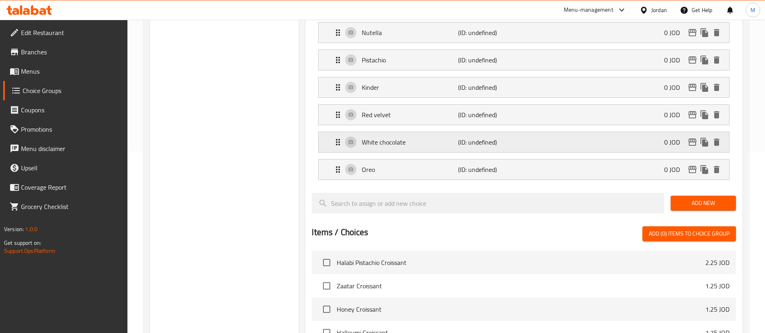
click at [535, 132] on div "White chocolate (ID: undefined) 0 JOD" at bounding box center [526, 142] width 386 height 20
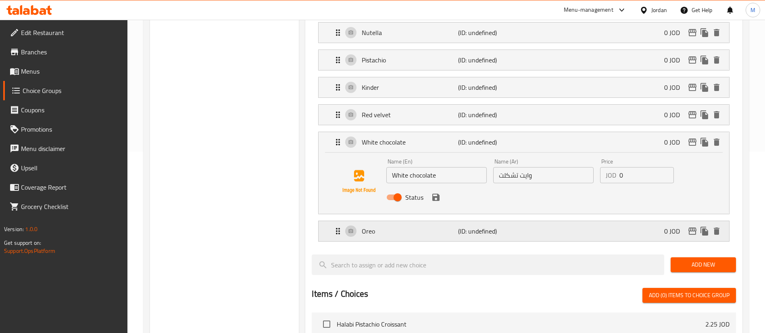
click at [535, 221] on div "Oreo (ID: undefined) 0 JOD" at bounding box center [526, 231] width 386 height 20
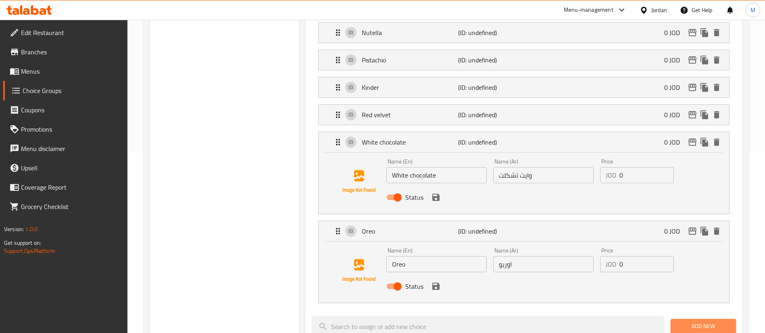
click at [692, 322] on span "Add New" at bounding box center [703, 327] width 52 height 10
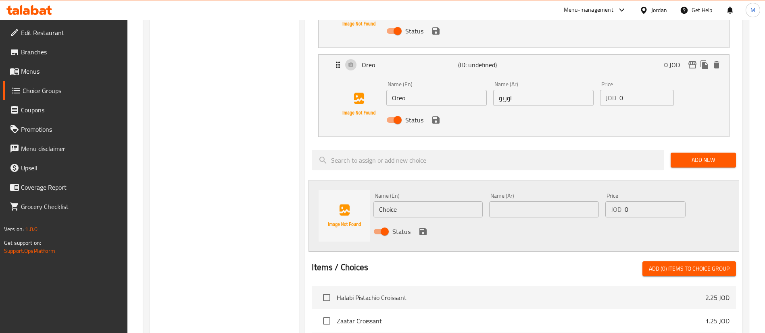
scroll to position [363, 0]
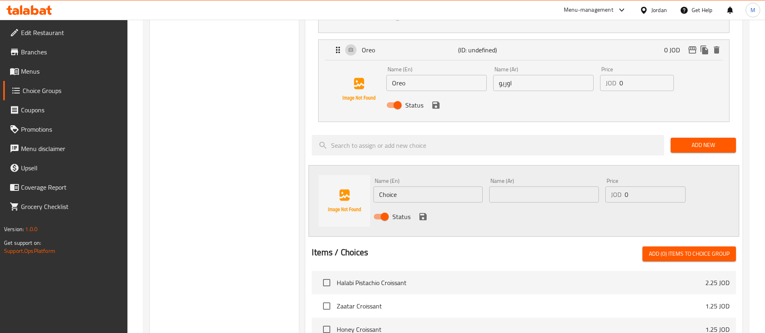
click at [451, 187] on input "Choice" at bounding box center [427, 195] width 109 height 16
paste input "Lotus"
type input "Lotus"
click at [561, 187] on input "text" at bounding box center [543, 195] width 109 height 16
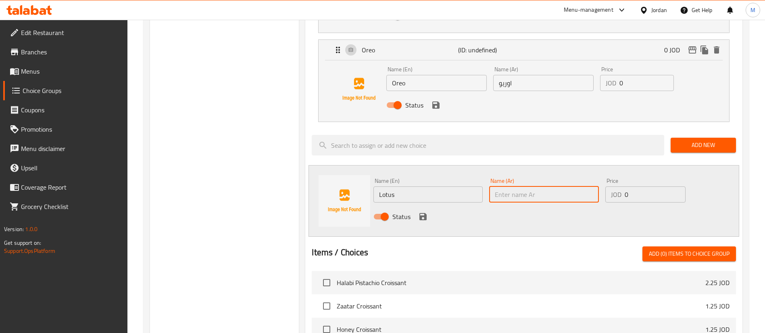
paste input "لوتس"
type input "لوتس"
click at [421, 213] on icon "save" at bounding box center [422, 216] width 7 height 7
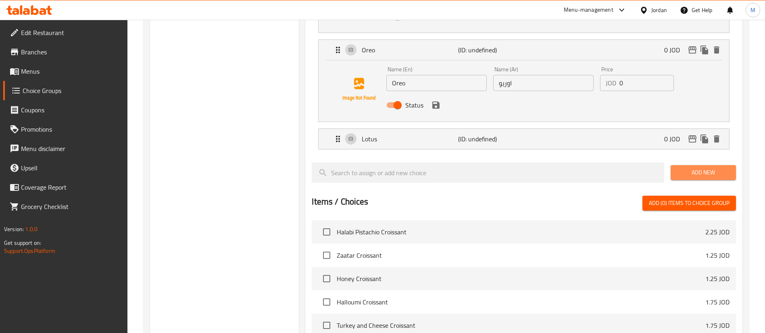
click at [701, 168] on span "Add New" at bounding box center [703, 173] width 52 height 10
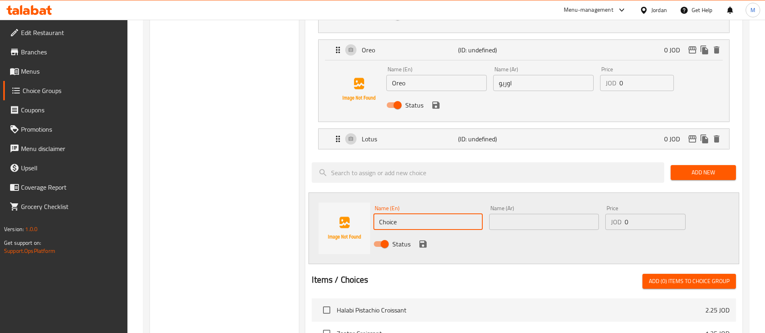
click at [458, 214] on input "Choice" at bounding box center [427, 222] width 109 height 16
paste input "Dark chocolate"
type input "Dark chocolate"
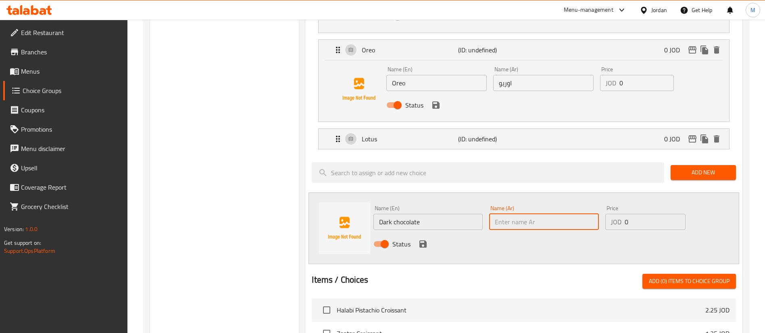
click at [524, 214] on input "text" at bounding box center [543, 222] width 109 height 16
paste input "دارك تشكلت"
type input "دارك تشكلت"
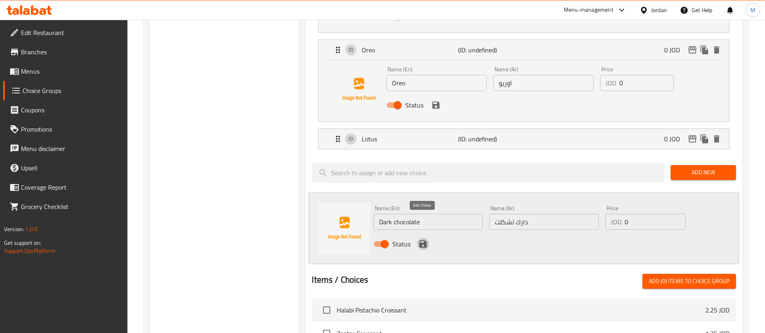
click at [421, 241] on icon "save" at bounding box center [422, 244] width 7 height 7
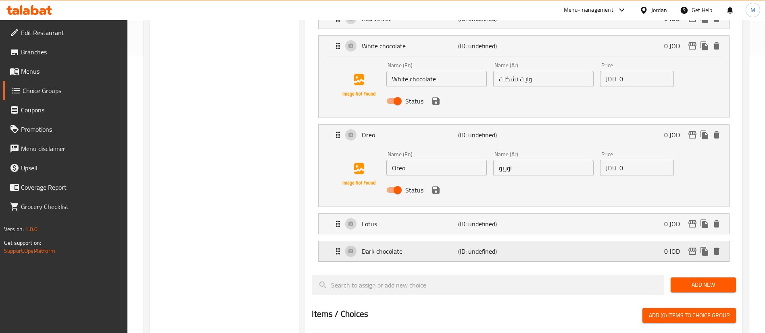
scroll to position [181, 0]
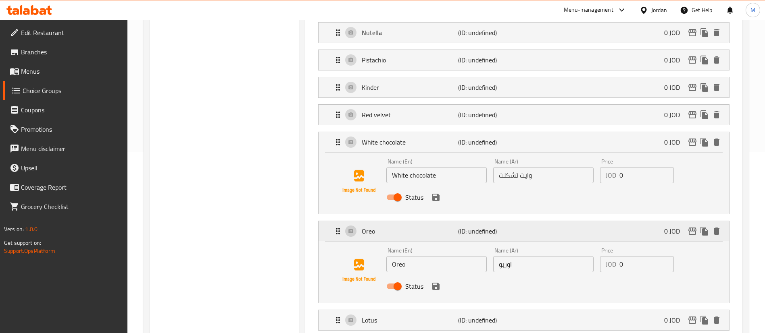
click at [511, 227] on p "(ID: undefined)" at bounding box center [490, 232] width 64 height 10
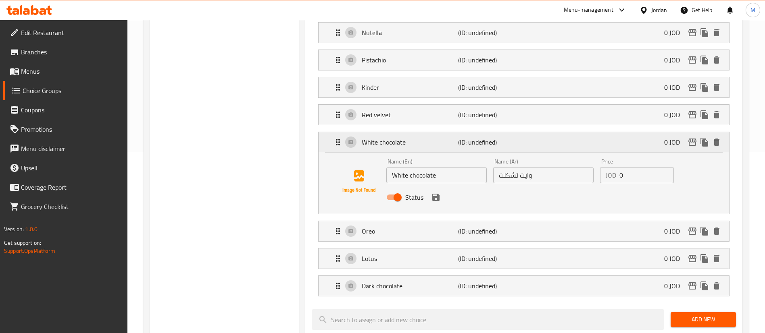
click at [517, 137] on p "(ID: undefined)" at bounding box center [490, 142] width 64 height 10
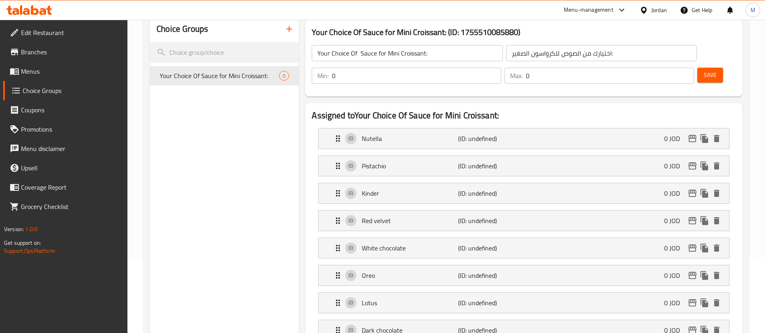
scroll to position [60, 0]
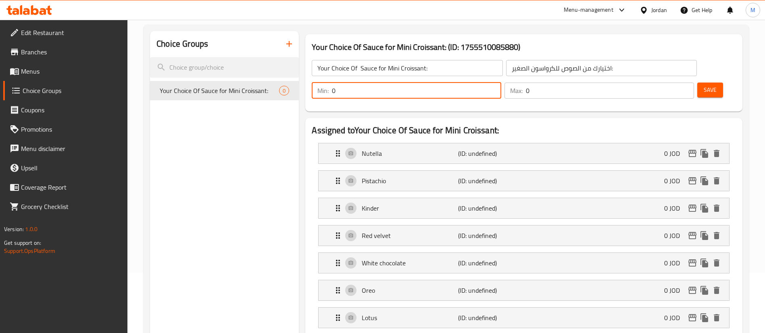
drag, startPoint x: 627, startPoint y: 69, endPoint x: 619, endPoint y: 70, distance: 8.1
click at [501, 83] on input "0" at bounding box center [416, 91] width 169 height 16
type input "3"
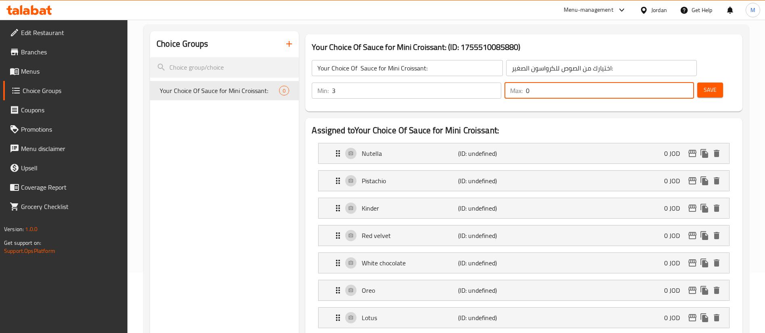
click at [665, 83] on input "0" at bounding box center [610, 91] width 168 height 16
type input "3"
click at [704, 83] on button "Save" at bounding box center [710, 90] width 26 height 15
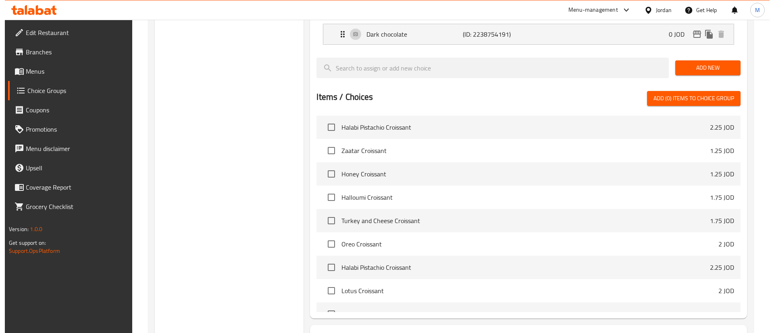
scroll to position [417, 0]
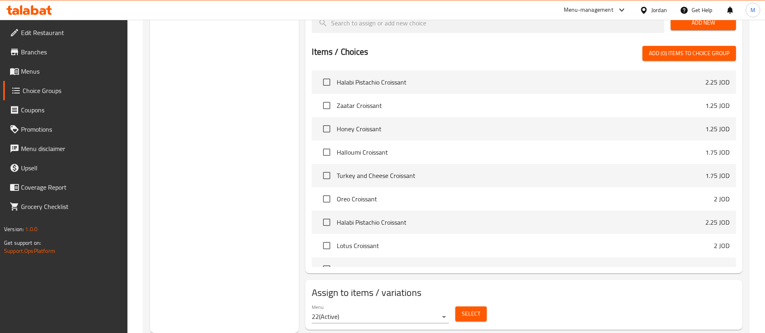
click at [463, 309] on span "Select" at bounding box center [471, 314] width 19 height 10
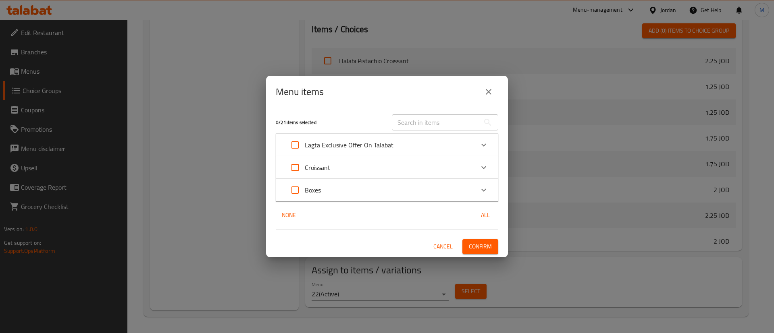
click at [370, 180] on div "Boxes" at bounding box center [387, 190] width 223 height 23
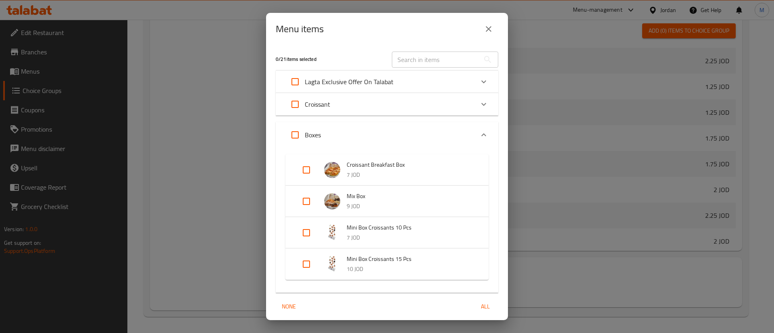
click at [306, 235] on input "Expand" at bounding box center [306, 232] width 19 height 19
checkbox input "true"
click at [305, 277] on input "Expand" at bounding box center [306, 277] width 19 height 19
checkbox input "true"
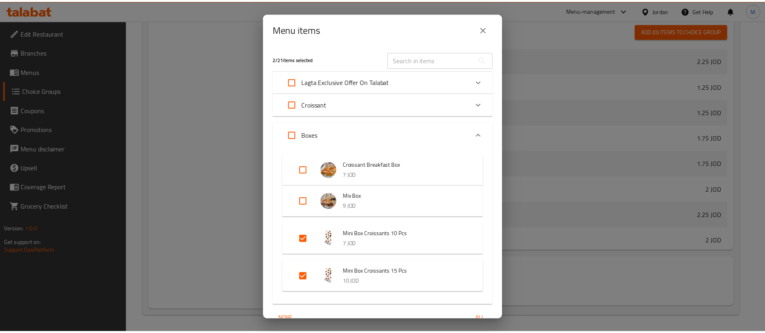
scroll to position [42, 0]
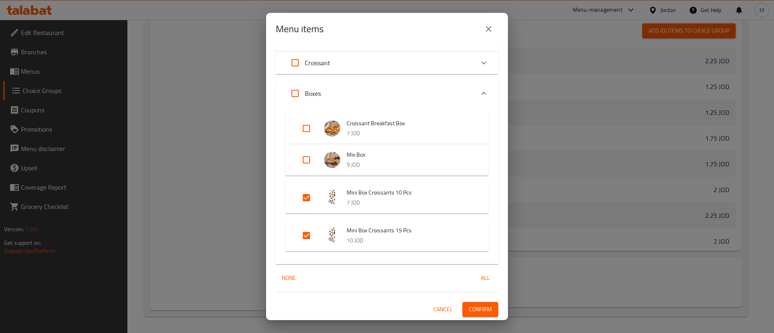
click at [471, 306] on span "Confirm" at bounding box center [480, 310] width 23 height 10
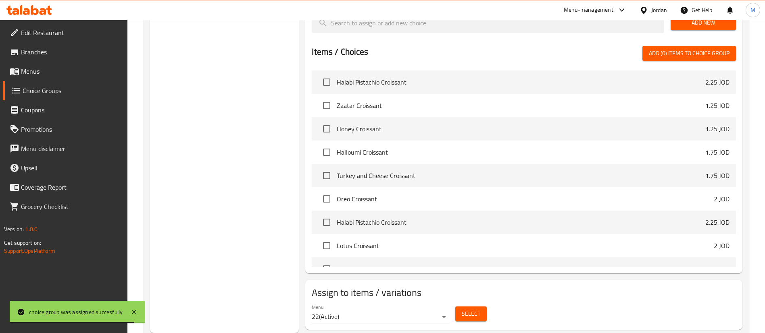
click at [92, 76] on span "Menus" at bounding box center [71, 72] width 100 height 10
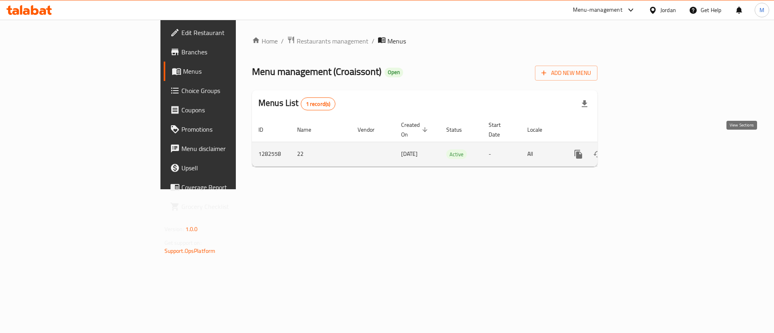
click at [642, 150] on icon "enhanced table" at bounding box center [637, 155] width 10 height 10
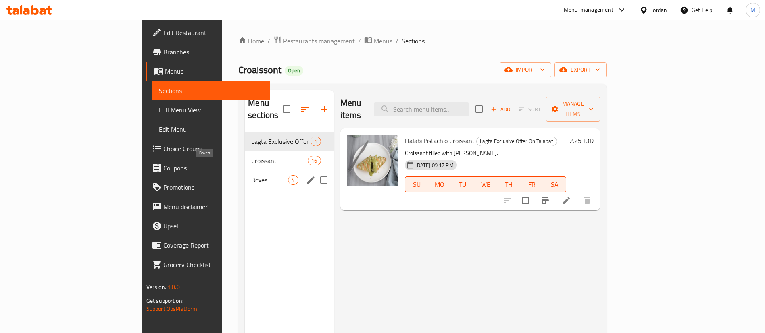
click at [251, 175] on span "Boxes" at bounding box center [269, 180] width 37 height 10
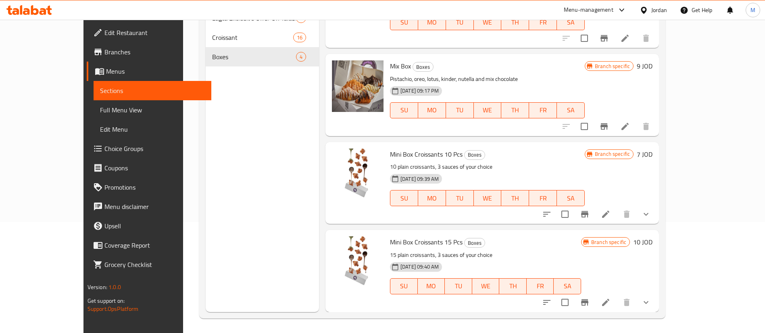
scroll to position [113, 0]
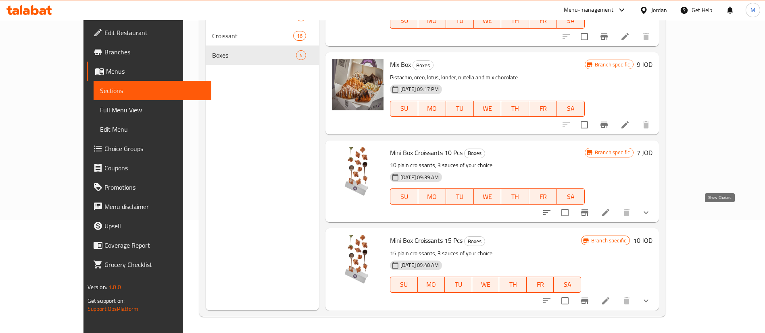
click at [651, 216] on icon "show more" at bounding box center [646, 213] width 10 height 10
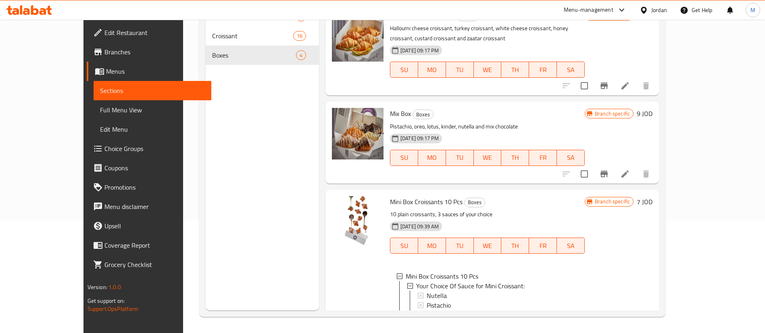
scroll to position [0, 0]
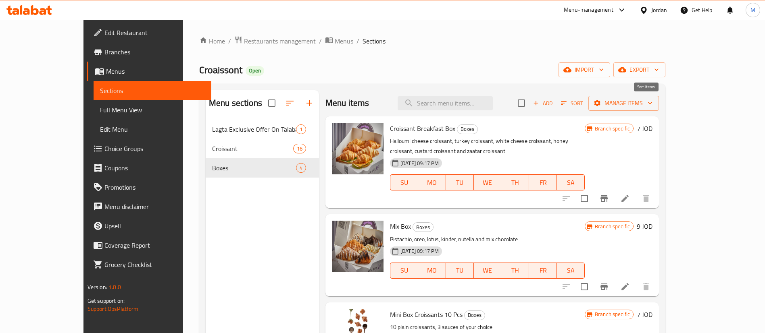
click at [567, 104] on icon "button" at bounding box center [563, 103] width 7 height 7
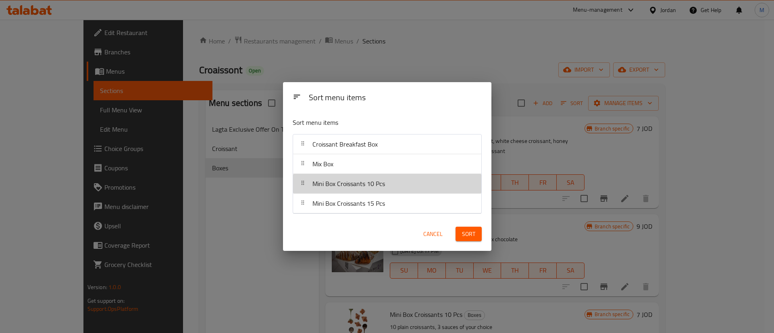
drag, startPoint x: 402, startPoint y: 187, endPoint x: 401, endPoint y: 146, distance: 42.0
click at [400, 149] on nav "Croissant Breakfast Box Mix Box Mini Box Croissants 10 Pcs Mini Box Croissants …" at bounding box center [387, 174] width 189 height 80
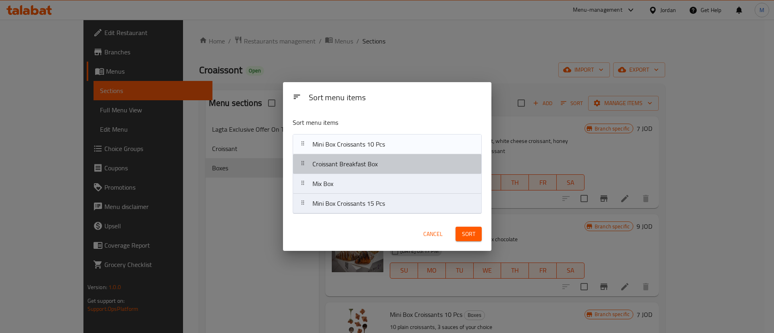
click at [401, 145] on nav "Croissant Breakfast Box Mix Box Mini Box Croissants 10 Pcs Mini Box Croissants …" at bounding box center [387, 174] width 189 height 80
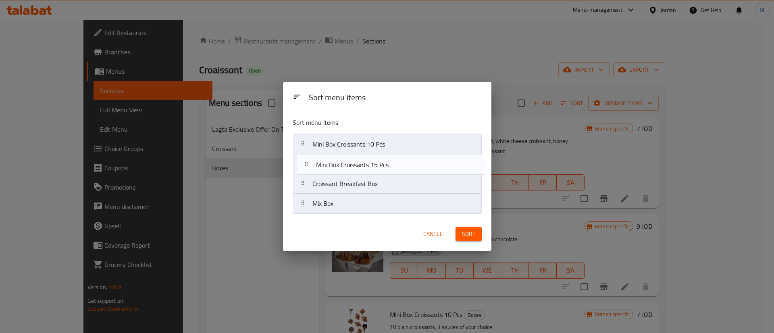
drag, startPoint x: 399, startPoint y: 171, endPoint x: 400, endPoint y: 164, distance: 7.8
click at [400, 164] on nav "Mini Box Croissants 10 Pcs Croissant Breakfast Box Mix Box Mini Box Croissants …" at bounding box center [387, 174] width 189 height 80
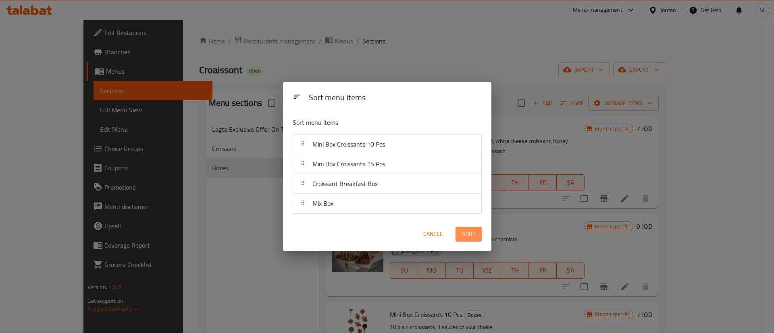
click at [463, 233] on span "Sort" at bounding box center [468, 234] width 13 height 10
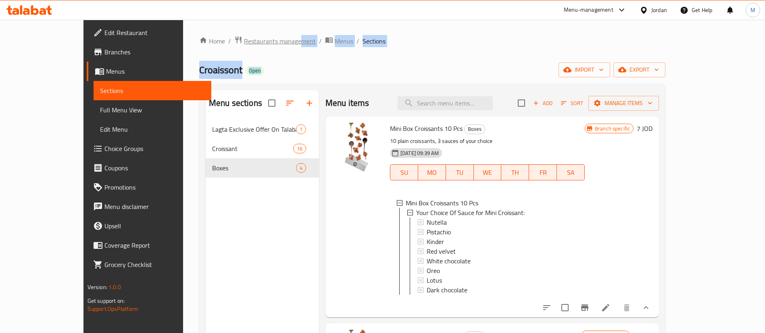
click at [244, 46] on div "Home / Restaurants management / Menus / Sections Croaissont Open import export …" at bounding box center [432, 233] width 466 height 394
click at [244, 46] on span "Restaurants management" at bounding box center [280, 41] width 72 height 10
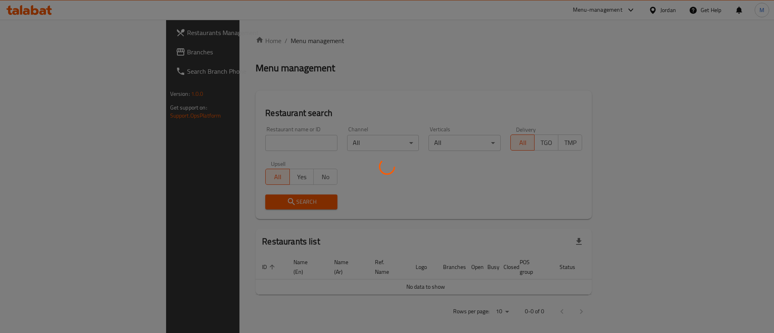
click at [229, 140] on div at bounding box center [387, 166] width 774 height 333
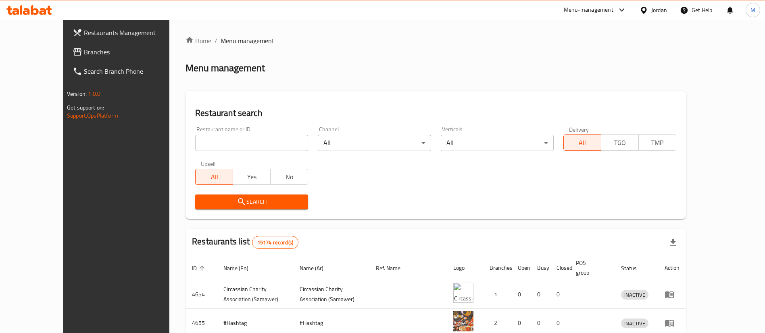
click at [229, 140] on input "search" at bounding box center [251, 143] width 113 height 16
type input "س"
type input "Sawsan Cuisine"
click at [269, 200] on span "Search" at bounding box center [252, 202] width 100 height 10
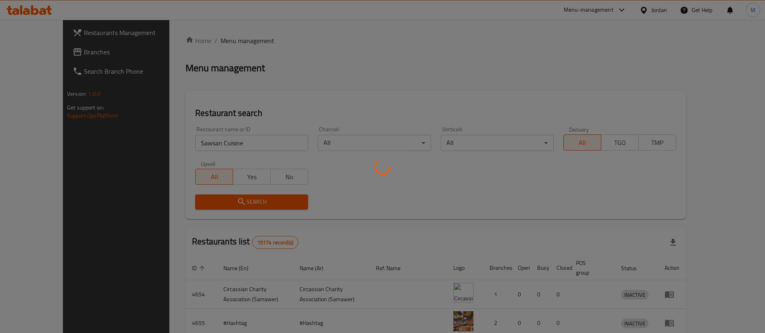
scroll to position [39, 0]
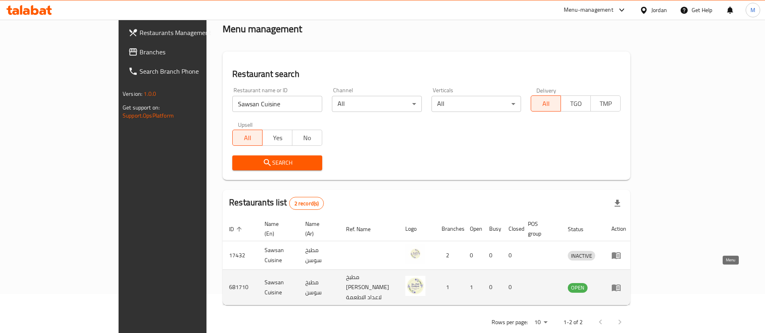
click at [621, 283] on icon "enhanced table" at bounding box center [616, 288] width 10 height 10
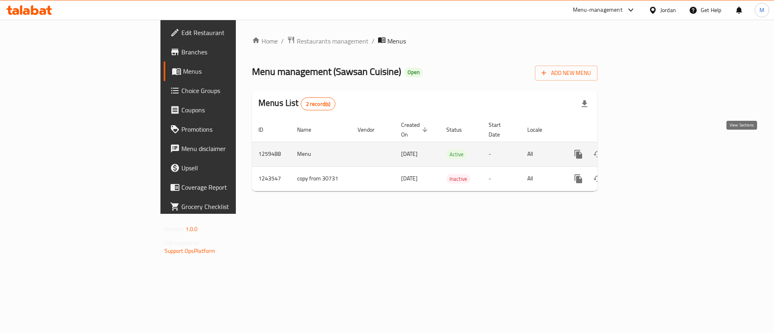
click at [646, 150] on link "enhanced table" at bounding box center [636, 154] width 19 height 19
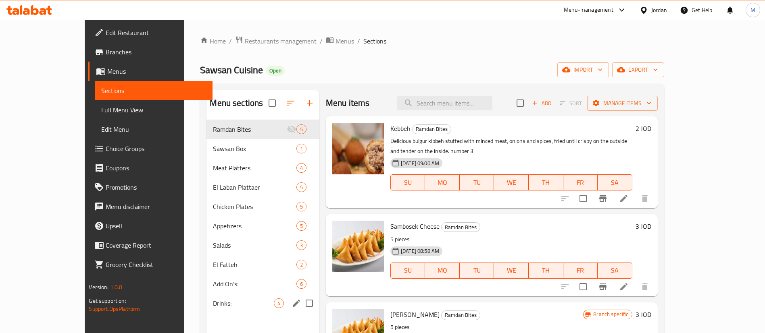
click at [211, 296] on div "Drinks: 4" at bounding box center [262, 303] width 113 height 19
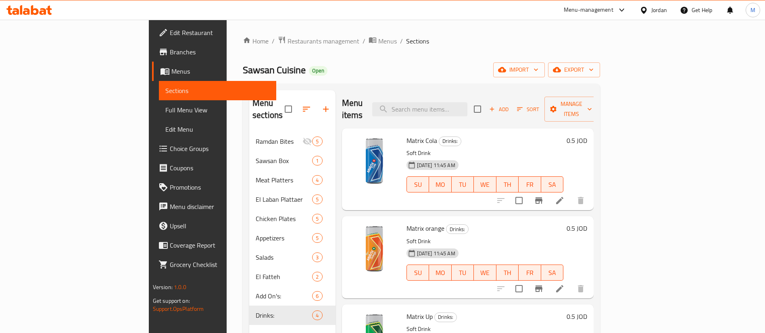
click at [539, 108] on span "Sort" at bounding box center [528, 109] width 22 height 9
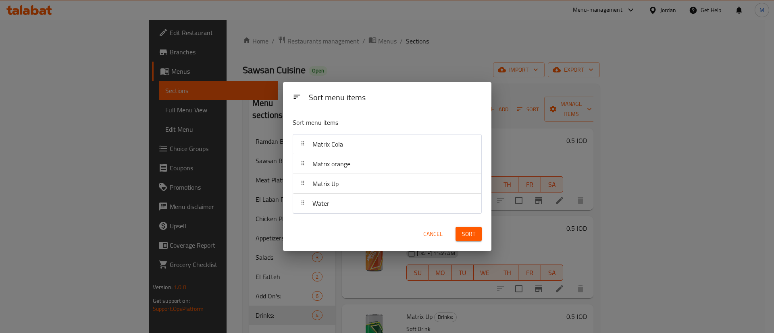
click at [439, 232] on span "Cancel" at bounding box center [432, 234] width 19 height 10
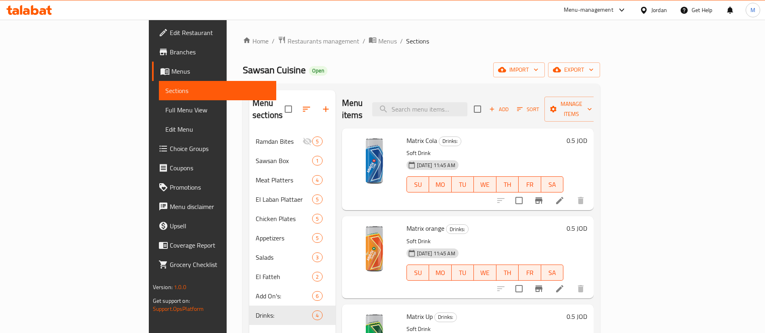
click at [510, 106] on span "Add" at bounding box center [499, 109] width 22 height 9
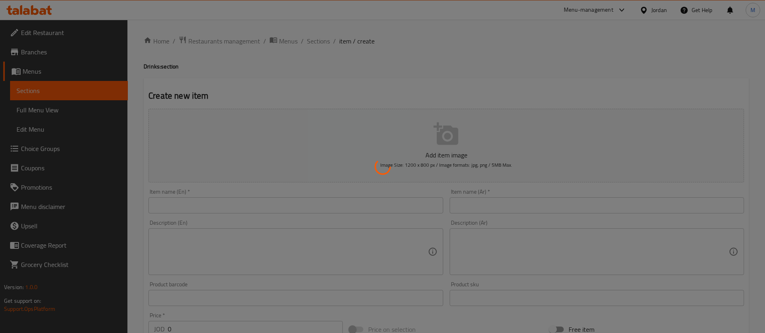
click at [522, 209] on div at bounding box center [382, 166] width 765 height 333
click at [533, 65] on div at bounding box center [382, 166] width 765 height 333
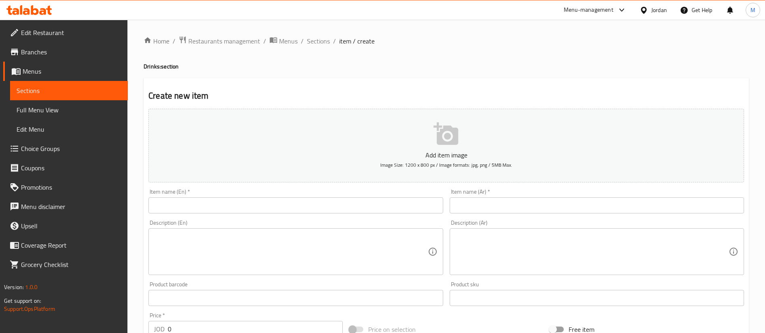
click at [576, 202] on input "text" at bounding box center [597, 206] width 294 height 16
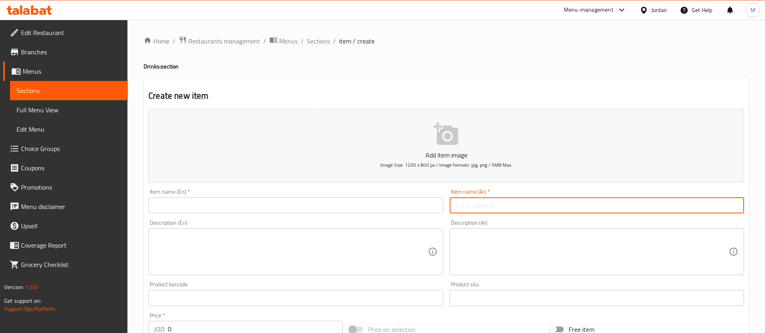
type input "a"
click at [575, 200] on input "text" at bounding box center [597, 206] width 294 height 16
click at [552, 211] on input "text" at bounding box center [597, 206] width 294 height 16
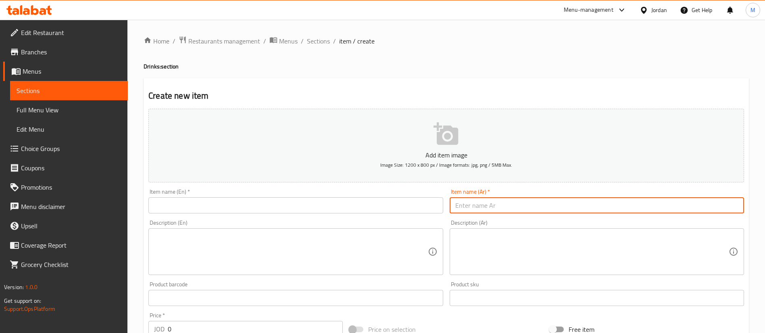
click at [552, 211] on input "text" at bounding box center [597, 206] width 294 height 16
click at [467, 64] on h4 "Drinks: section" at bounding box center [446, 66] width 605 height 8
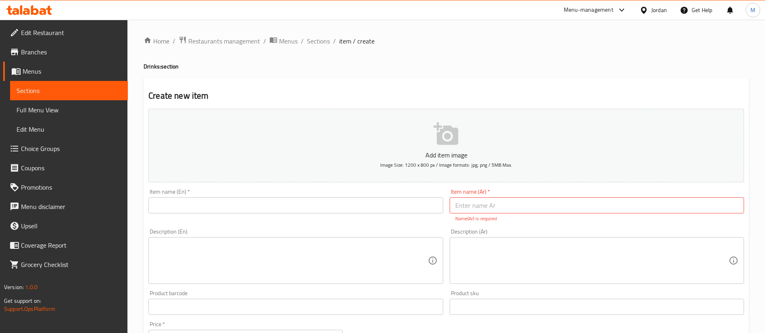
click at [509, 196] on div "Item name (Ar)   * Item name (Ar) * Name(Ar) is required" at bounding box center [597, 205] width 294 height 33
click at [510, 205] on input "text" at bounding box center [597, 206] width 294 height 16
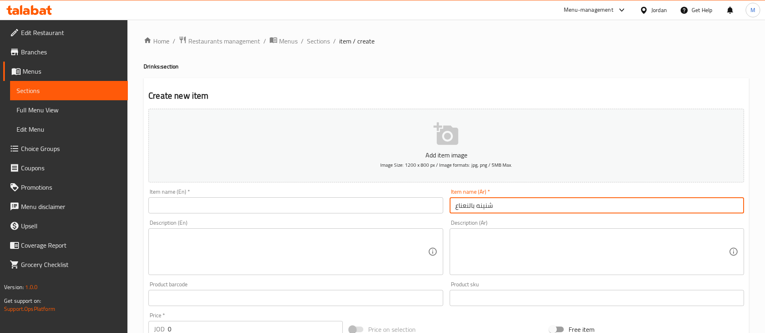
click at [475, 208] on input "شنينه بالنعناع" at bounding box center [597, 206] width 294 height 16
type input "شنينة بالنعناع"
click at [538, 246] on textarea at bounding box center [591, 252] width 273 height 38
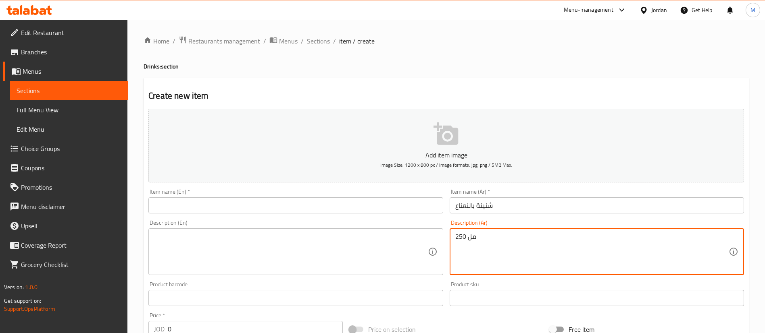
type textarea "250 مل"
click at [314, 255] on textarea at bounding box center [290, 252] width 273 height 38
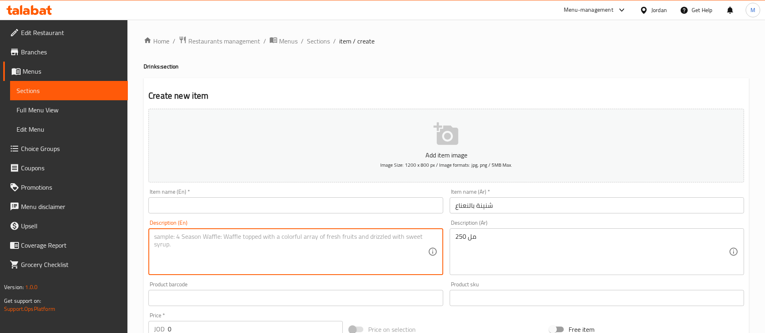
click at [290, 208] on input "text" at bounding box center [295, 206] width 294 height 16
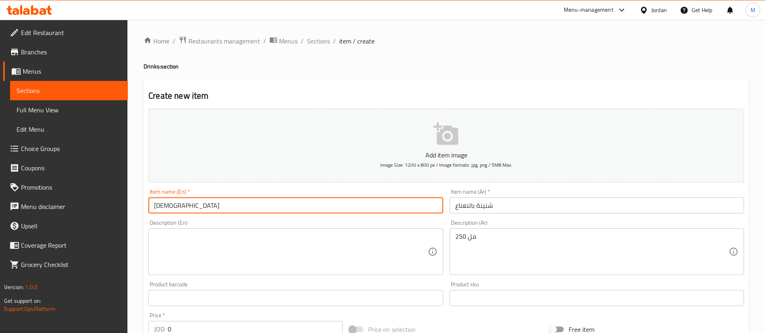
type input "ل"
click at [290, 208] on input "Teeba Shaneeneh with mint" at bounding box center [295, 206] width 294 height 16
type input "Teeba Shaneeneh with mint"
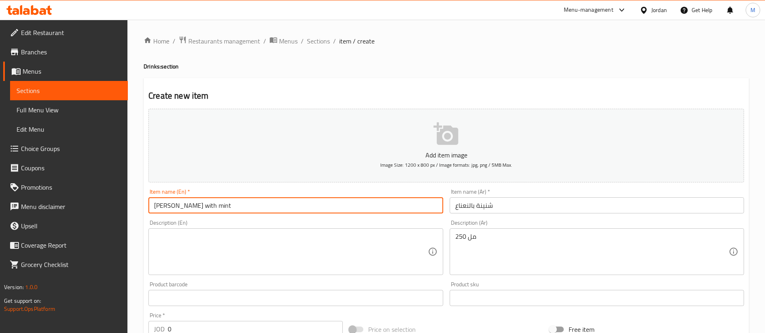
click at [502, 209] on input "شنينة بالنعناع" at bounding box center [597, 206] width 294 height 16
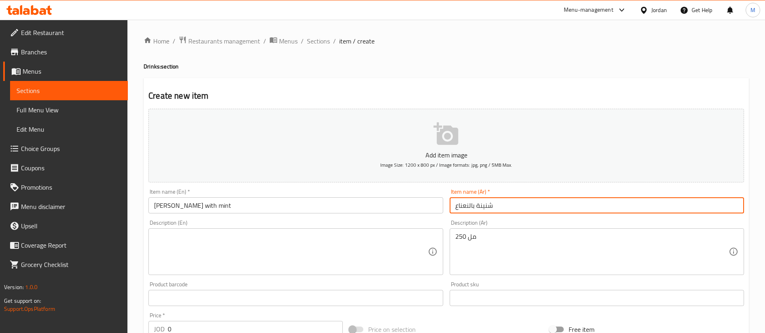
click at [502, 209] on input "شنينة بالنعناع" at bounding box center [597, 206] width 294 height 16
paste input "يبة شنينة بالنعناع"
type input "طيبة شنينة بالنعناع"
click at [362, 261] on textarea at bounding box center [290, 252] width 273 height 38
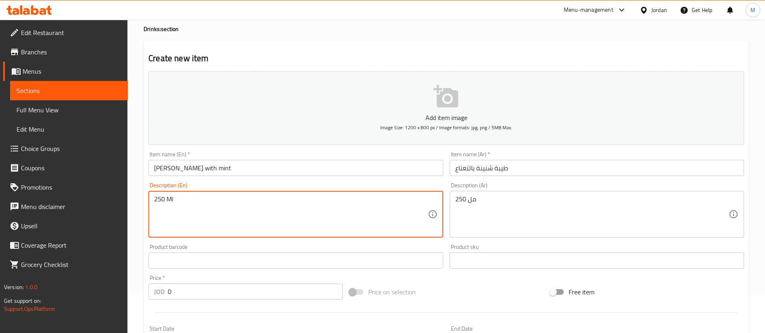
scroll to position [60, 0]
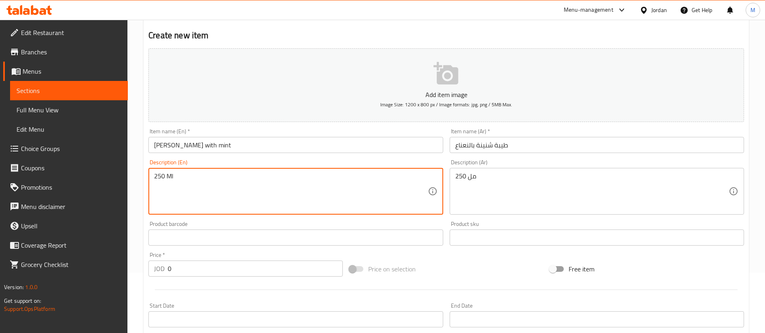
type textarea "250 Ml"
click at [272, 271] on input "0" at bounding box center [255, 269] width 175 height 16
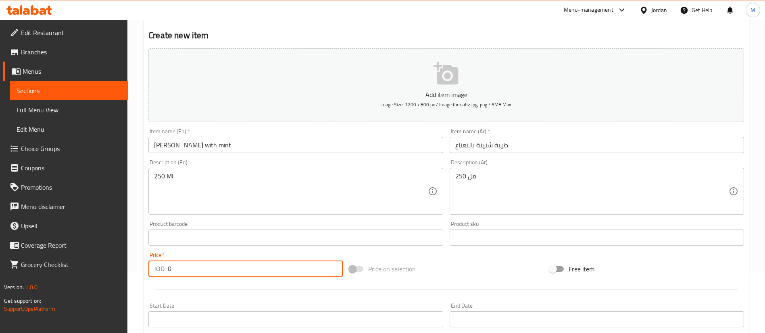
click at [272, 271] on input "0" at bounding box center [255, 269] width 175 height 16
type input "1"
click at [275, 291] on div at bounding box center [446, 290] width 602 height 20
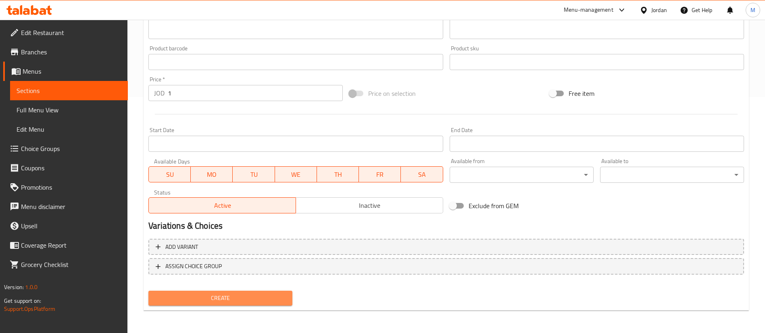
click at [267, 302] on span "Create" at bounding box center [220, 299] width 131 height 10
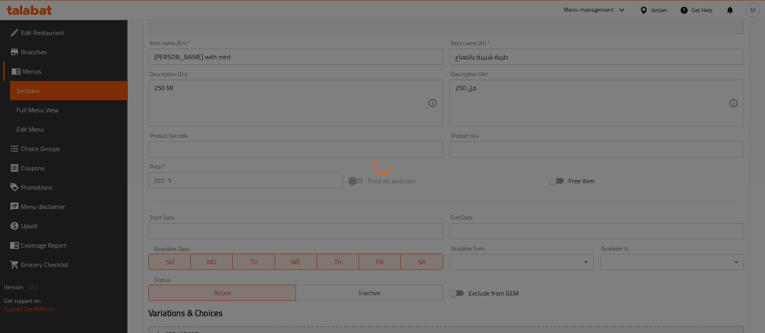
scroll to position [55, 0]
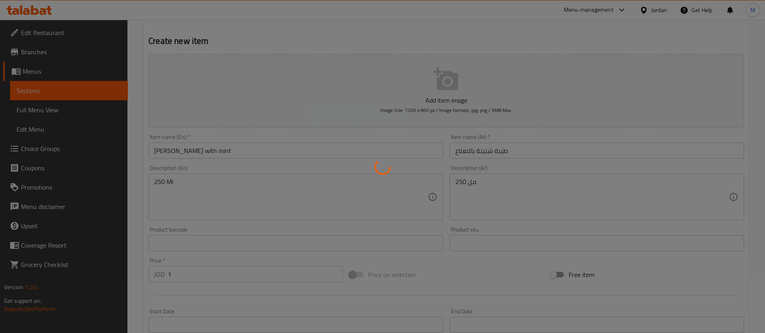
type input "0"
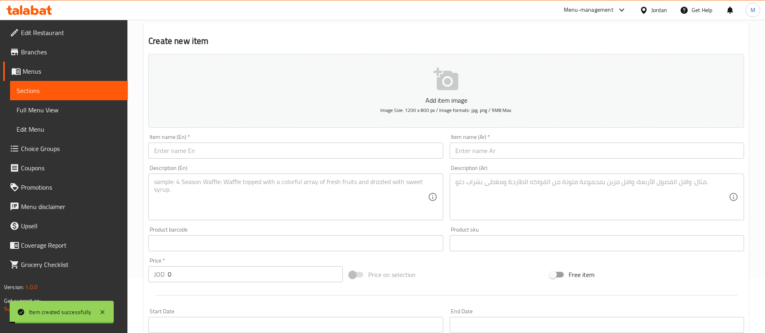
scroll to position [0, 0]
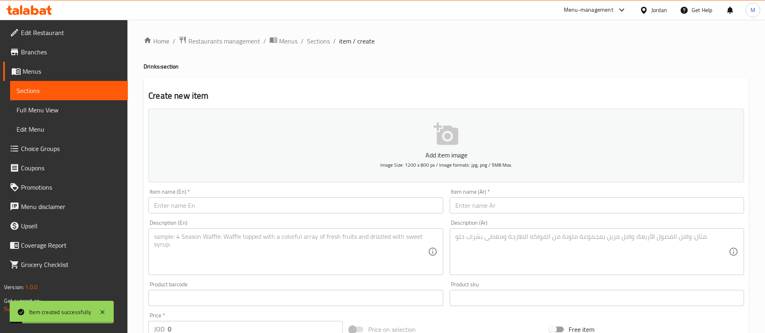
drag, startPoint x: 317, startPoint y: 42, endPoint x: 340, endPoint y: 62, distance: 30.0
click at [317, 42] on span "Sections" at bounding box center [318, 41] width 23 height 10
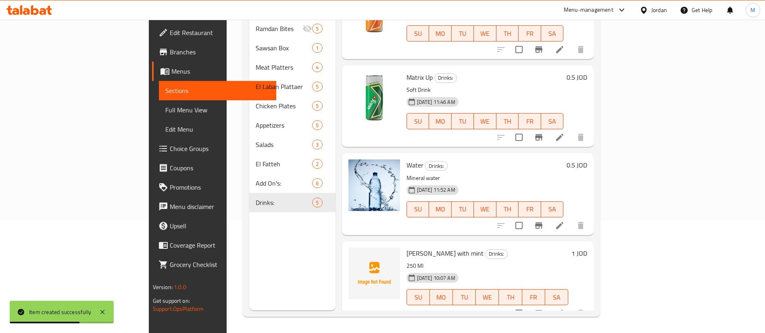
scroll to position [127, 0]
click at [356, 255] on icon "upload picture" at bounding box center [360, 258] width 8 height 7
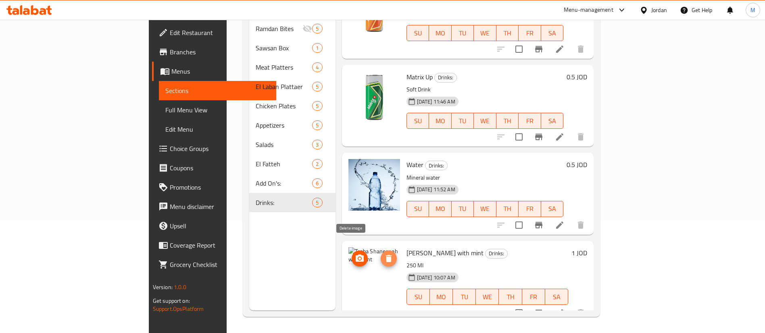
click at [386, 255] on icon "delete image" at bounding box center [389, 258] width 6 height 7
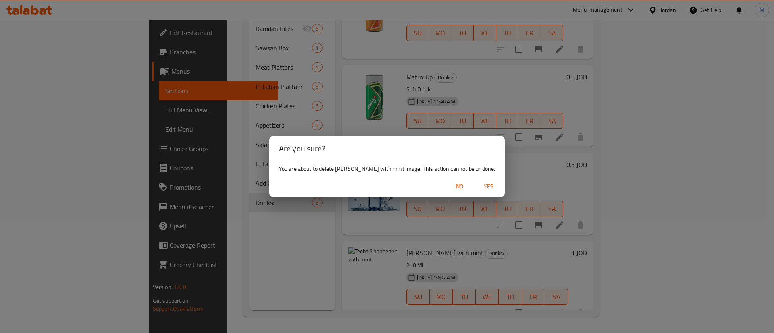
click at [483, 187] on span "Yes" at bounding box center [488, 187] width 19 height 10
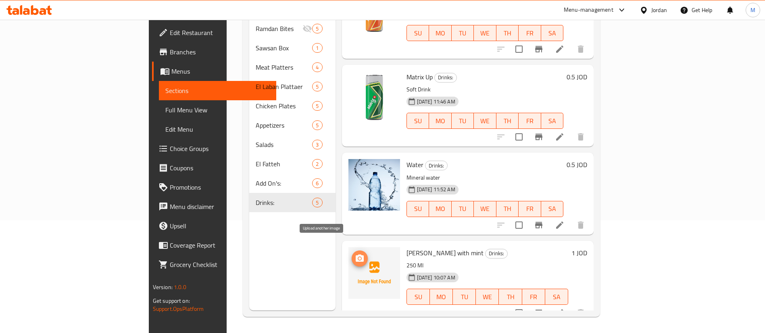
click at [356, 255] on icon "upload picture" at bounding box center [360, 258] width 8 height 7
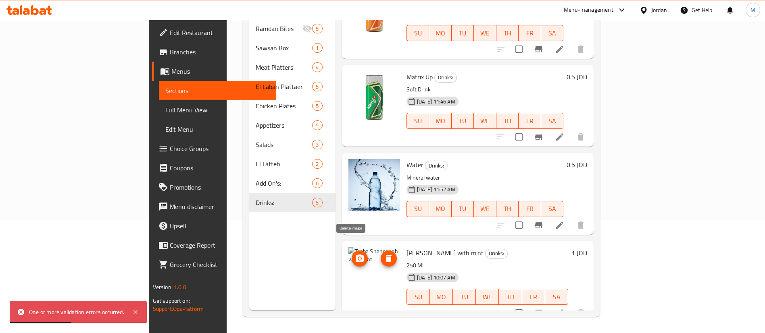
click at [384, 254] on icon "delete image" at bounding box center [389, 259] width 10 height 10
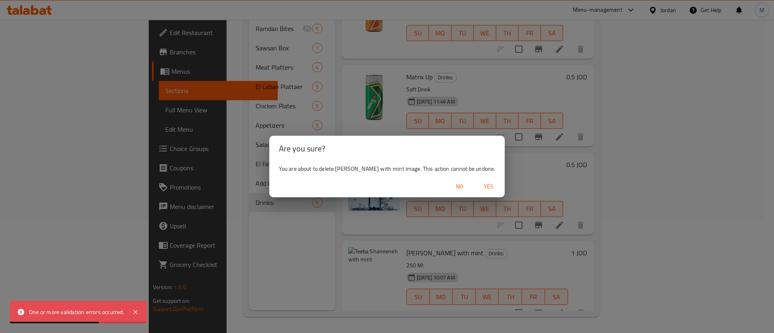
click at [487, 188] on span "Yes" at bounding box center [488, 187] width 19 height 10
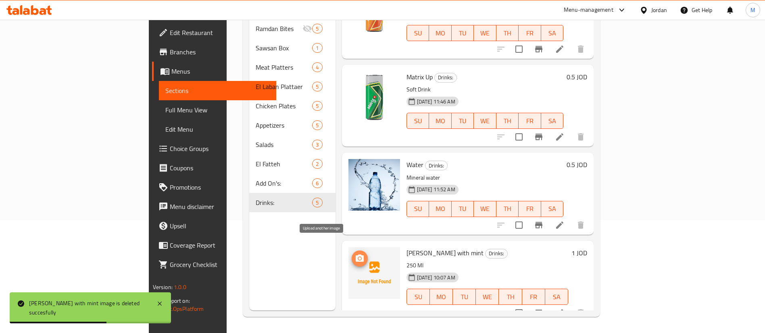
click at [355, 254] on icon "upload picture" at bounding box center [360, 259] width 10 height 10
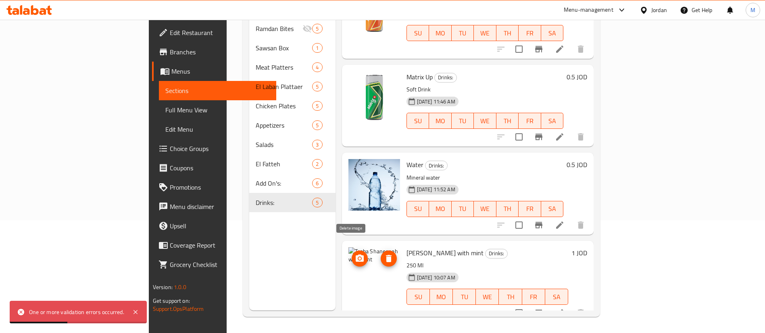
click at [386, 255] on icon "delete image" at bounding box center [389, 258] width 6 height 7
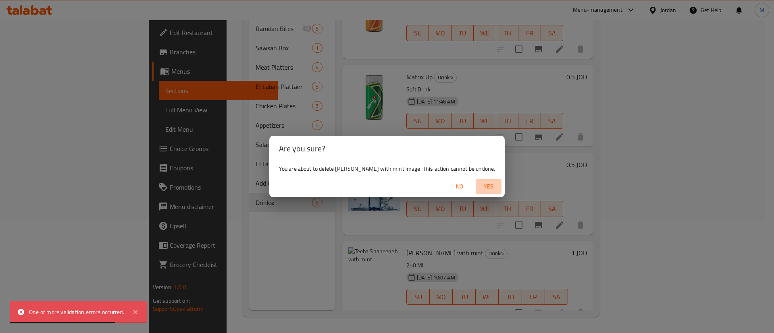
click at [488, 187] on span "Yes" at bounding box center [488, 187] width 19 height 10
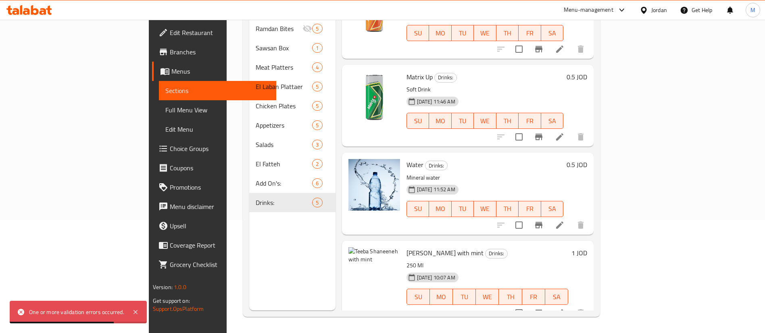
click at [565, 308] on icon at bounding box center [560, 313] width 10 height 10
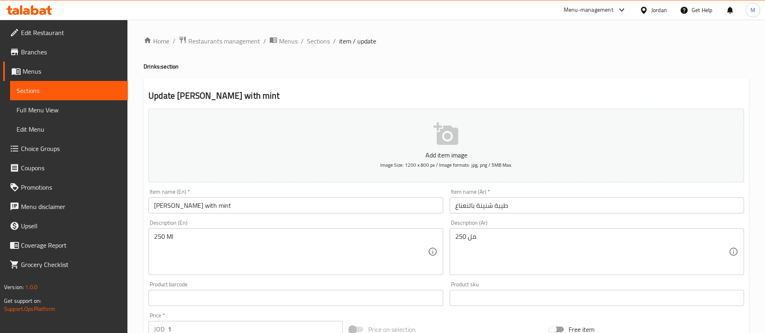
click at [410, 135] on button "Add item image Image Size: 1200 x 800 px / Image formats: jpg, png / 5MB Max." at bounding box center [446, 146] width 596 height 74
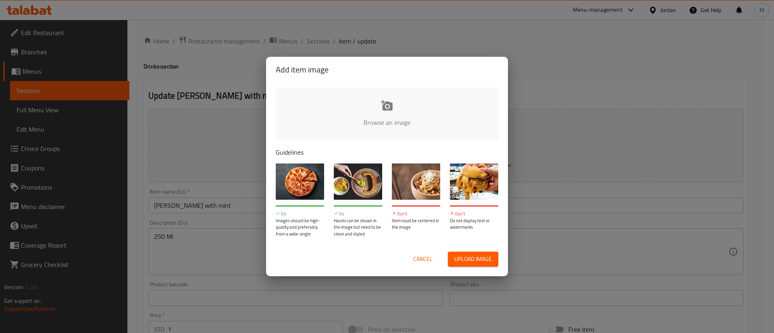
click at [382, 106] on input "file" at bounding box center [660, 124] width 768 height 75
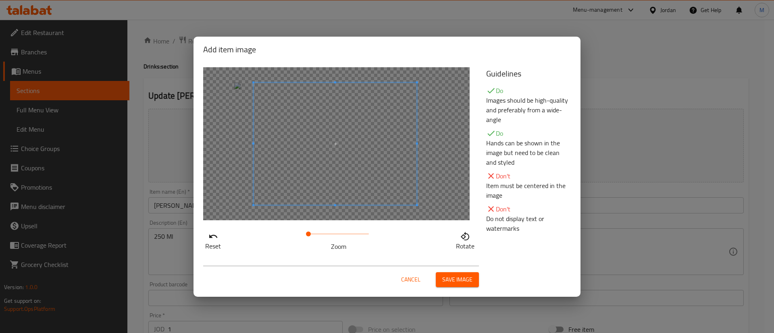
click at [354, 148] on span at bounding box center [335, 144] width 163 height 123
click at [350, 148] on span at bounding box center [328, 144] width 163 height 123
click at [454, 279] on span "Save image" at bounding box center [457, 280] width 30 height 10
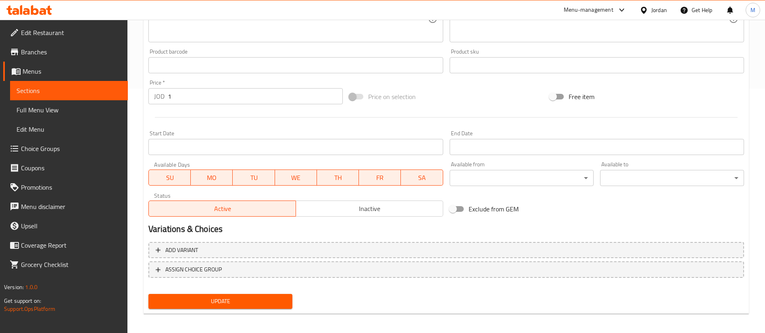
scroll to position [248, 0]
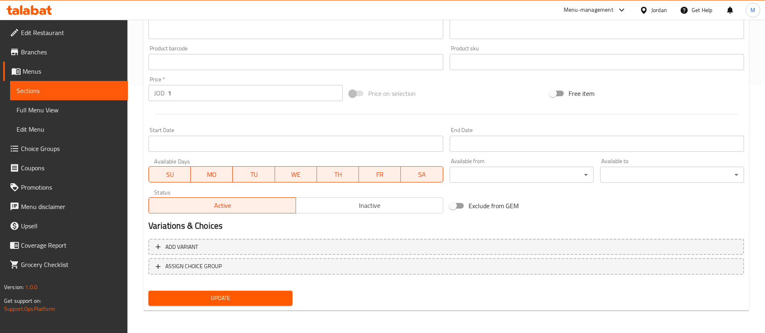
click at [260, 299] on span "Update" at bounding box center [220, 299] width 131 height 10
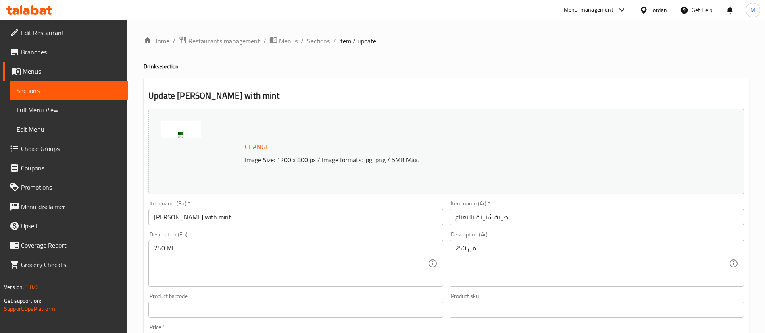
click at [319, 41] on span "Sections" at bounding box center [318, 41] width 23 height 10
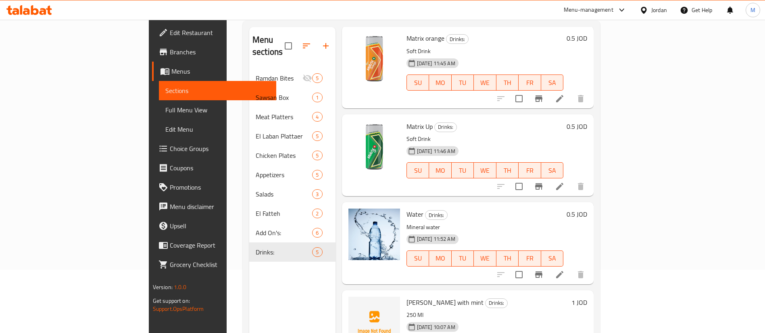
scroll to position [113, 0]
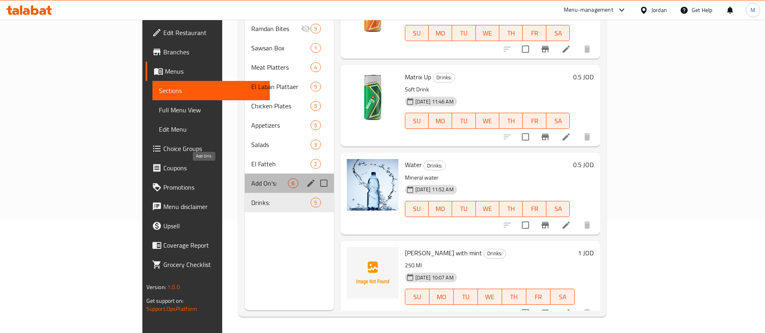
click at [251, 179] on span "Add On's:" at bounding box center [269, 184] width 37 height 10
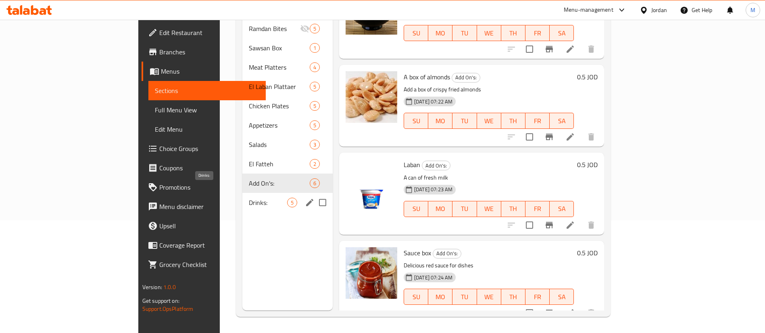
click at [249, 198] on span "Drinks:" at bounding box center [268, 203] width 38 height 10
